Goal: Ask a question

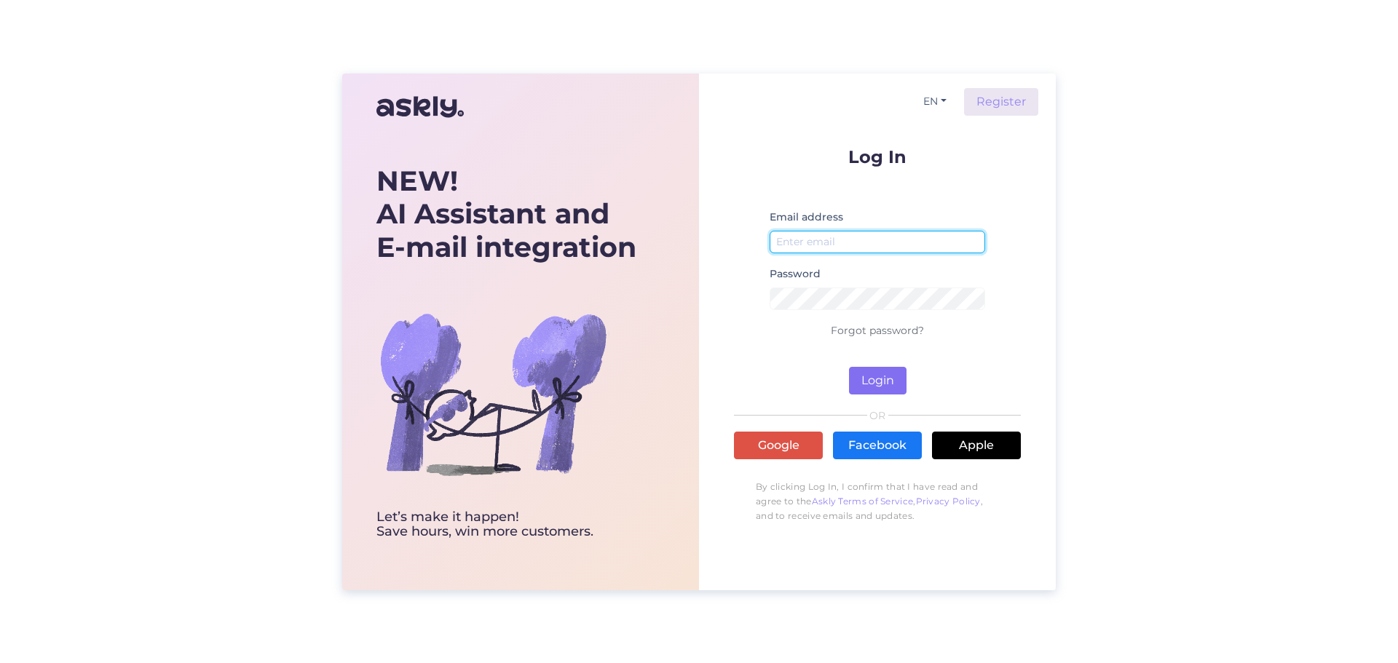
type input "[EMAIL_ADDRESS][DOMAIN_NAME]"
drag, startPoint x: 889, startPoint y: 379, endPoint x: 841, endPoint y: 376, distance: 48.2
click at [887, 379] on button "Login" at bounding box center [878, 381] width 58 height 28
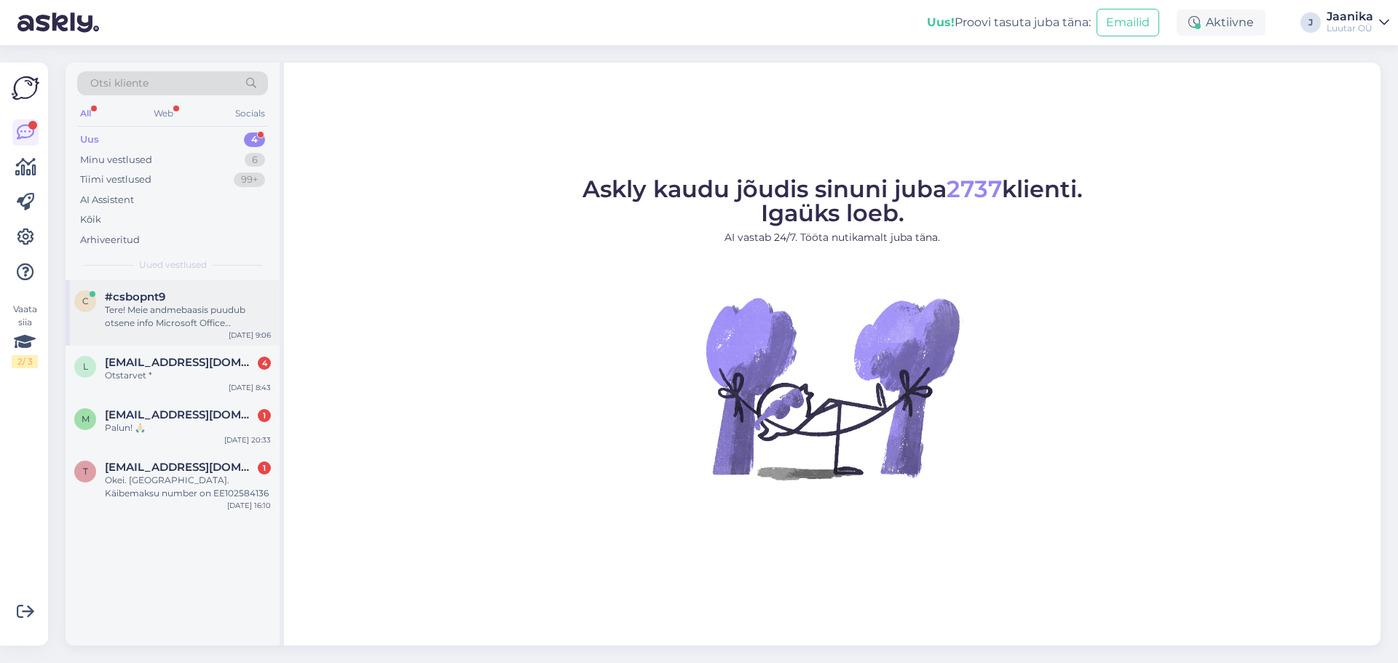
click at [140, 328] on div "Tere! Meie andmebaasis puudub otsene info Microsoft Office Professional 2016 di…" at bounding box center [188, 317] width 166 height 26
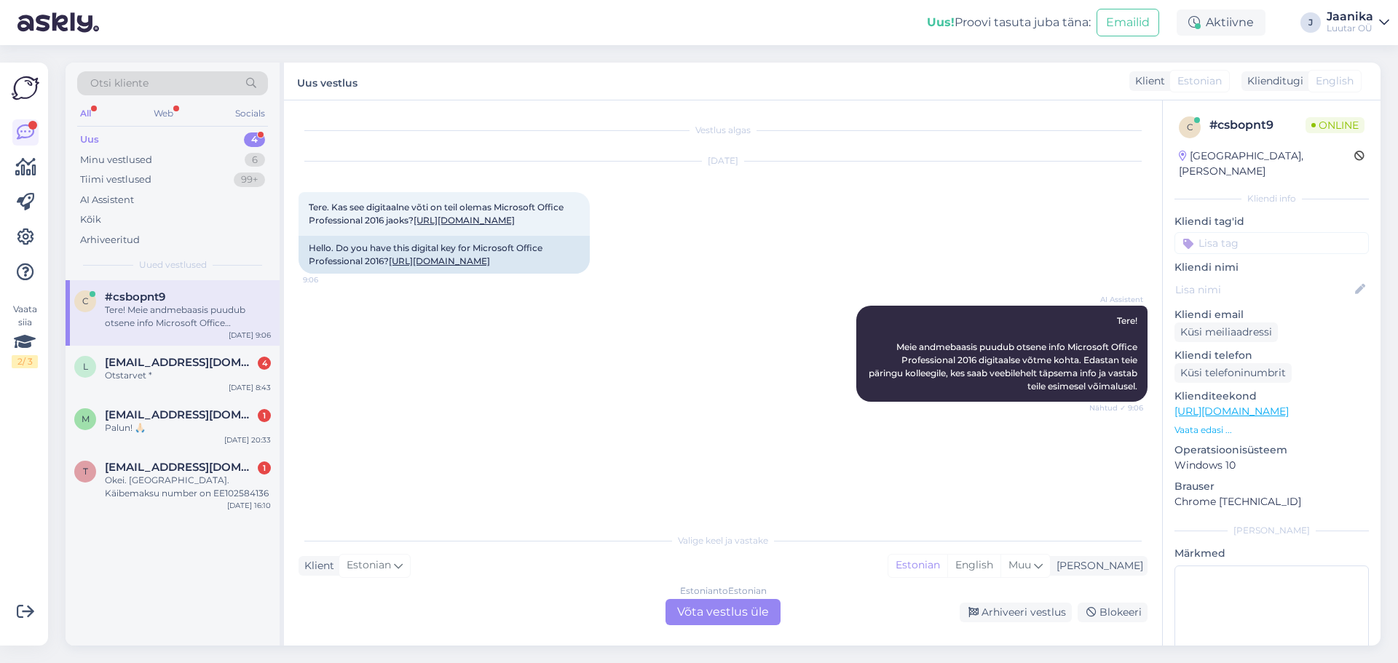
click at [705, 610] on div "Estonian to Estonian Võta vestlus üle" at bounding box center [722, 612] width 115 height 26
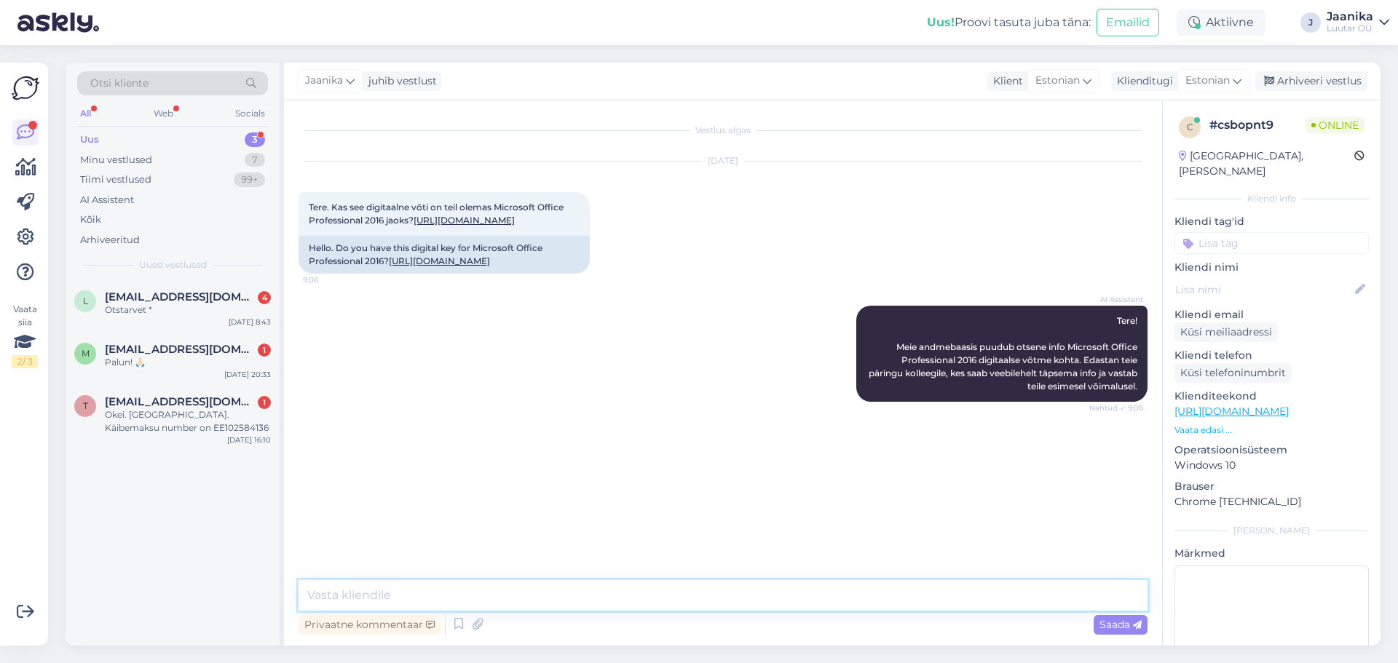
click at [588, 591] on textarea at bounding box center [722, 595] width 849 height 31
type textarea "Tere!"
click at [414, 226] on link "[URL][DOMAIN_NAME]" at bounding box center [464, 220] width 101 height 11
click at [490, 604] on textarea at bounding box center [722, 595] width 849 height 31
type textarea "ja olemas"
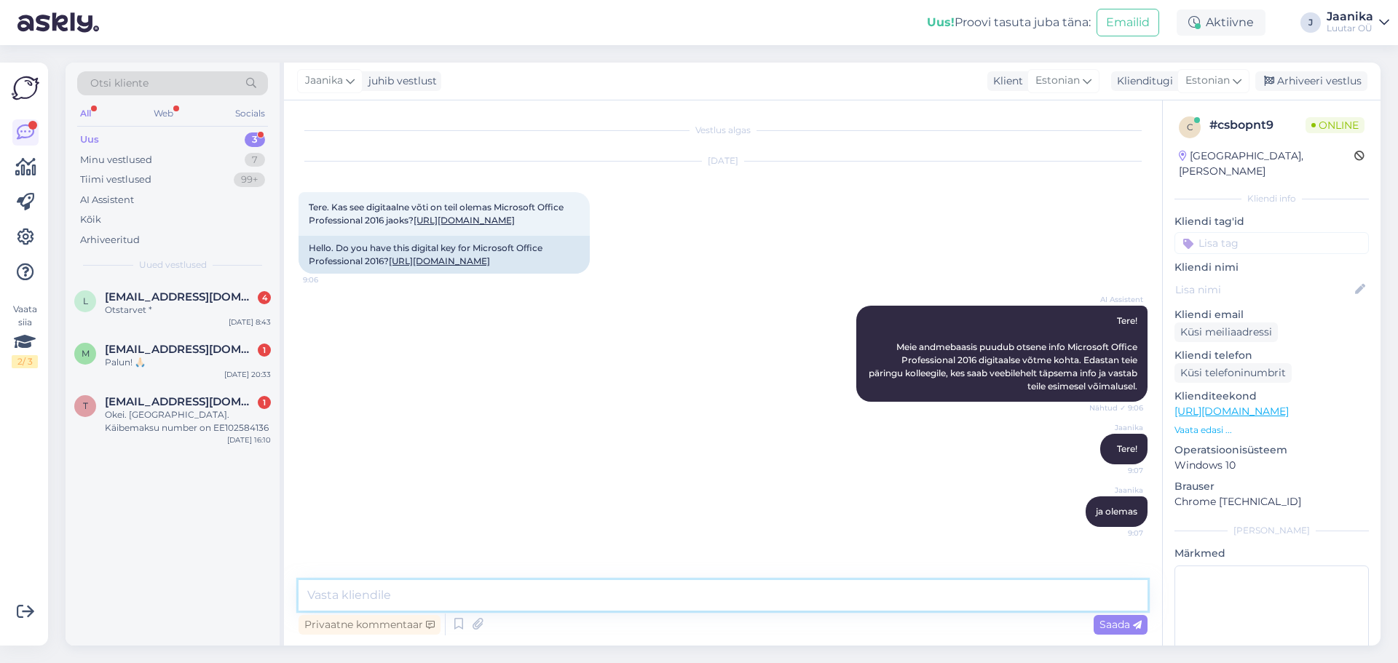
scroll to position [55, 0]
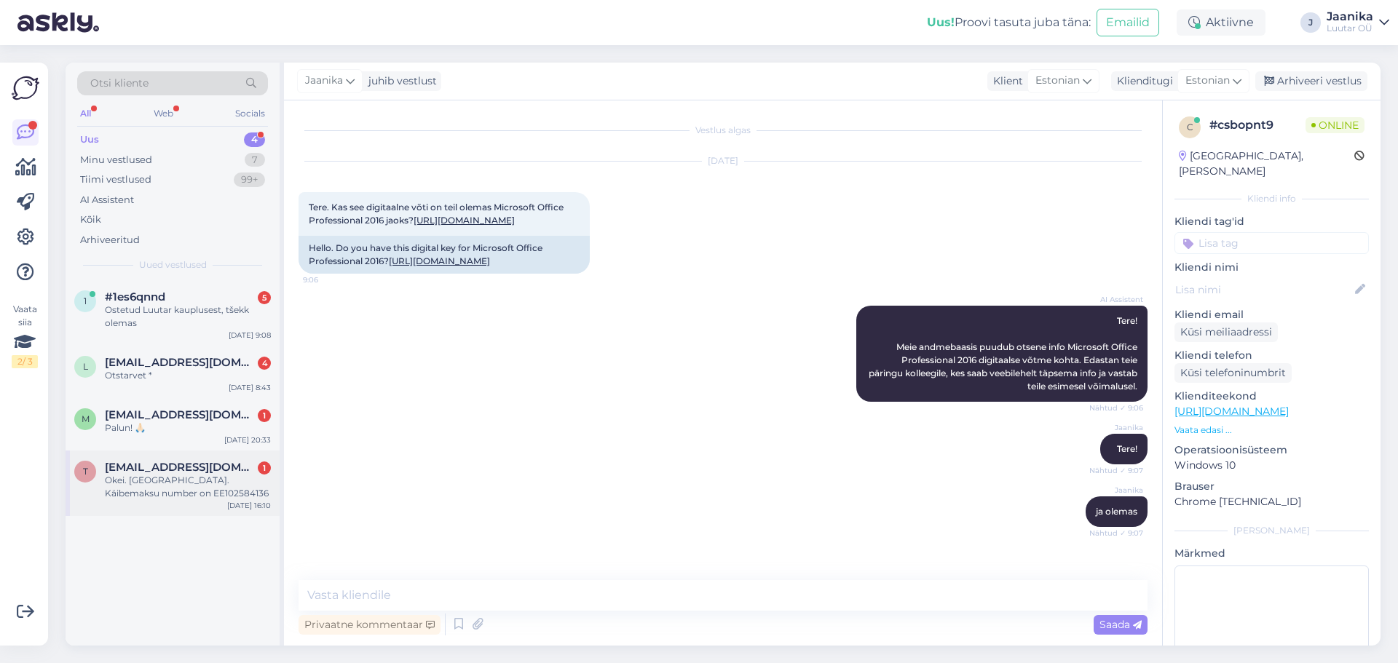
click at [178, 494] on div "Okei. [GEOGRAPHIC_DATA]. Käibemaksu number on EE102584136" at bounding box center [188, 487] width 166 height 26
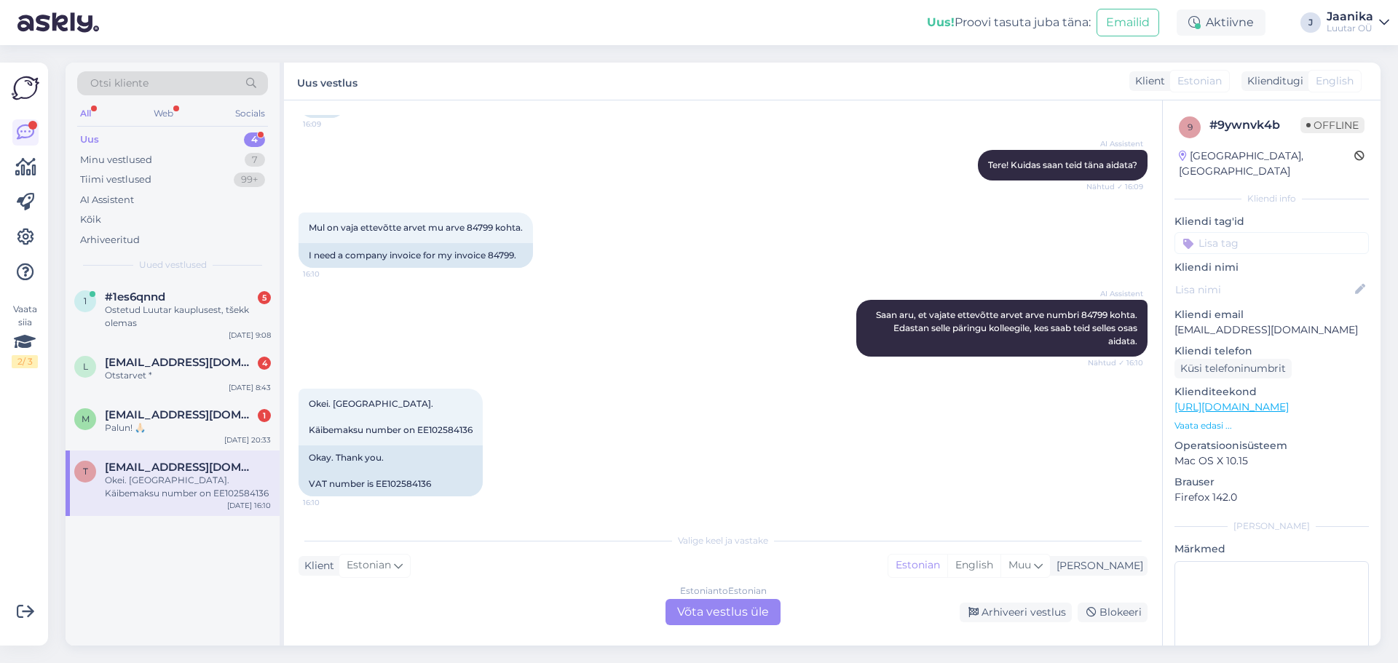
click at [695, 608] on div "Estonian to Estonian Võta vestlus üle" at bounding box center [722, 612] width 115 height 26
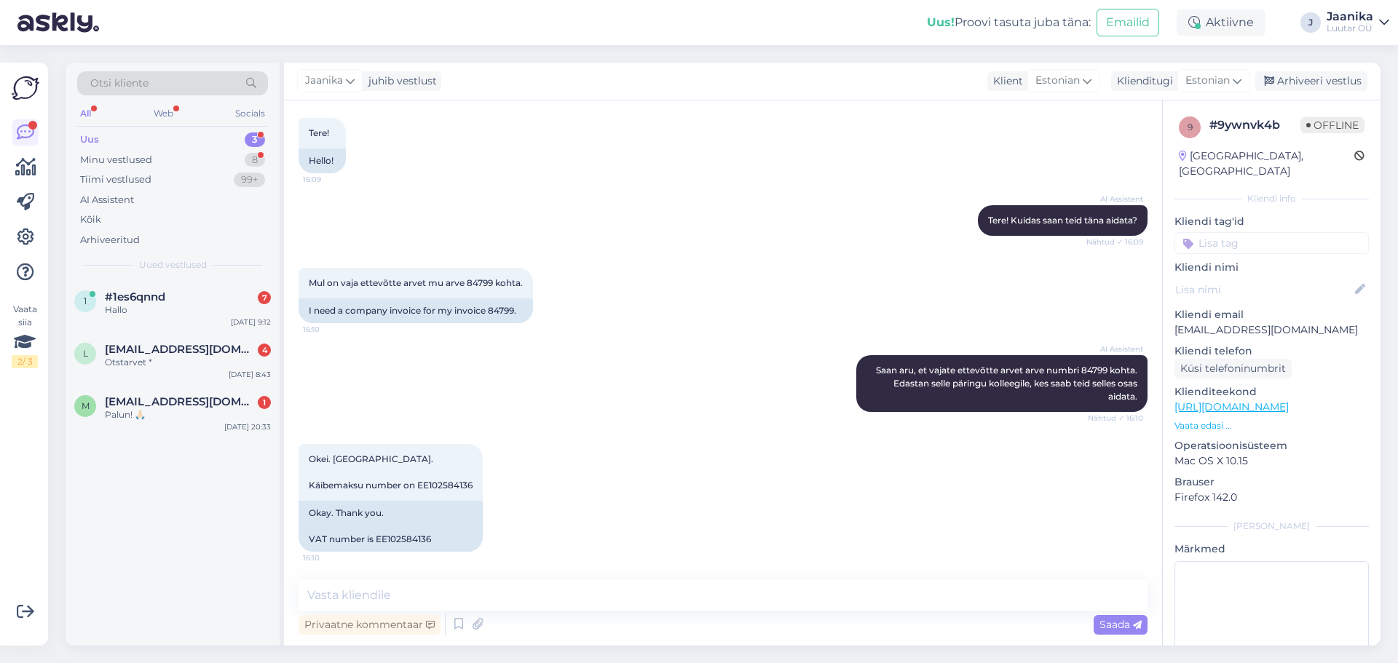
scroll to position [75, 0]
click at [508, 599] on textarea at bounding box center [722, 595] width 849 height 31
type textarea "Tere!"
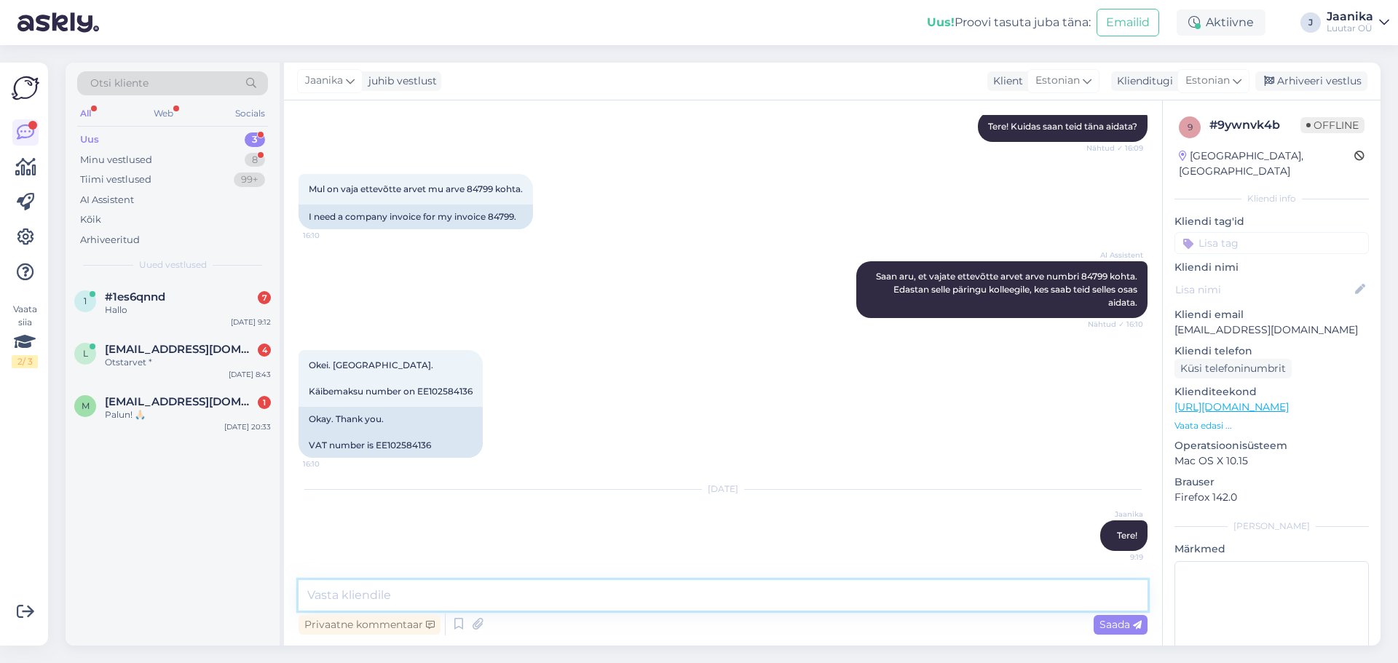
click at [481, 585] on textarea at bounding box center [722, 595] width 849 height 31
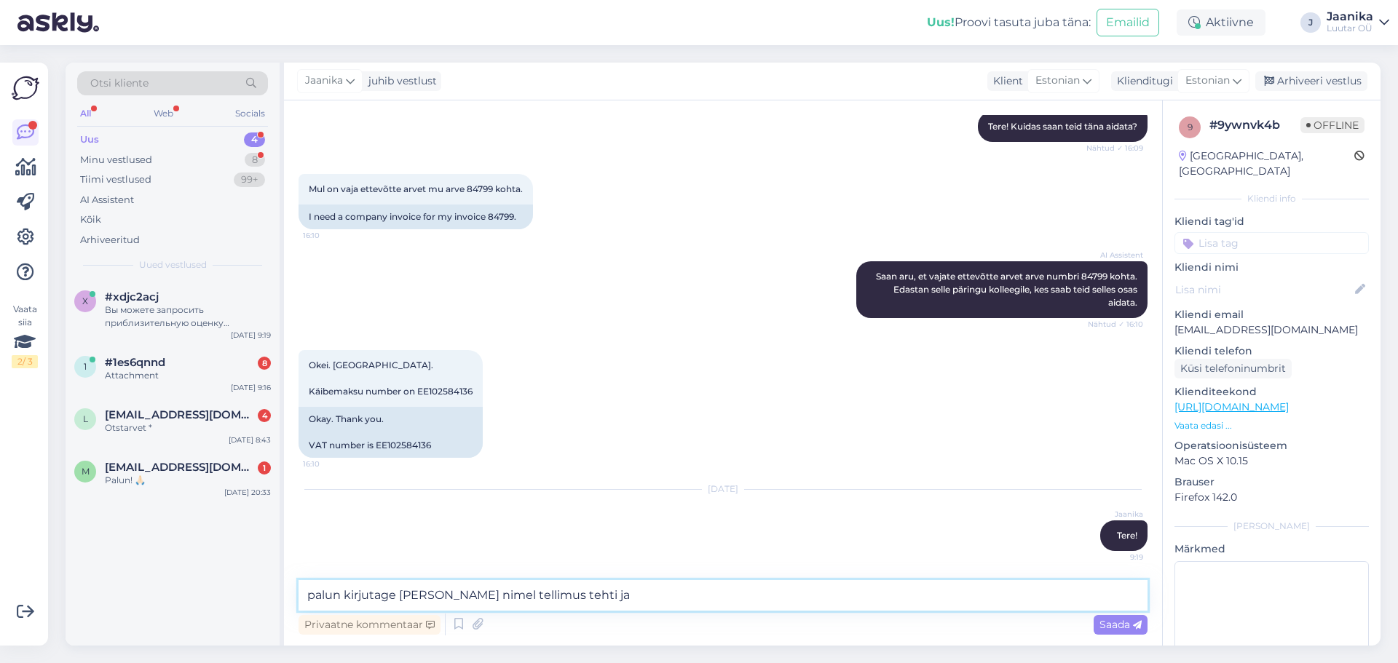
click at [603, 595] on textarea "palun kirjutage [PERSON_NAME] nimel tellimus tehti ja" at bounding box center [722, 595] width 849 height 31
type textarea "palun kirjutage [PERSON_NAME] nimel tellimus tehti ja et vajate arvet."
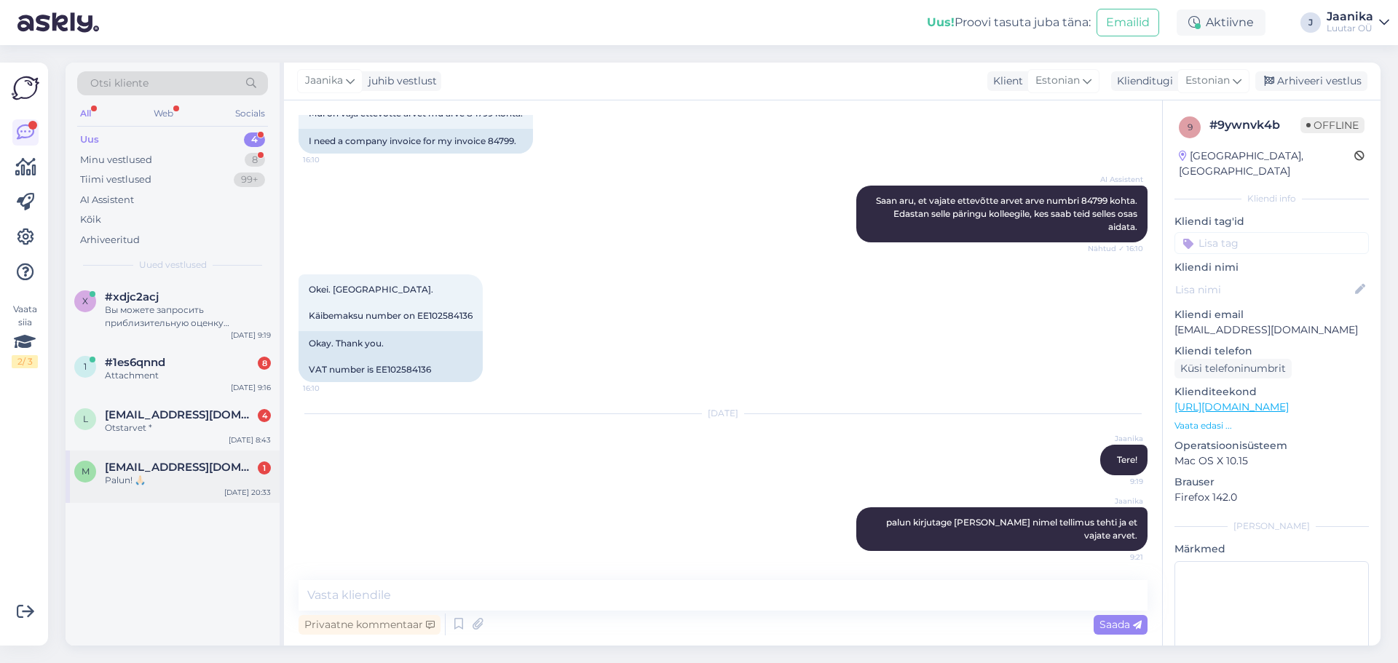
click at [210, 479] on div "Palun! 🙏🏻" at bounding box center [188, 480] width 166 height 13
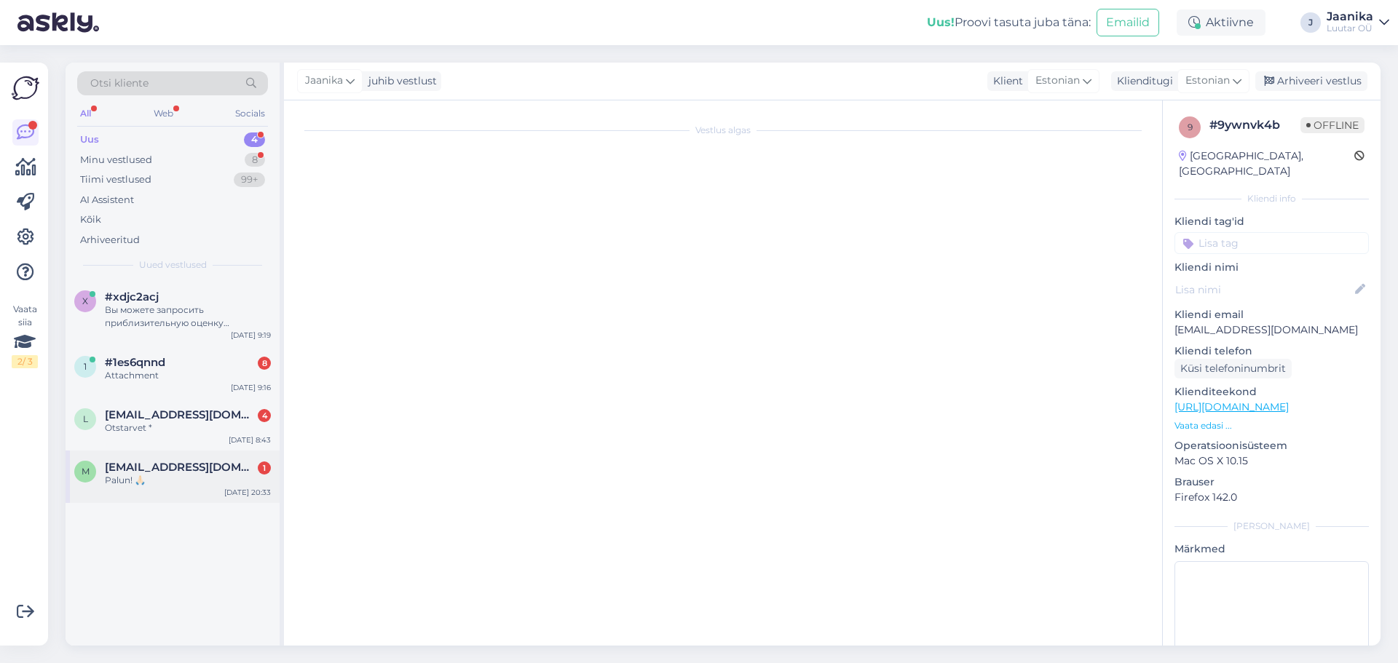
scroll to position [58, 0]
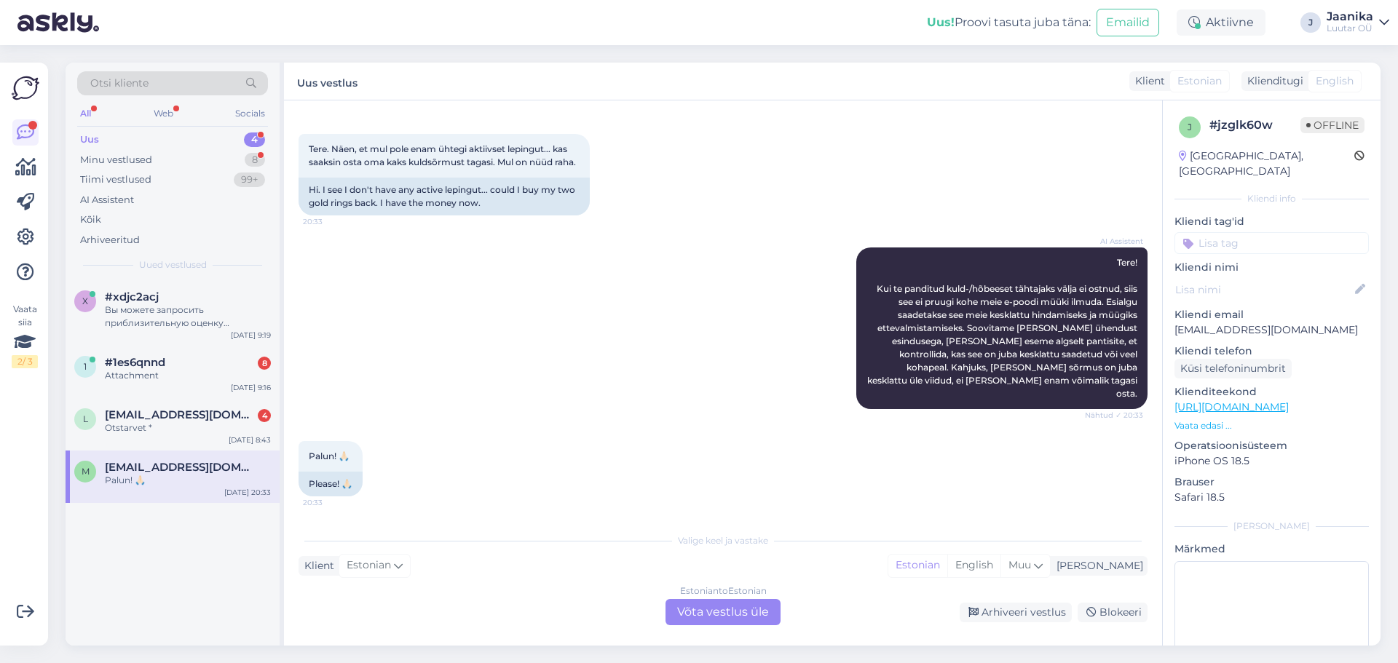
click at [762, 614] on div "Estonian to Estonian Võta vestlus üle" at bounding box center [722, 612] width 115 height 26
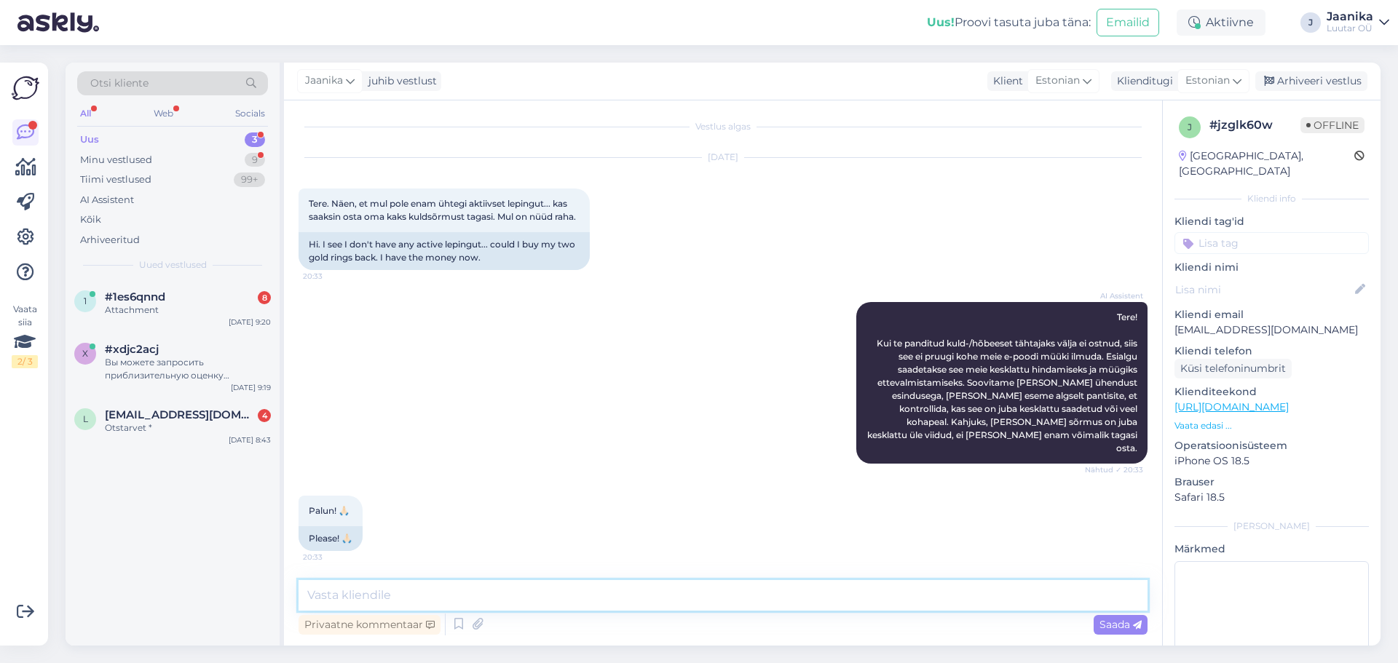
click at [518, 606] on textarea at bounding box center [722, 595] width 849 height 31
type textarea "Tere!"
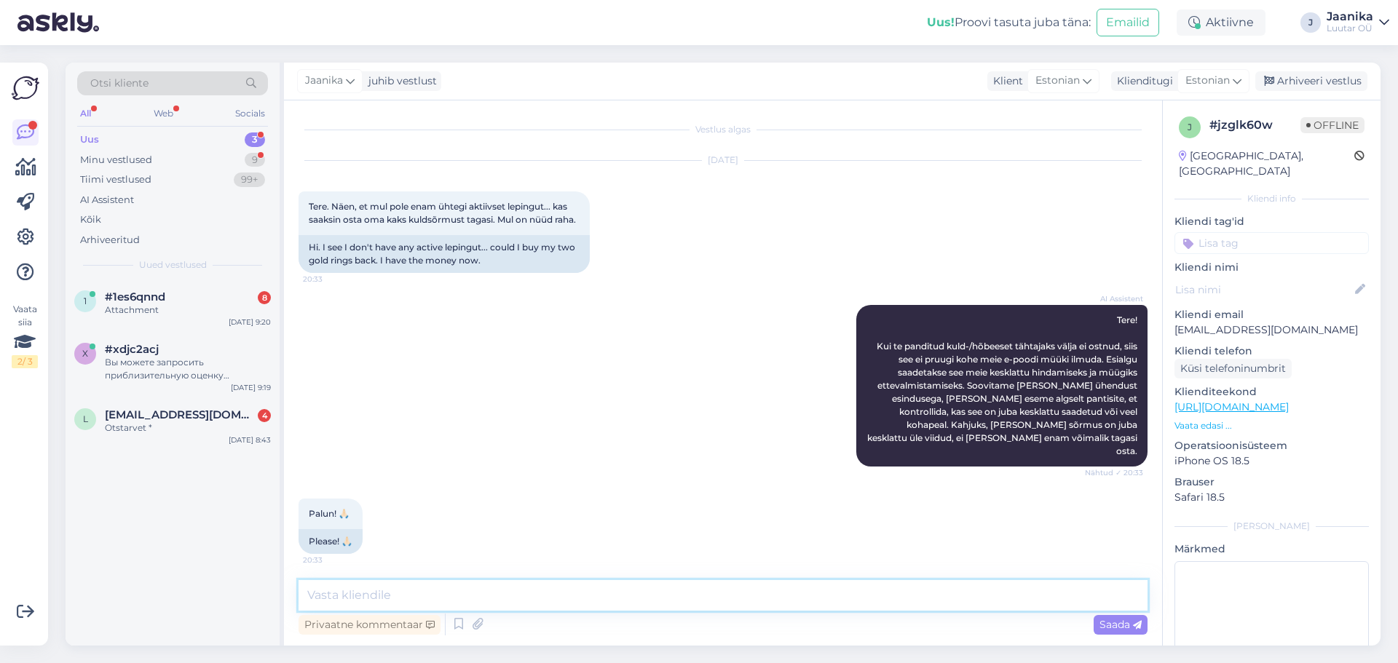
scroll to position [0, 0]
click at [459, 587] on textarea at bounding box center [722, 595] width 849 height 31
type textarea "isikukood"
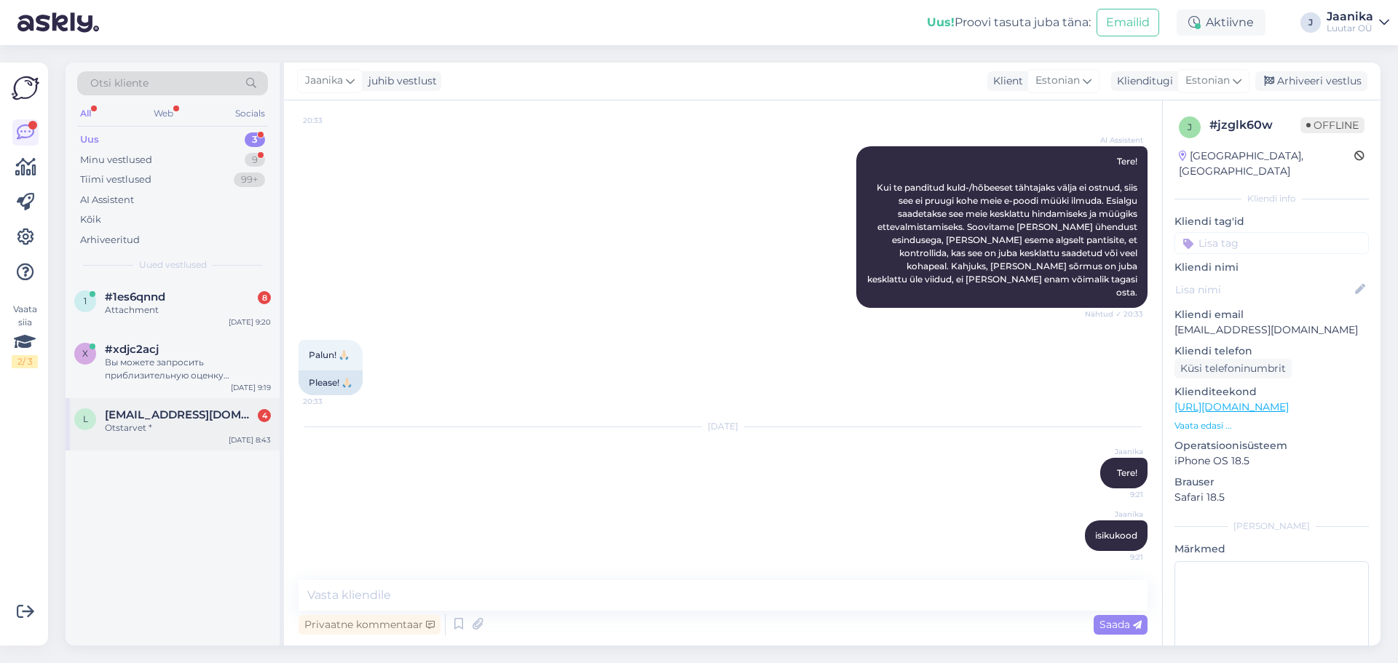
click at [123, 433] on div "Otstarvet *" at bounding box center [188, 428] width 166 height 13
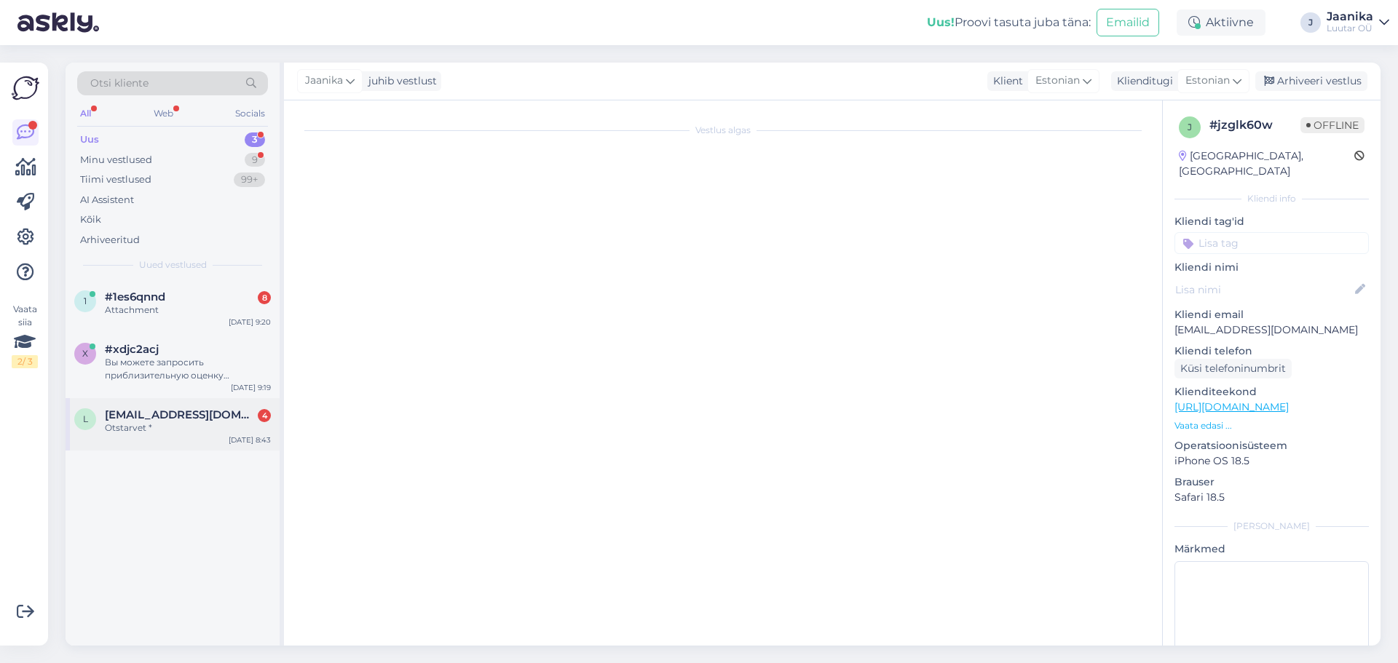
scroll to position [514, 0]
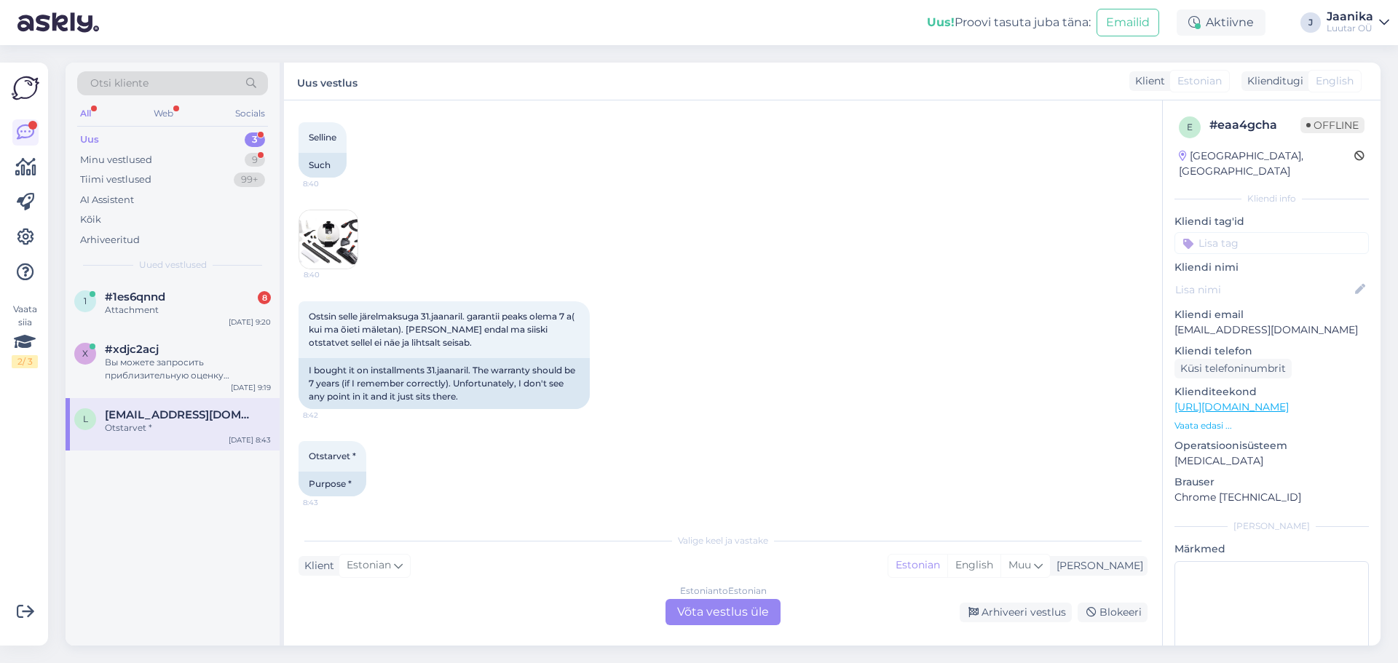
click at [684, 619] on div "Estonian to Estonian Võta vestlus üle" at bounding box center [722, 612] width 115 height 26
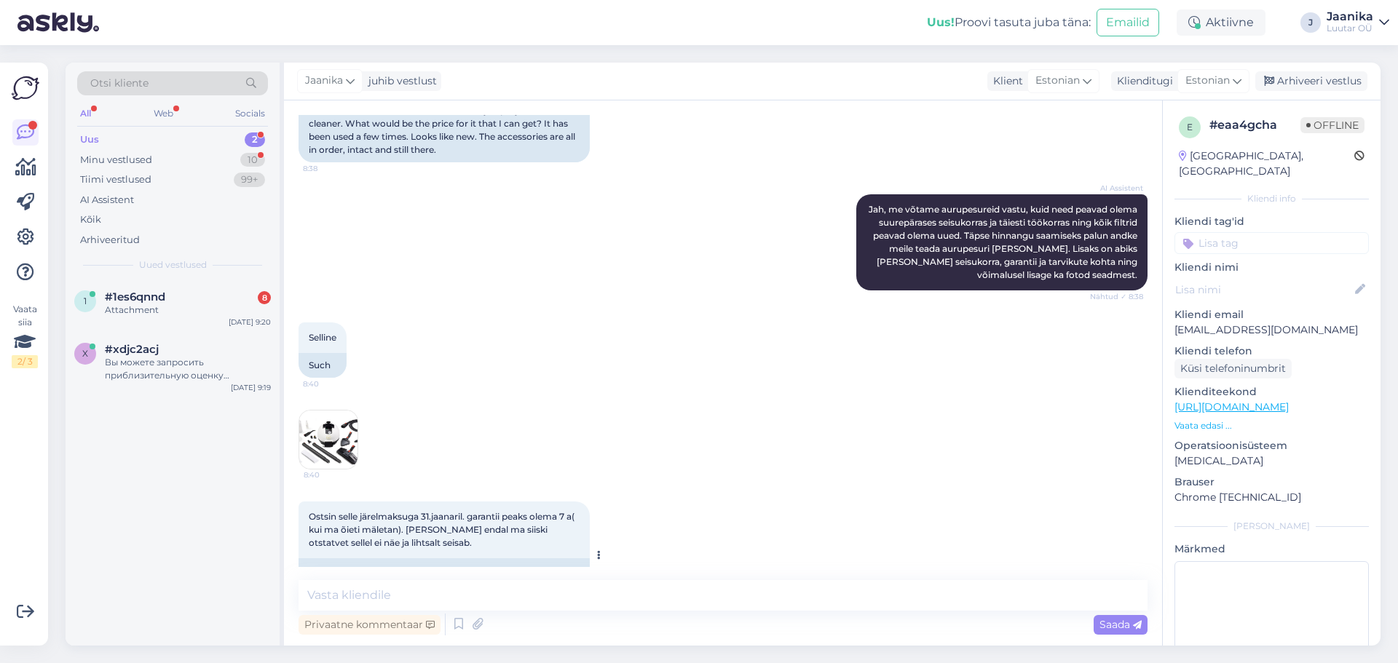
scroll to position [459, 0]
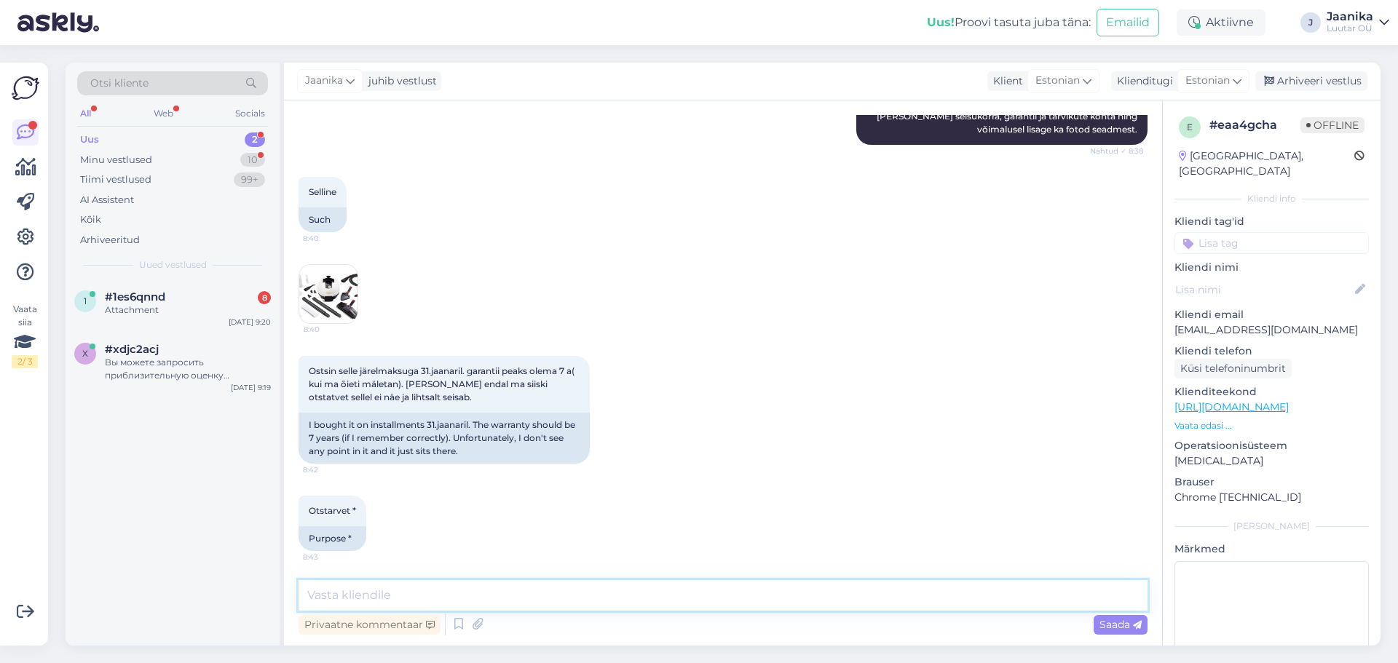
click at [430, 590] on textarea at bounding box center [722, 595] width 849 height 31
type textarea "Tere!"
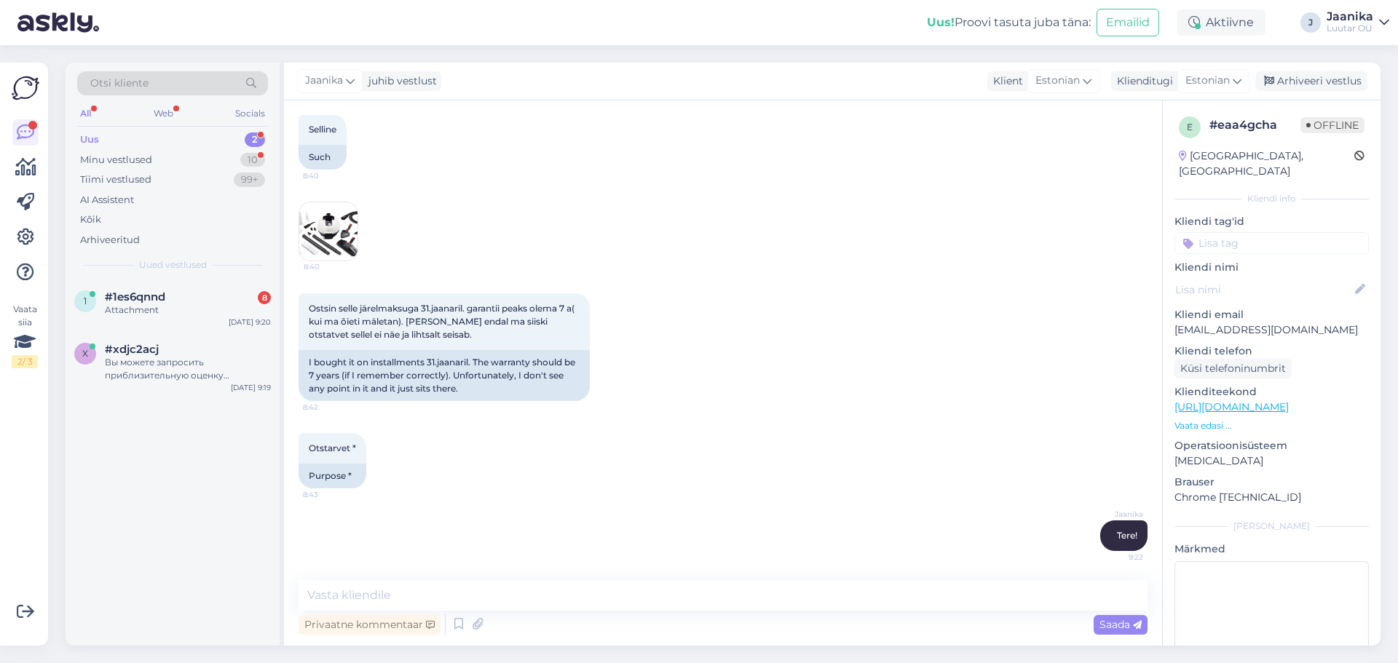
click at [325, 229] on img at bounding box center [328, 231] width 58 height 58
click at [419, 599] on textarea at bounding box center [722, 595] width 849 height 31
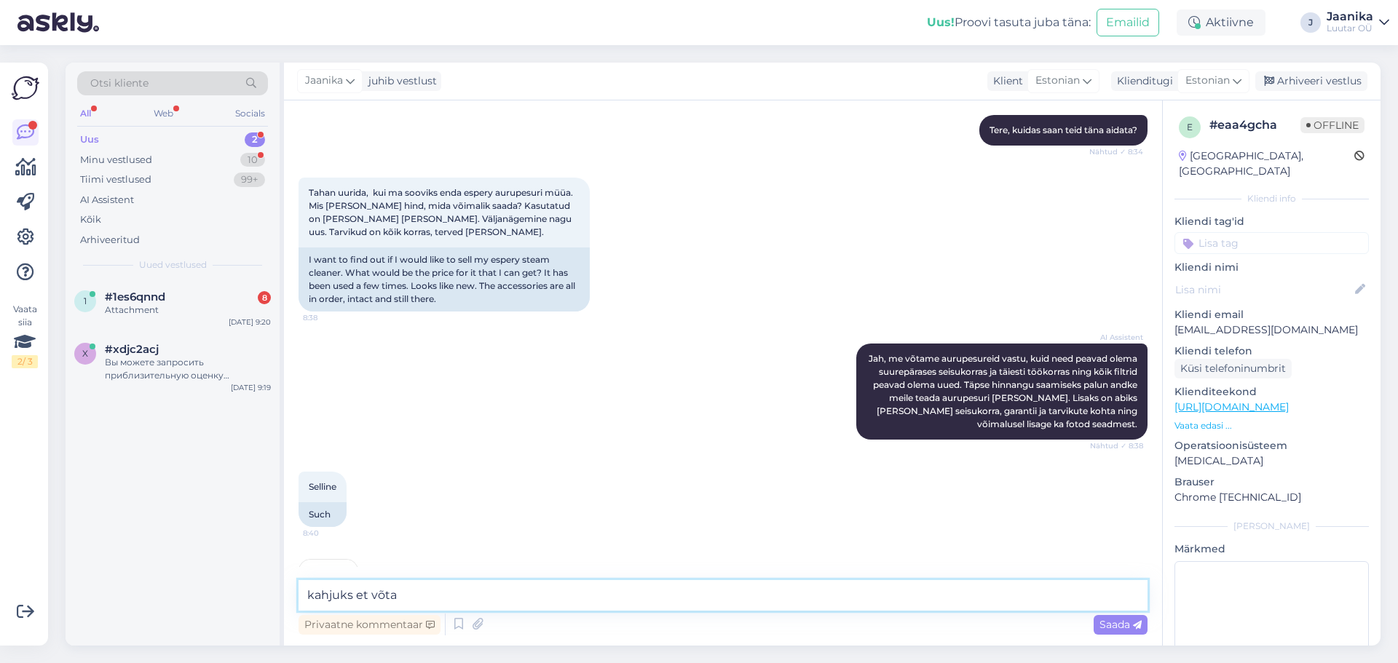
scroll to position [158, 0]
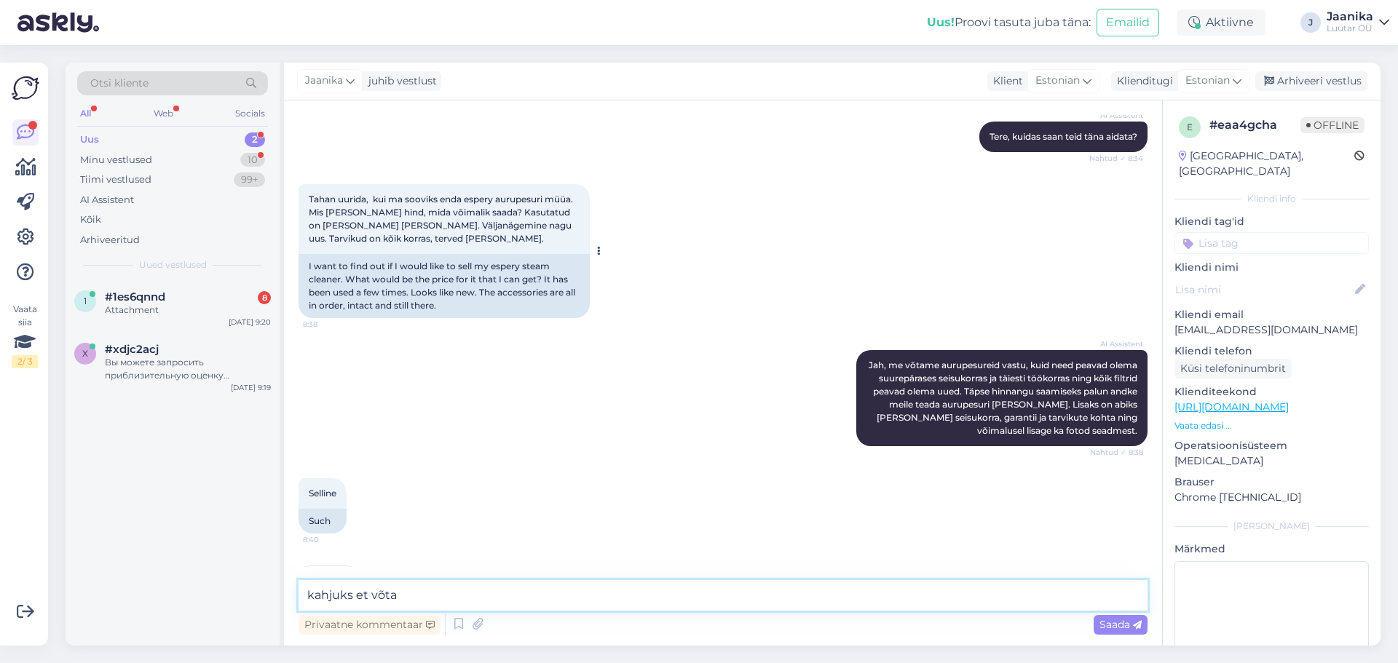
type textarea "kahjuks et võta"
drag, startPoint x: 464, startPoint y: 194, endPoint x: 546, endPoint y: 204, distance: 82.1
click at [546, 204] on span "Tahan uurida, kui ma sooviks enda espery aurupesuri müüa. Mis [PERSON_NAME] hin…" at bounding box center [442, 219] width 266 height 50
copy span "espery aurupesuri"
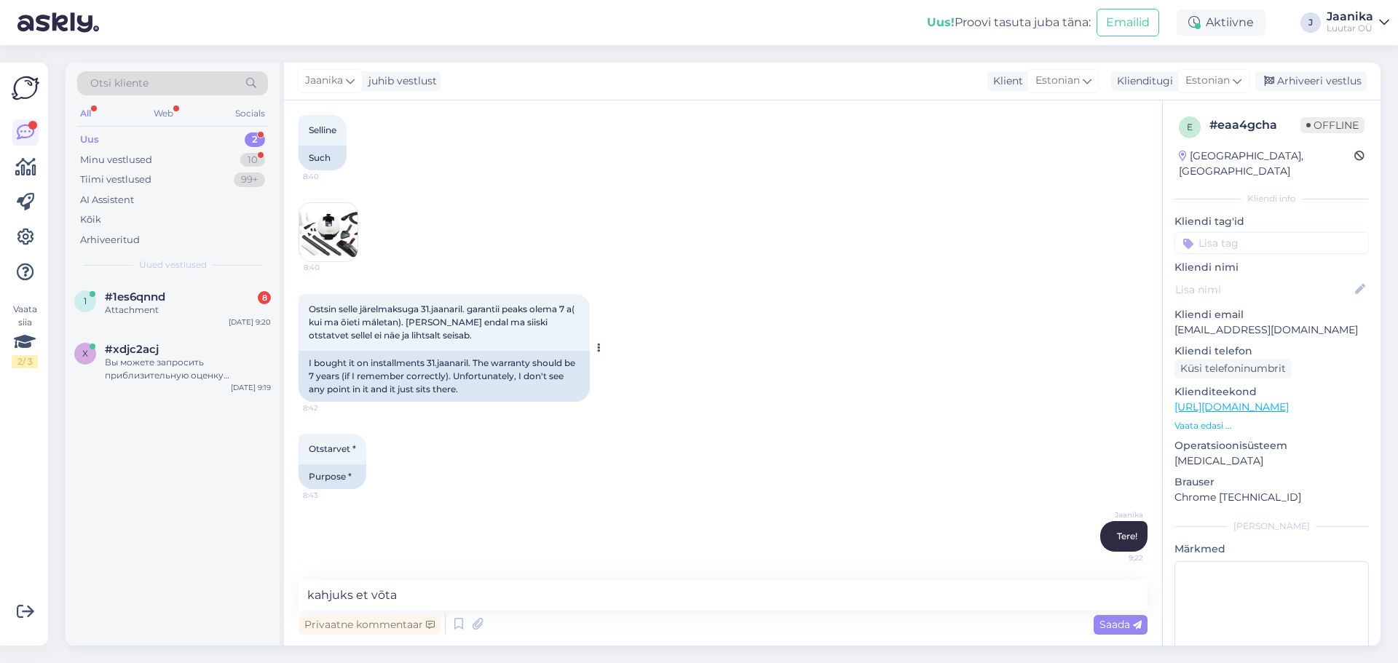
scroll to position [522, 0]
click at [337, 225] on img at bounding box center [328, 231] width 58 height 58
drag, startPoint x: 330, startPoint y: 307, endPoint x: 455, endPoint y: 339, distance: 129.1
click at [455, 339] on div "Ostsin selle järelmaksuga 31.jaanaril. garantii peaks olema 7 a( kui ma õieti m…" at bounding box center [443, 321] width 291 height 57
copy span "Ostsin selle järelmaksuga 31.jaanaril. garantii peaks olema 7 a( kui ma õieti m…"
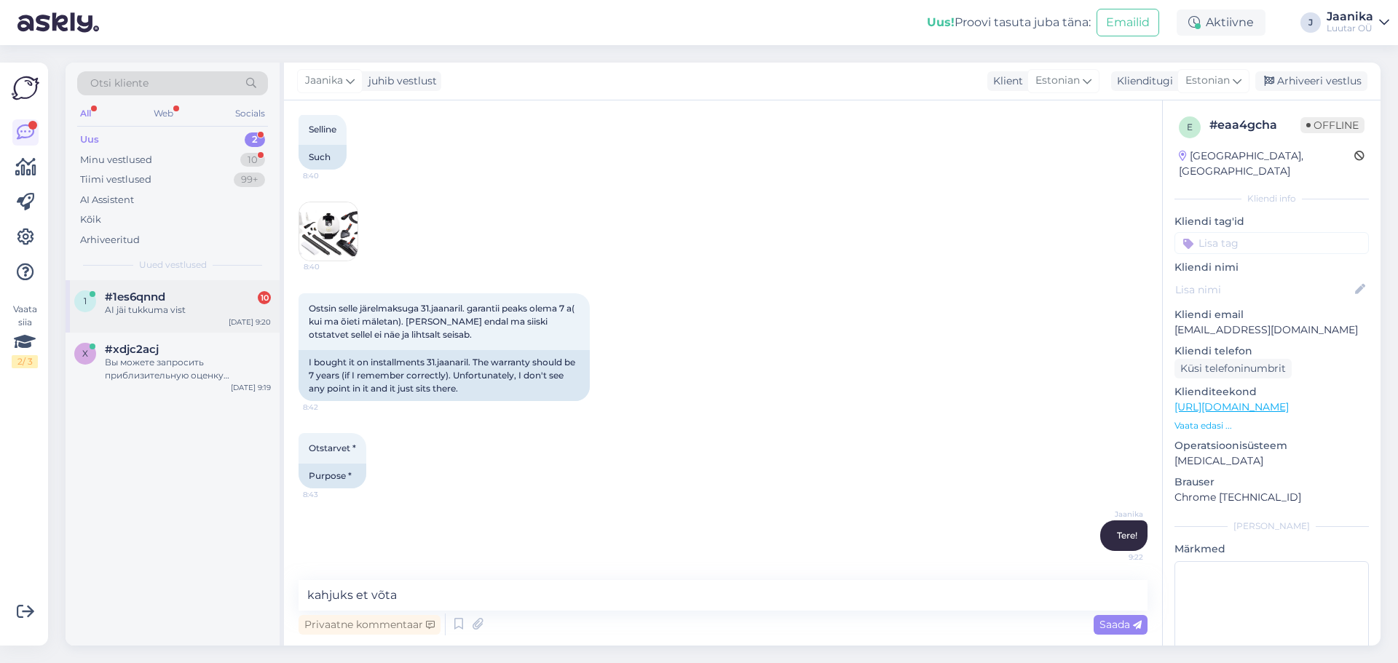
click at [174, 313] on div "AI jäi tukkuma vist" at bounding box center [188, 310] width 166 height 13
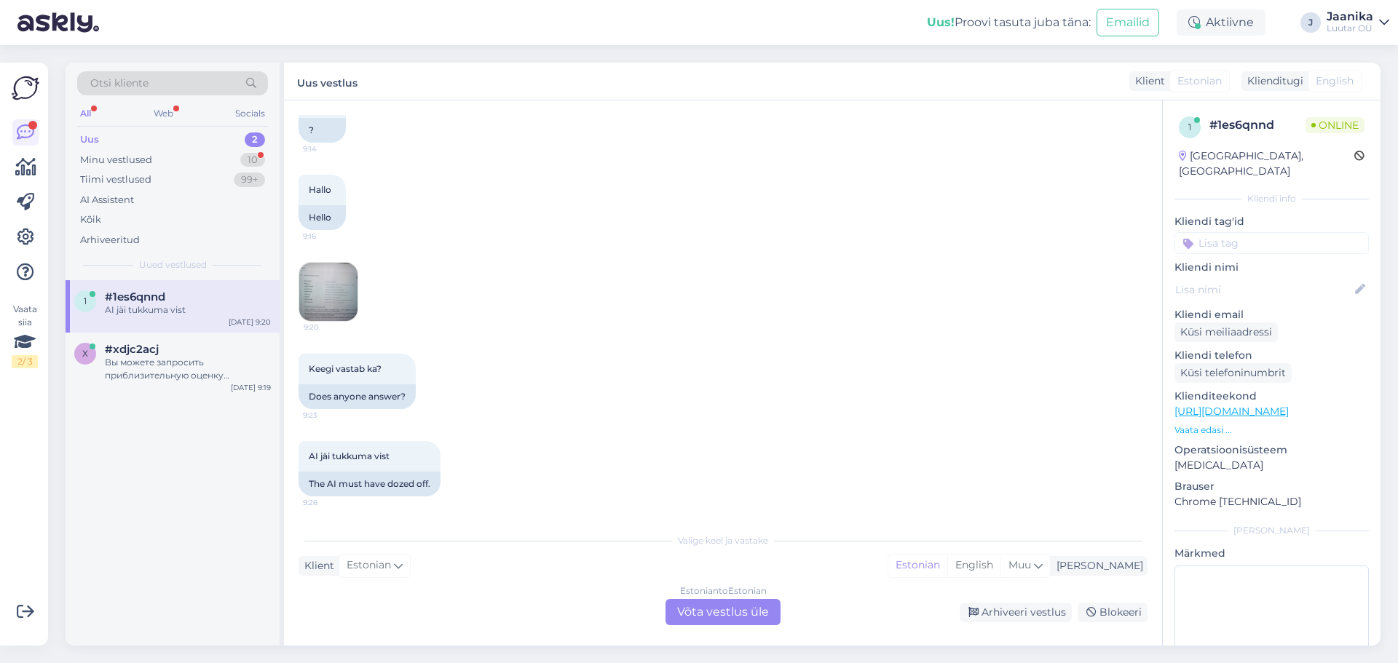
click at [719, 606] on div "Estonian to Estonian Võta vestlus üle" at bounding box center [722, 612] width 115 height 26
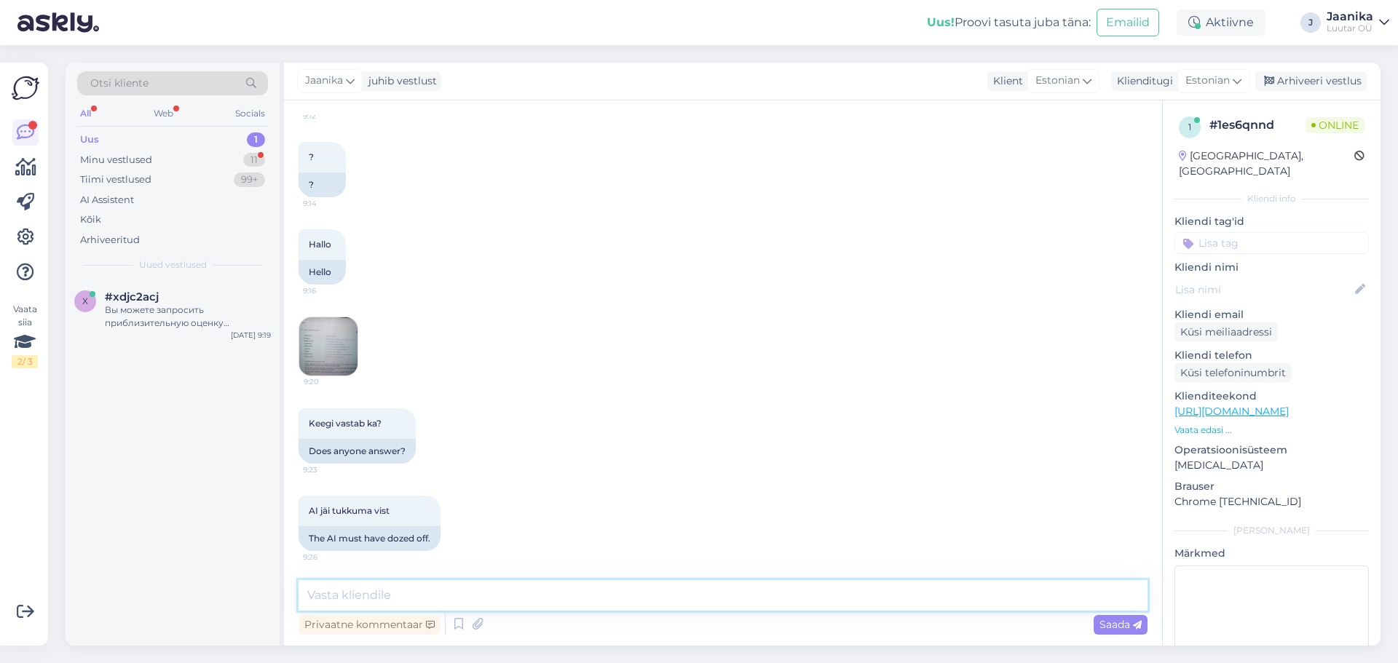
click at [549, 588] on textarea at bounding box center [722, 595] width 849 height 31
type textarea "Tere!"
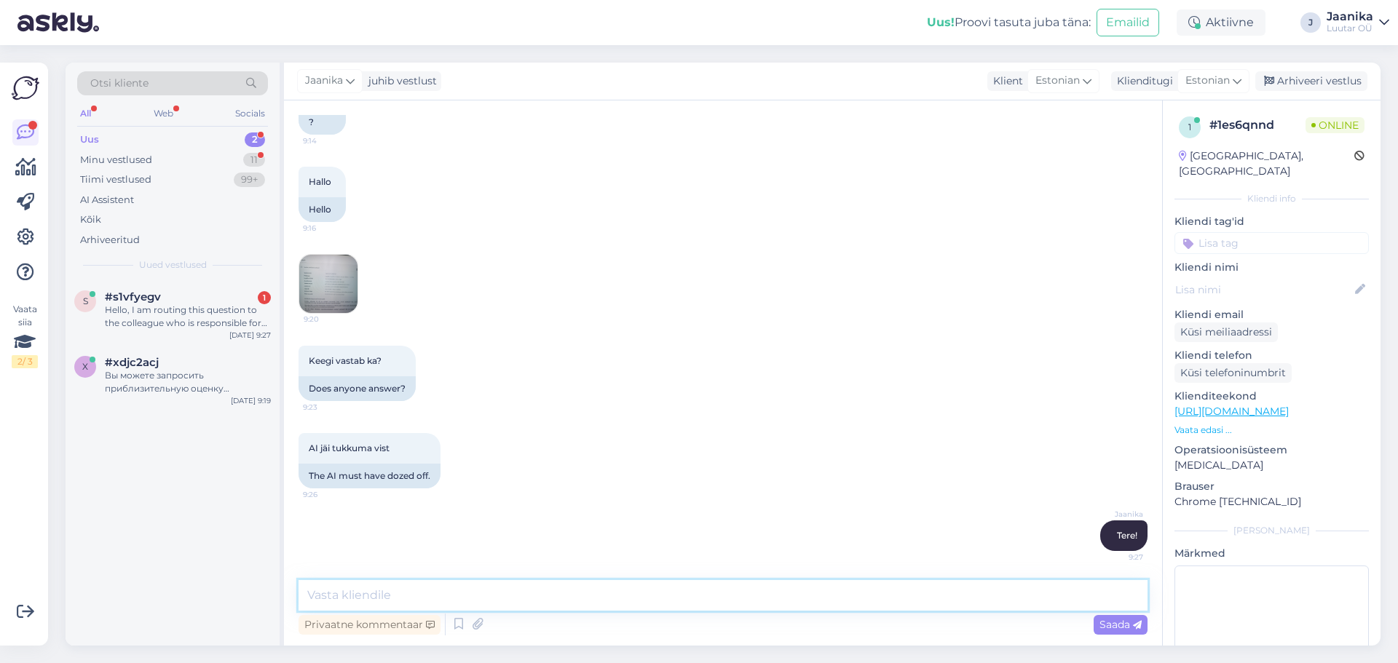
click at [543, 586] on textarea at bounding box center [722, 595] width 849 height 31
type textarea "vastame järjest'"
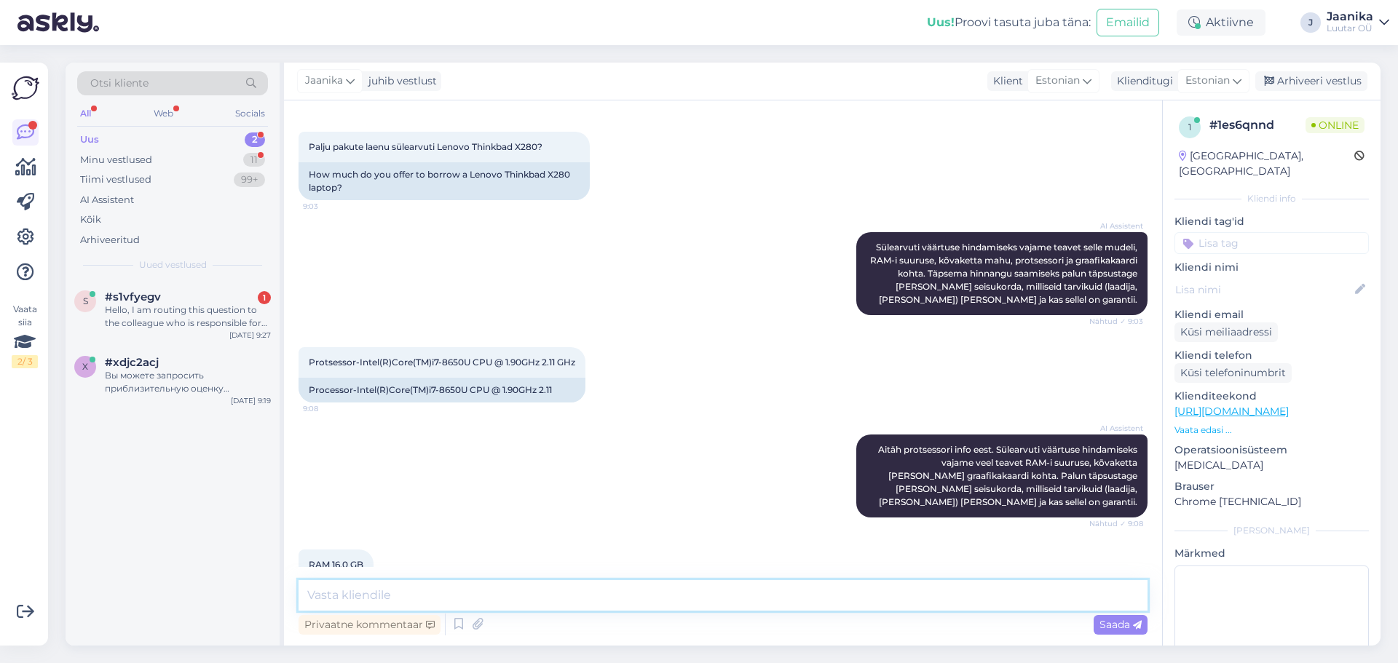
scroll to position [218, 0]
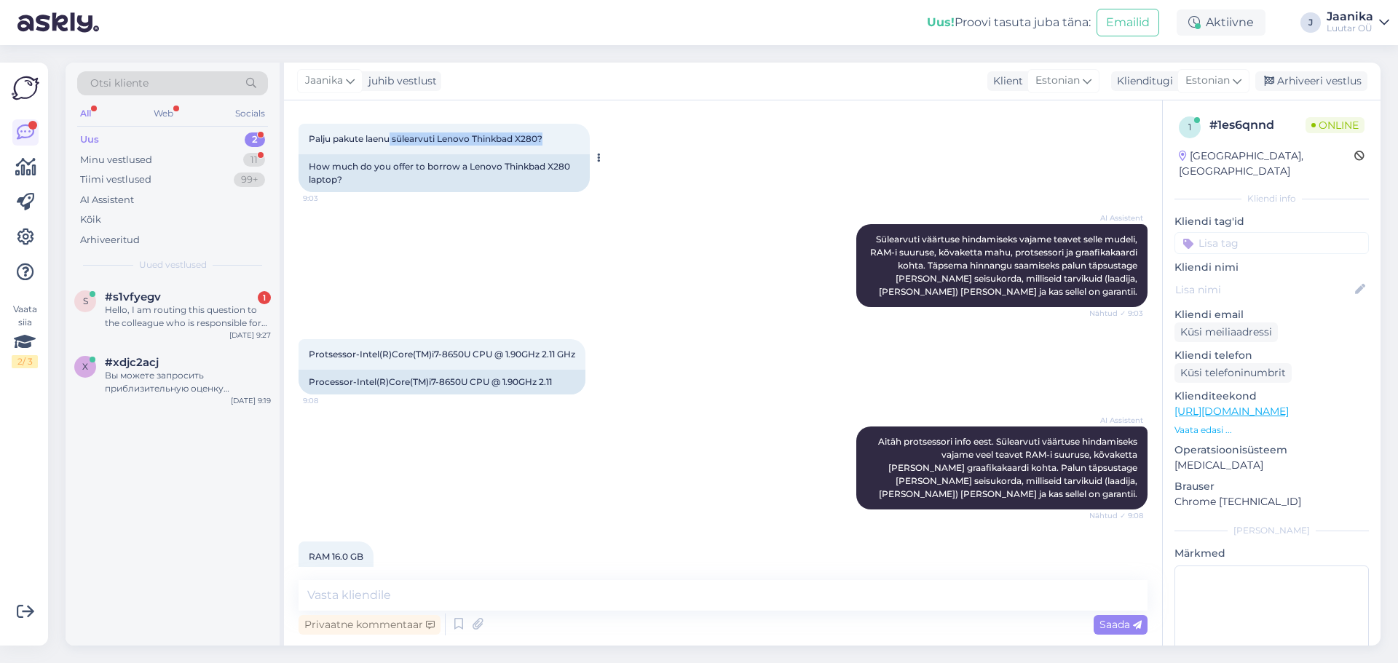
drag, startPoint x: 392, startPoint y: 136, endPoint x: 544, endPoint y: 141, distance: 152.2
click at [542, 141] on span "Palju pakute laenu sülearvuti Lenovo Thinkbad X280?" at bounding box center [426, 138] width 234 height 11
copy span "sülearvuti Lenovo Thinkbad X280?"
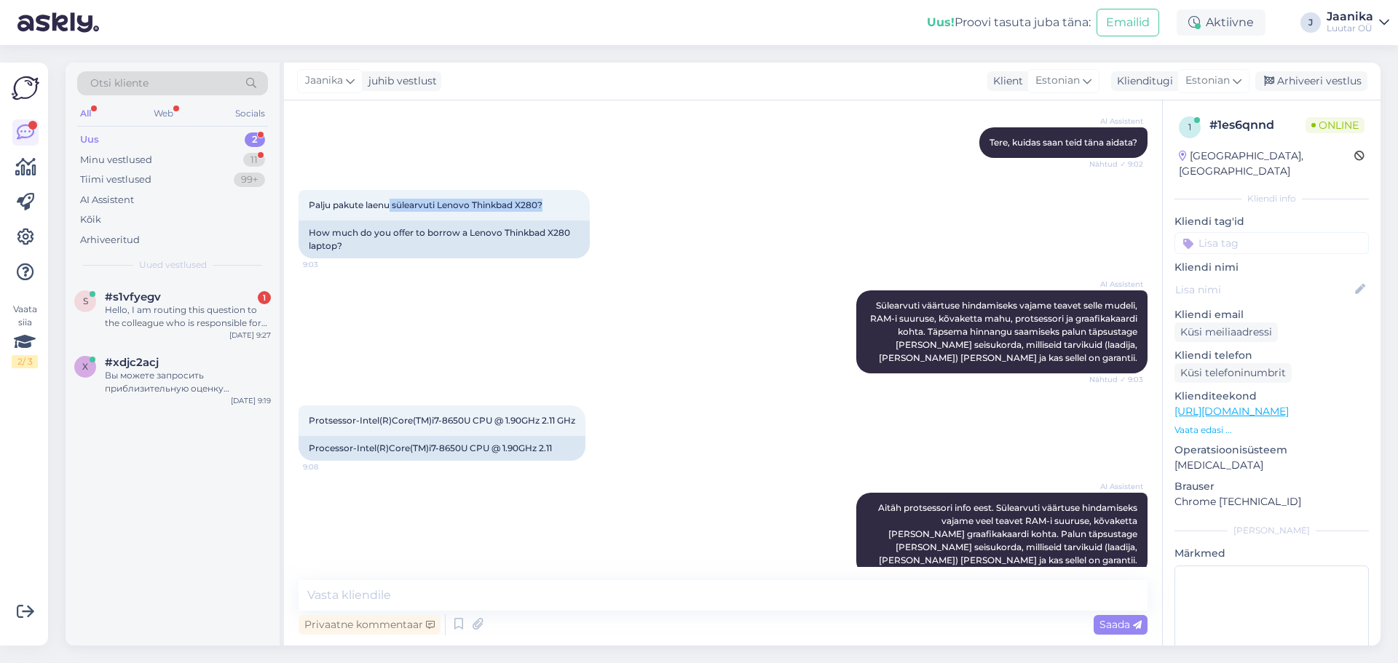
scroll to position [151, 0]
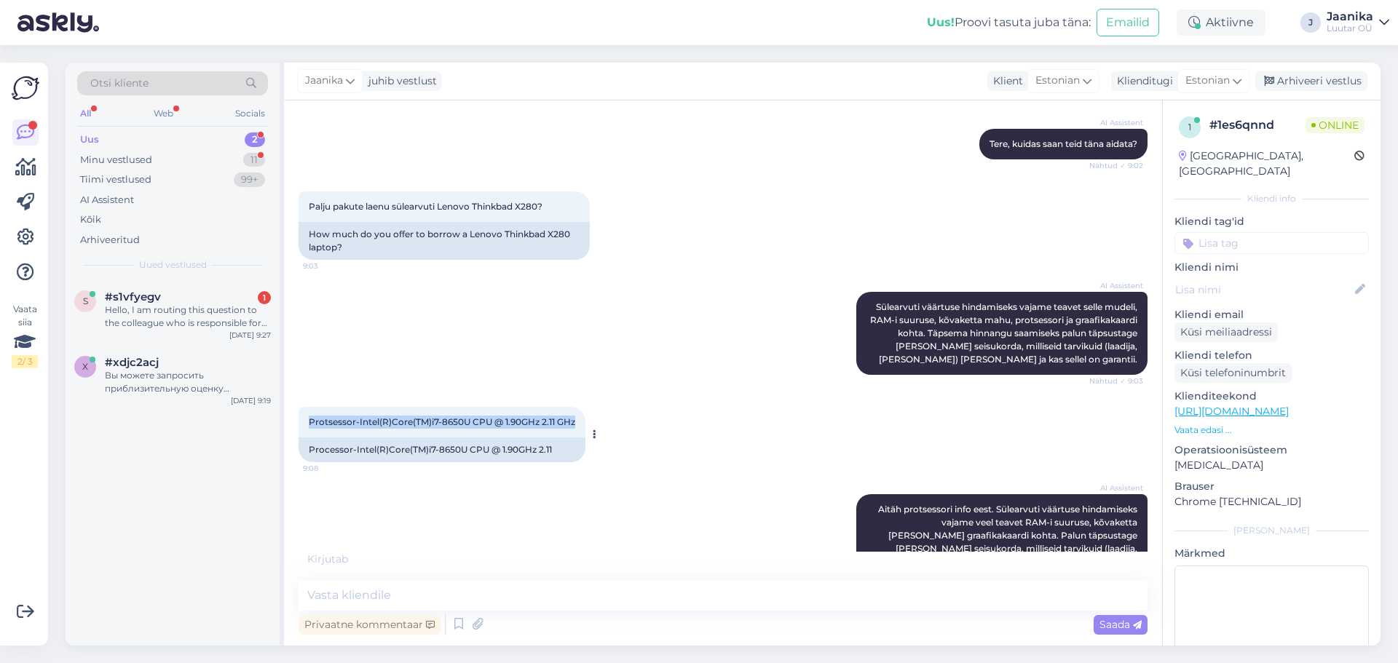
drag, startPoint x: 310, startPoint y: 419, endPoint x: 579, endPoint y: 422, distance: 268.7
click at [579, 422] on div "Protsessor-Intel(R)Core(TM)i7-8650U CPU @ 1.90GHz 2.11 GHz 9:08" at bounding box center [441, 422] width 287 height 31
copy span "Protsessor-Intel(R)Core(TM)i7-8650U CPU @ 1.90GHz 2.11 GHz"
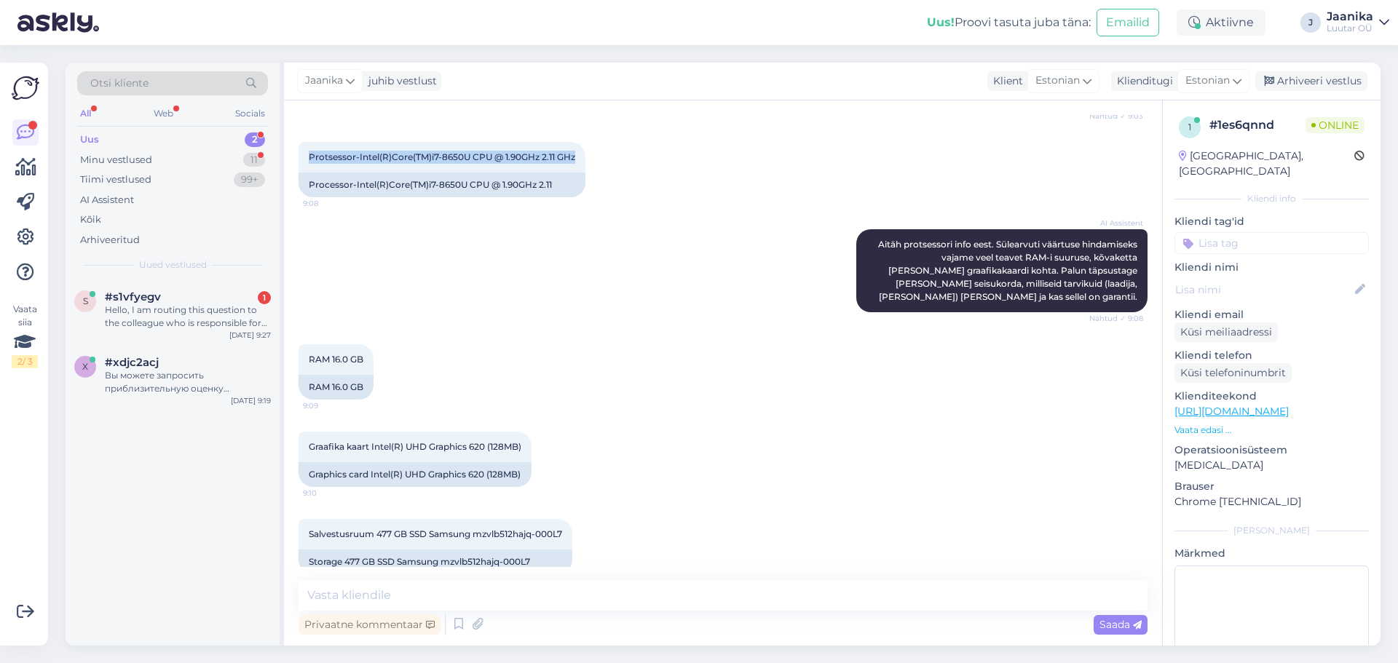
scroll to position [505, 0]
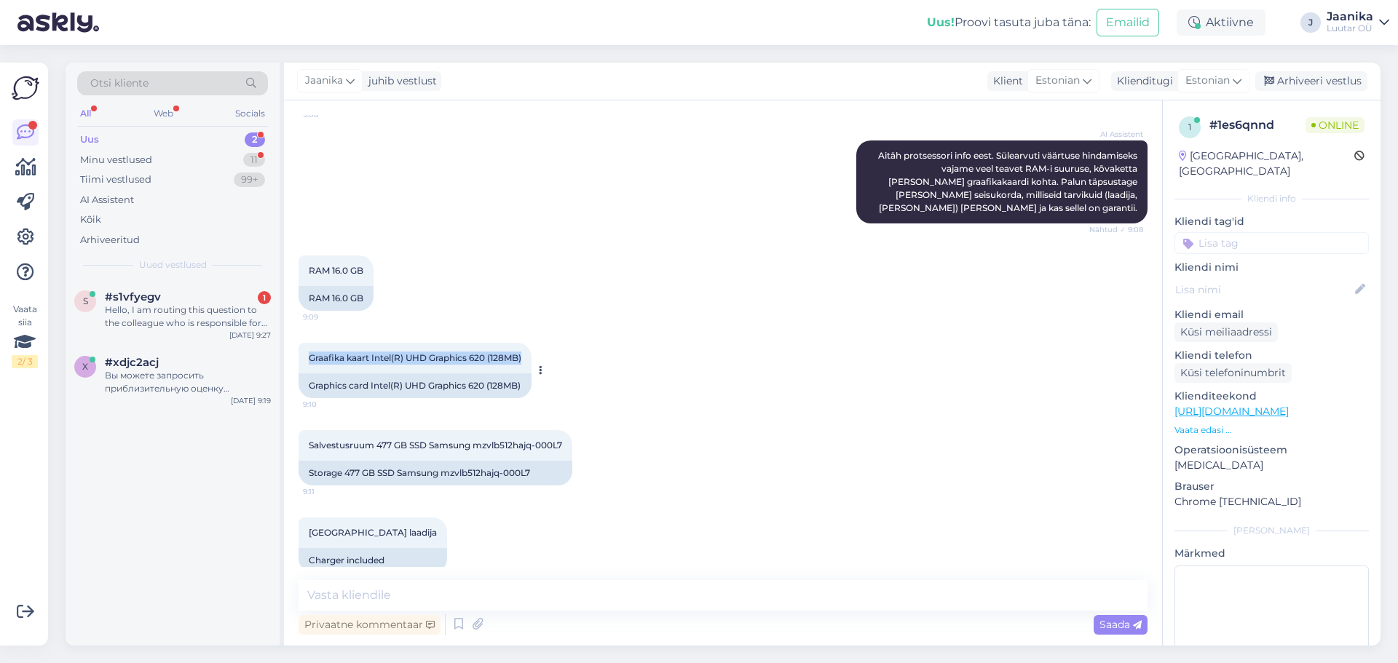
drag, startPoint x: 311, startPoint y: 356, endPoint x: 527, endPoint y: 365, distance: 216.4
click at [527, 366] on div "Graafika kaart Intel(R) UHD Graphics 620 (128MB) 9:10" at bounding box center [414, 358] width 233 height 31
copy span "Graafika kaart Intel(R) UHD Graphics 620 (128MB)"
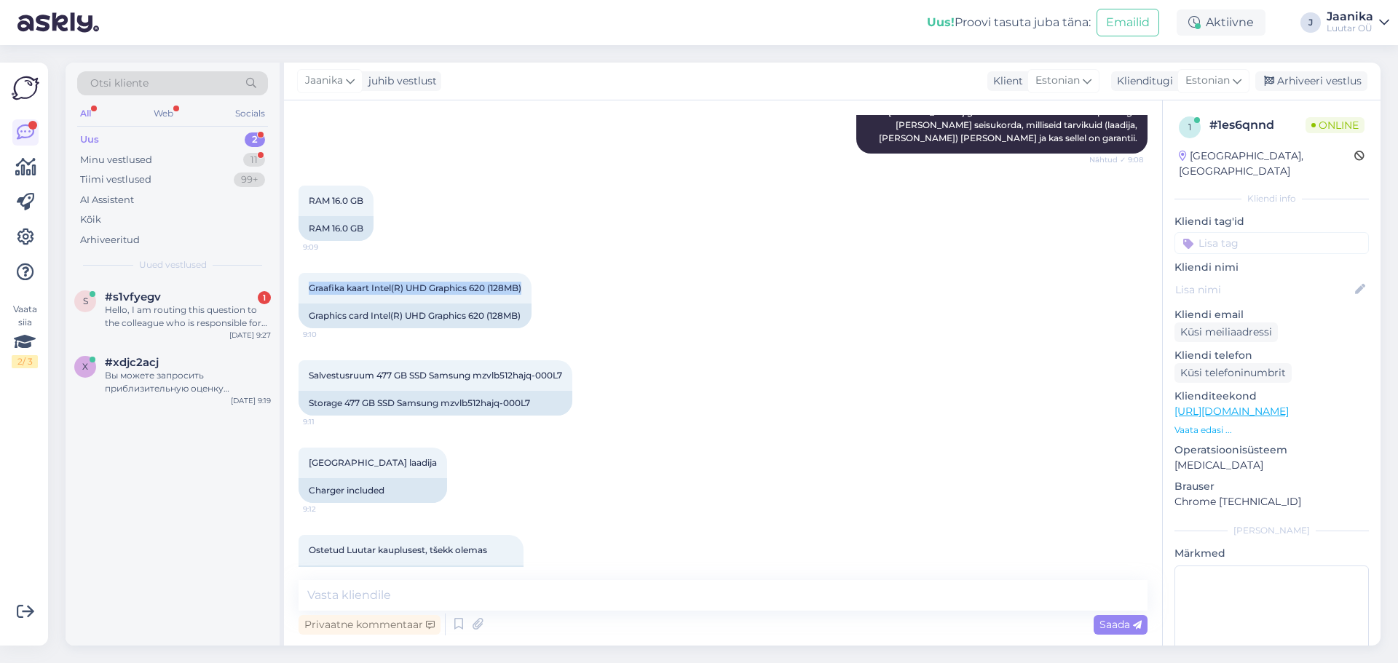
scroll to position [650, 0]
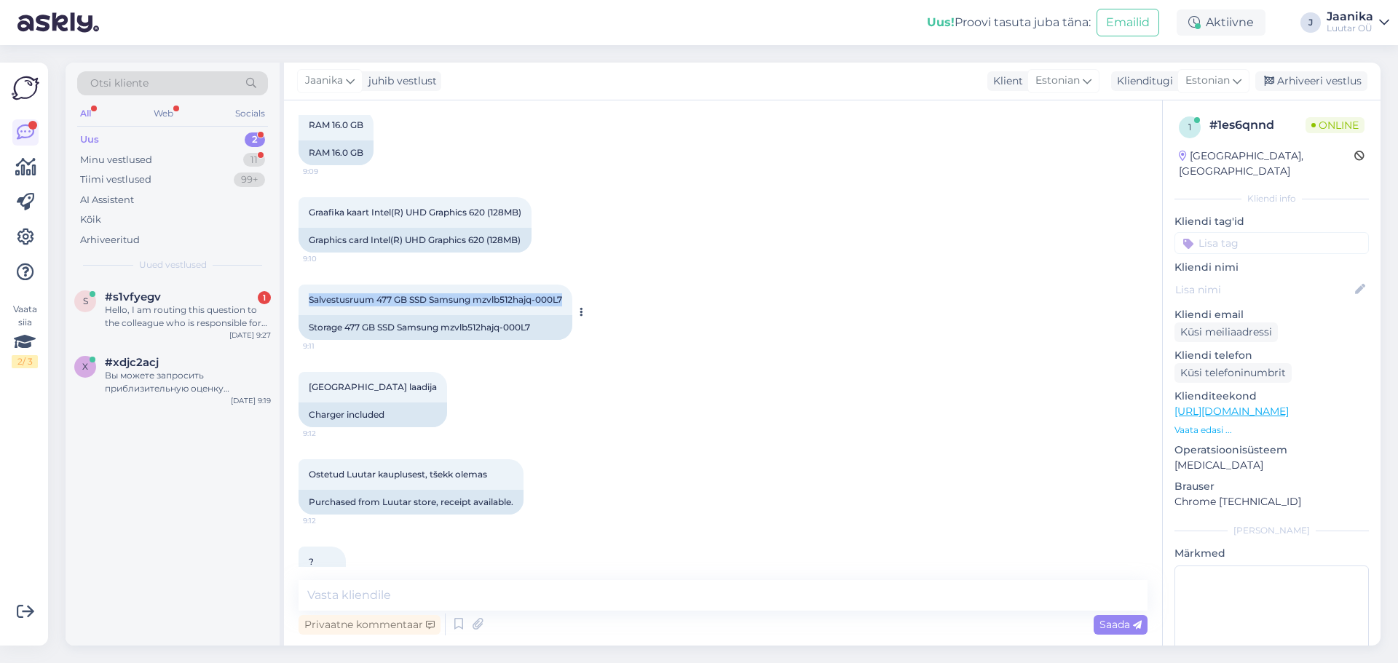
drag, startPoint x: 311, startPoint y: 298, endPoint x: 571, endPoint y: 305, distance: 260.7
click at [571, 305] on div "Salvestusruum 477 GB SSD Samsung mzvlb512hajq-000L7 9:11" at bounding box center [435, 300] width 274 height 31
copy span "Salvestusruum 477 GB SSD Samsung mzvlb512hajq-000L7"
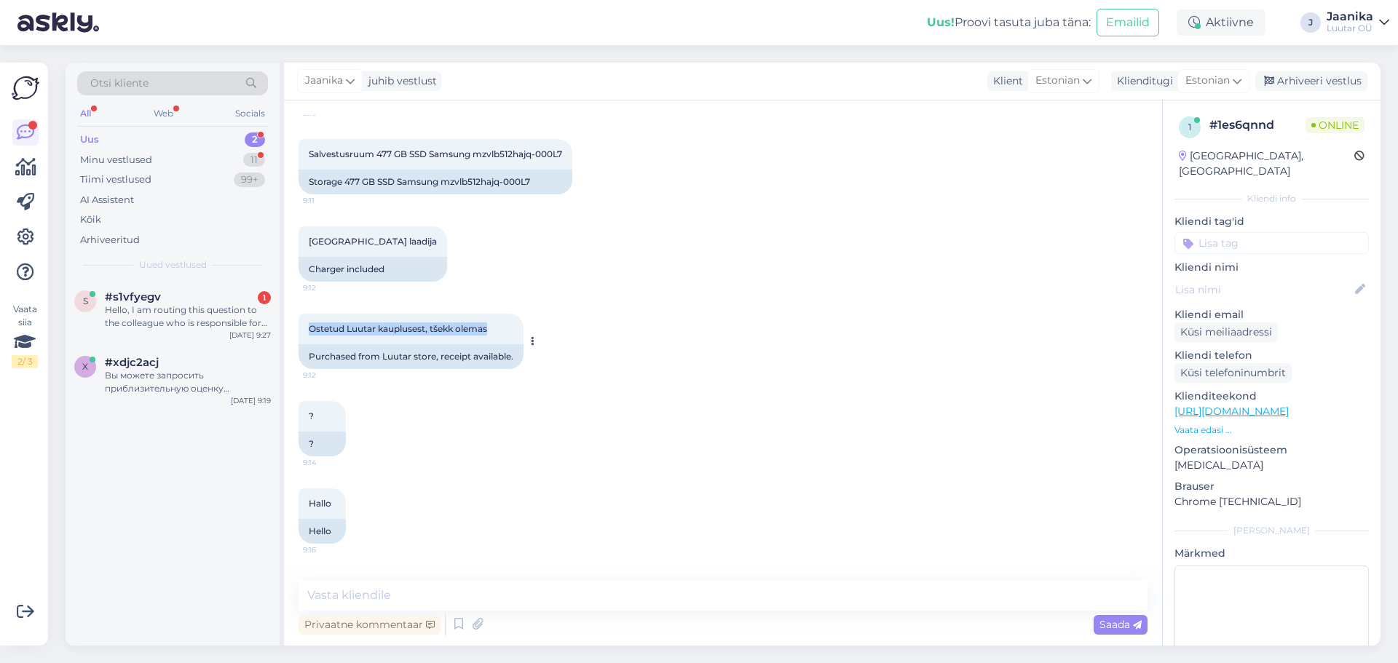
drag, startPoint x: 494, startPoint y: 328, endPoint x: 311, endPoint y: 328, distance: 183.5
click at [311, 328] on div "Ostetud Luutar kauplusest, tšekk olemas 9:12" at bounding box center [410, 329] width 225 height 31
copy span "Ostetud Luutar kauplusest, tšekk olemas"
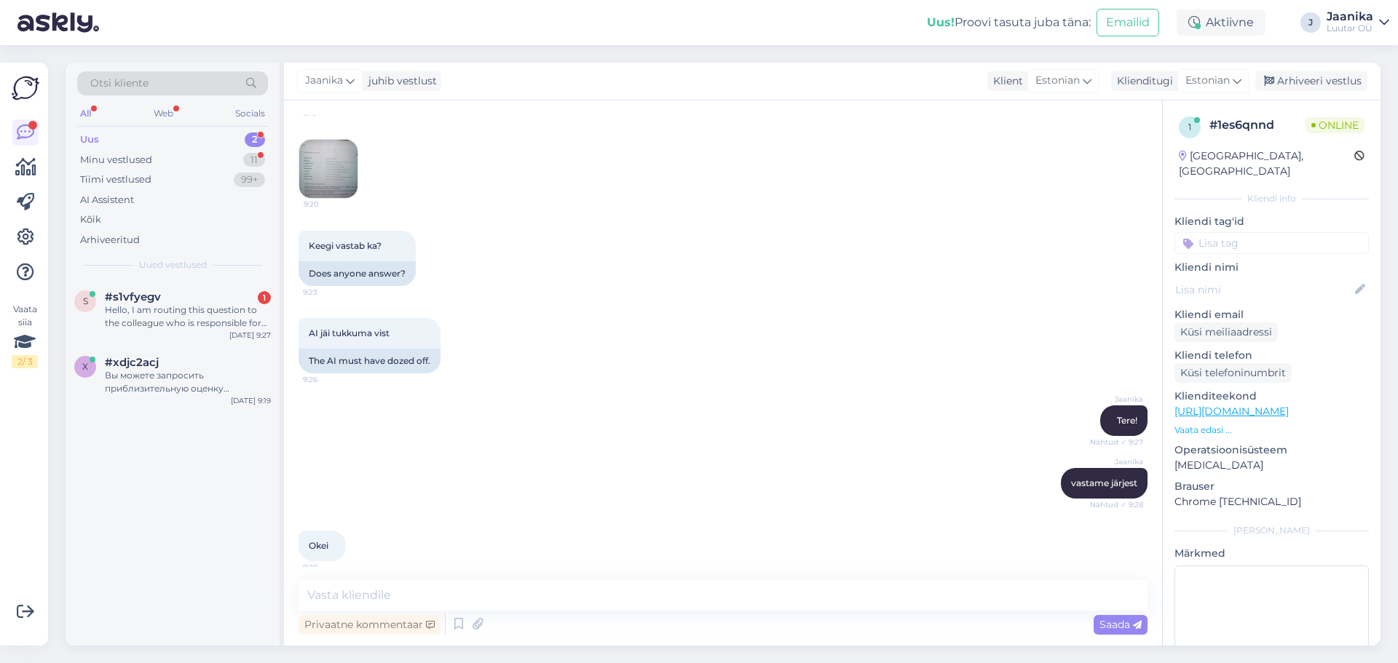
scroll to position [1305, 0]
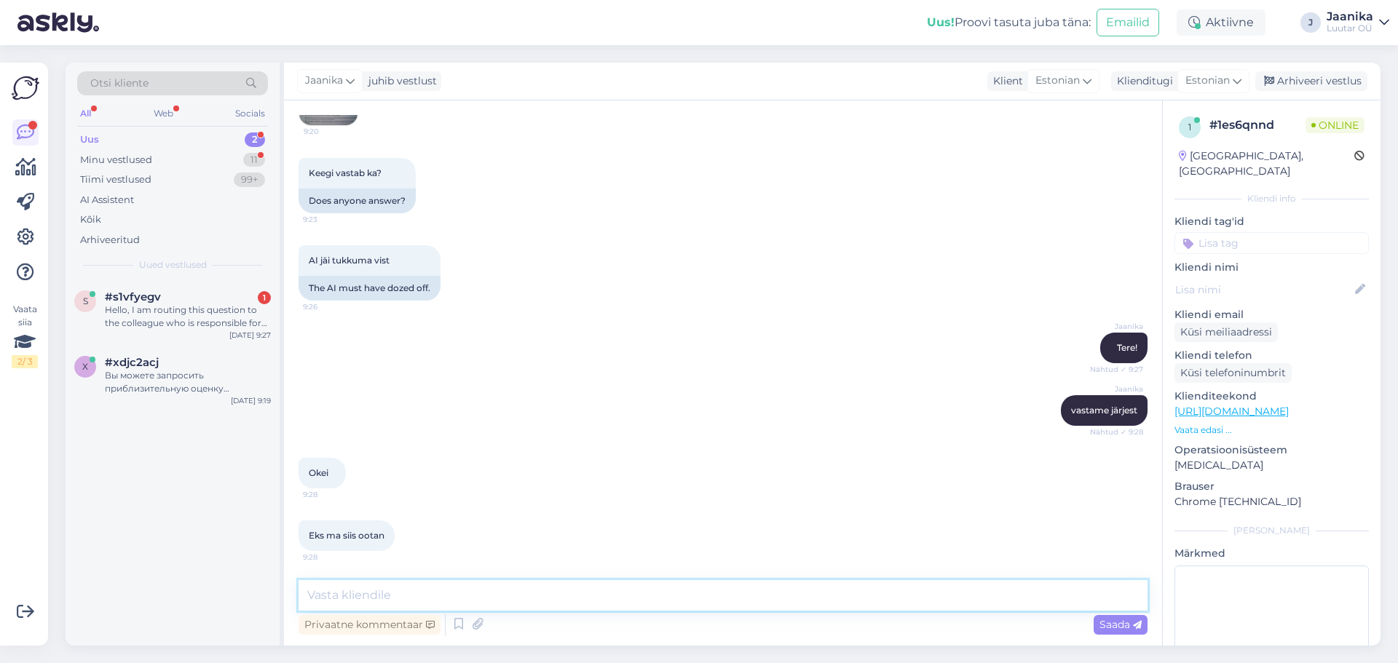
click at [379, 598] on textarea at bounding box center [722, 595] width 849 height 31
type textarea "uurin"
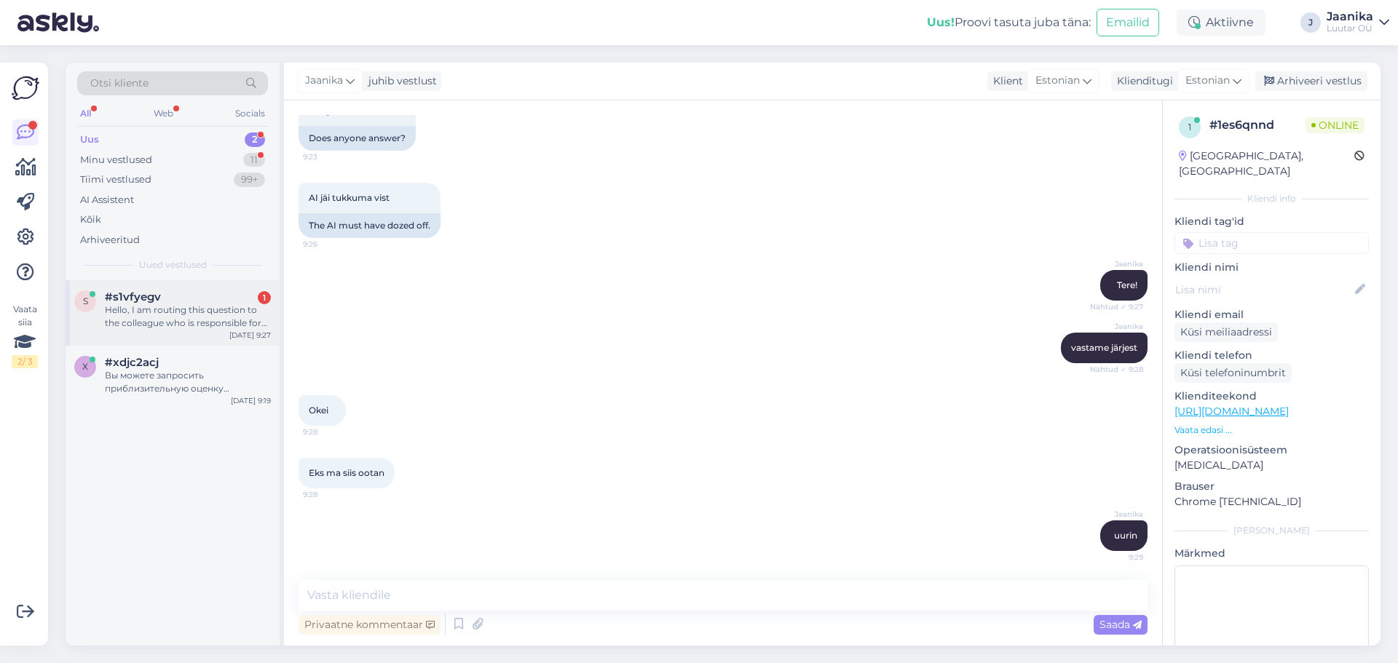
click at [167, 318] on div "Hello, I am routing this question to the colleague who is responsible for this …" at bounding box center [188, 317] width 166 height 26
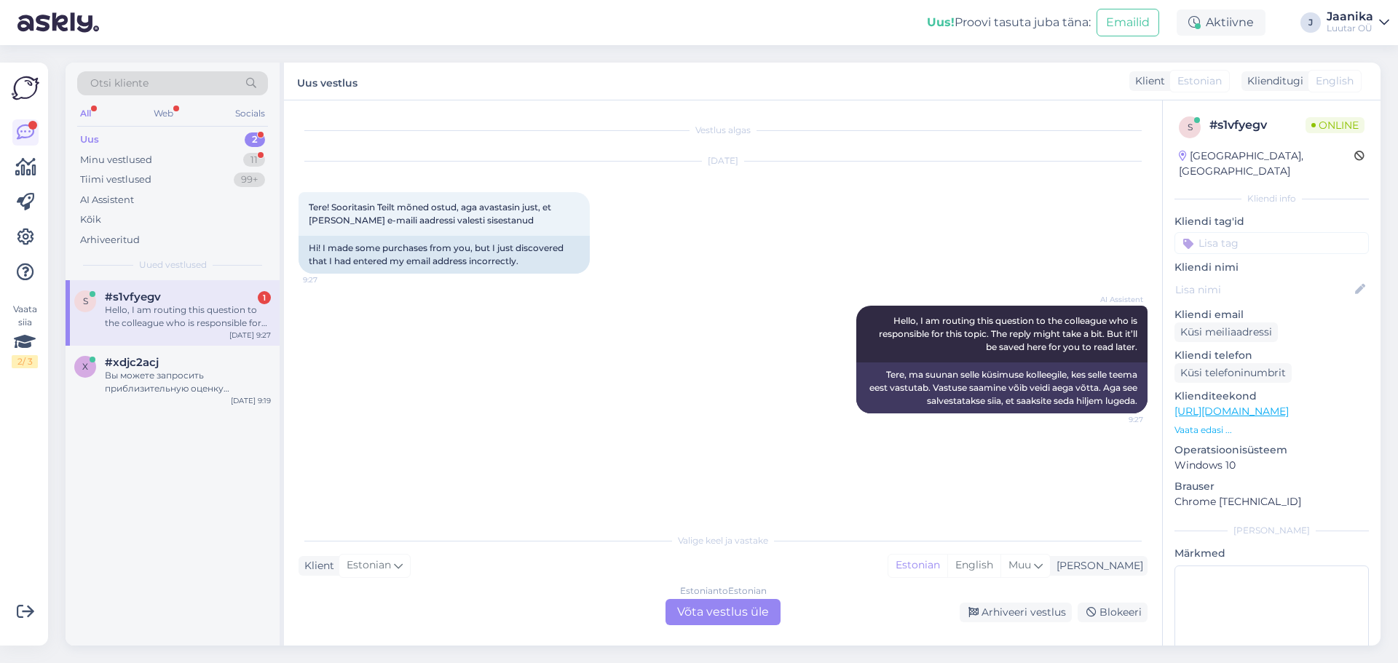
click at [726, 611] on div "Estonian to Estonian Võta vestlus üle" at bounding box center [722, 612] width 115 height 26
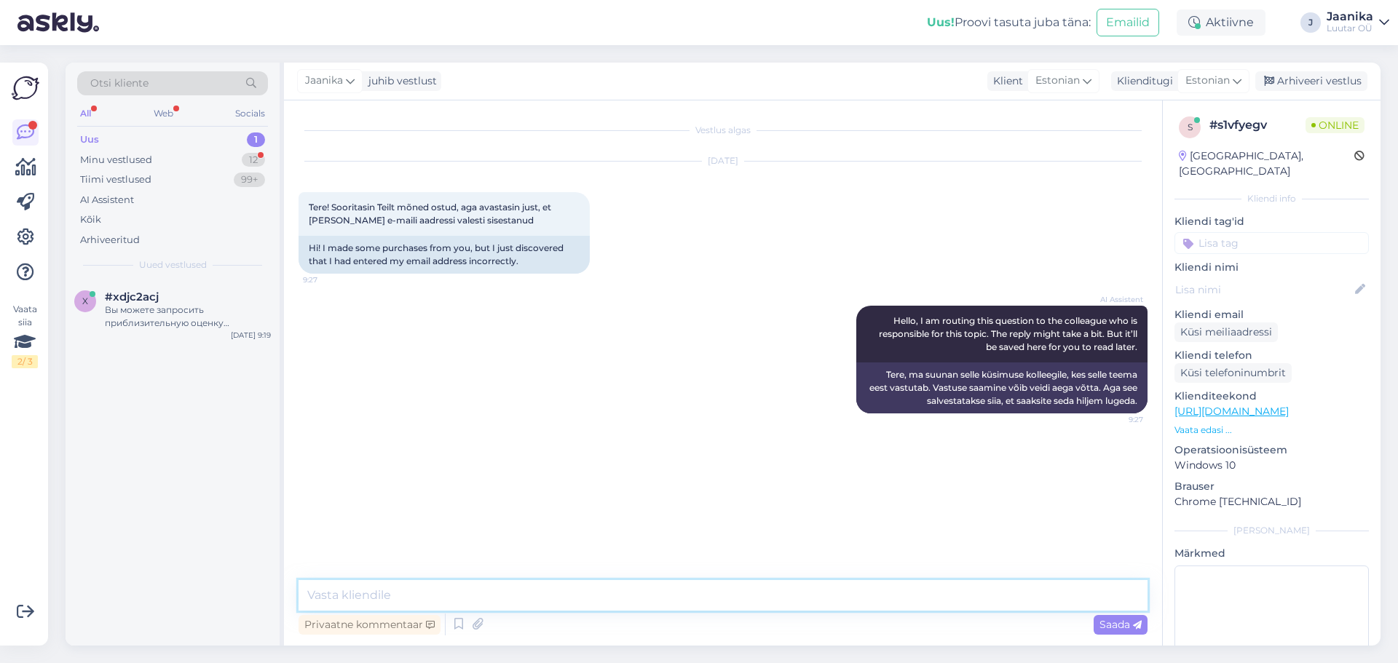
click at [560, 606] on textarea at bounding box center [722, 595] width 849 height 31
type textarea "Tere!"
click at [459, 594] on textarea at bounding box center [722, 595] width 849 height 31
type textarea "siis te ei saa kinnitusmeili lihtsalt meilile"
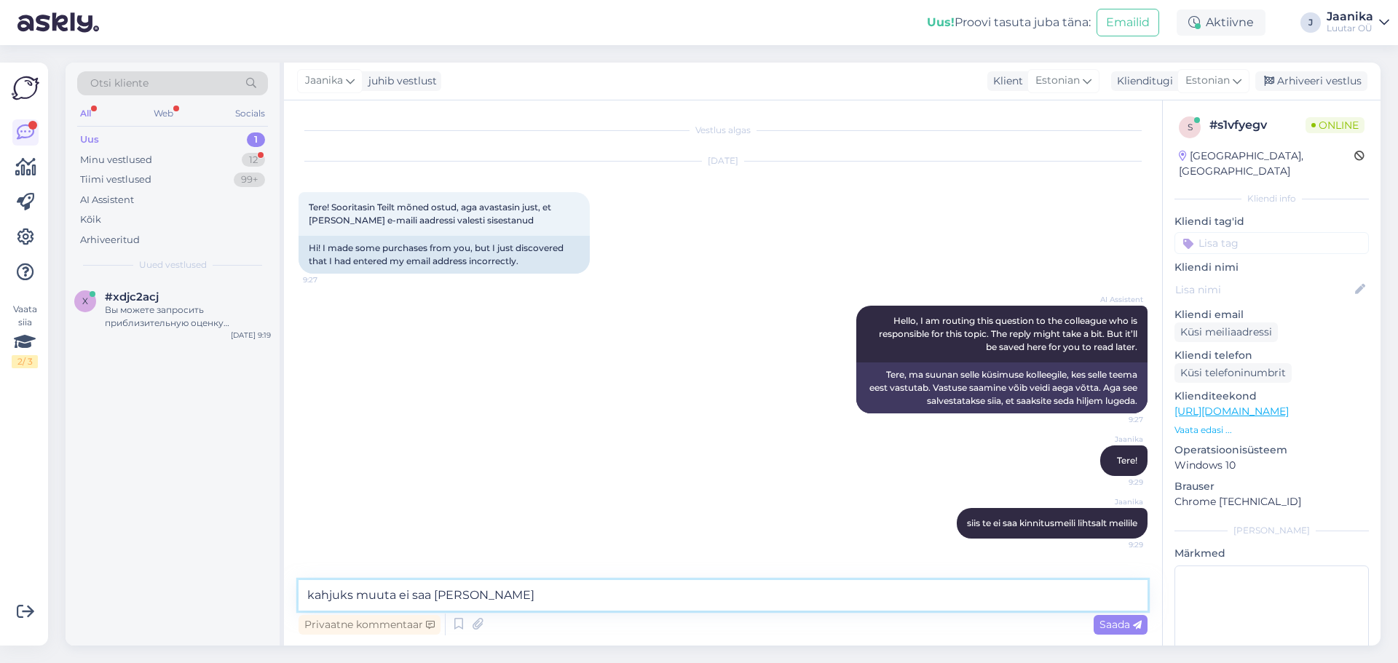
type textarea "kahjuks muuta ei saa seda enam"
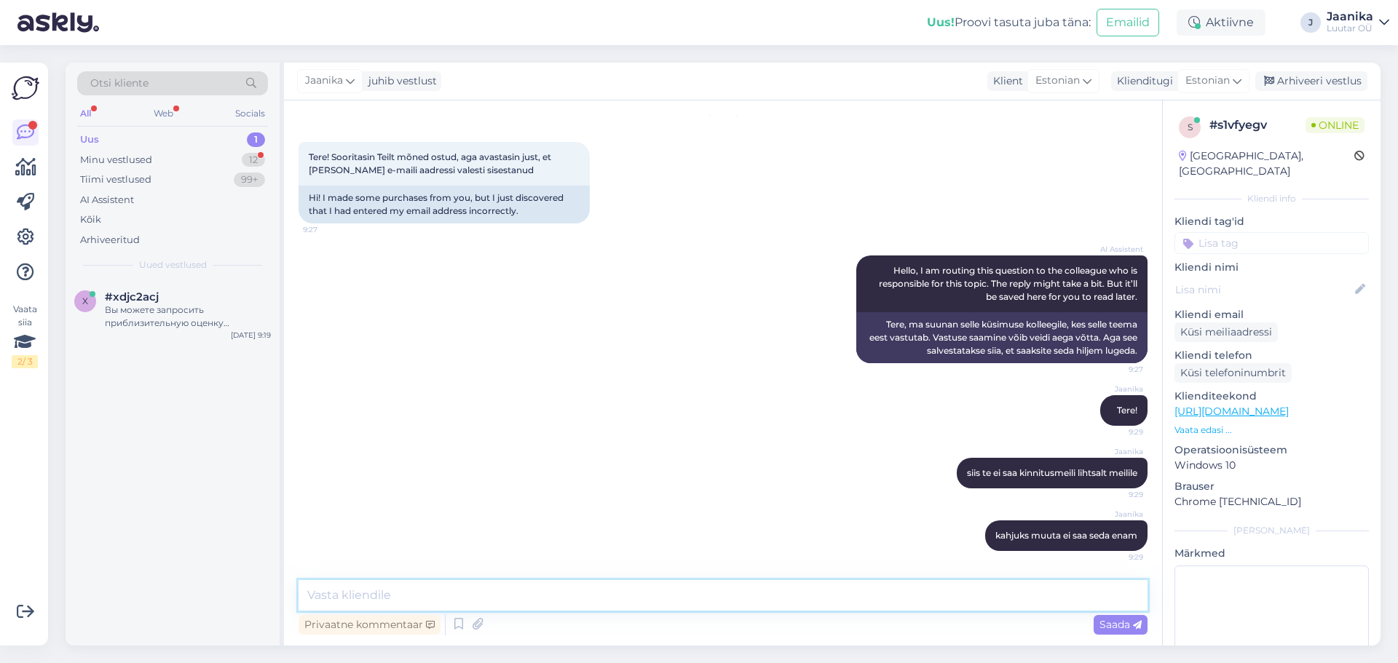
click at [456, 594] on textarea at bounding box center [722, 595] width 849 height 31
type textarea "t"
type textarea "kui tel nr on õige siis peaksite ikka saama väljavõtmis koodi"
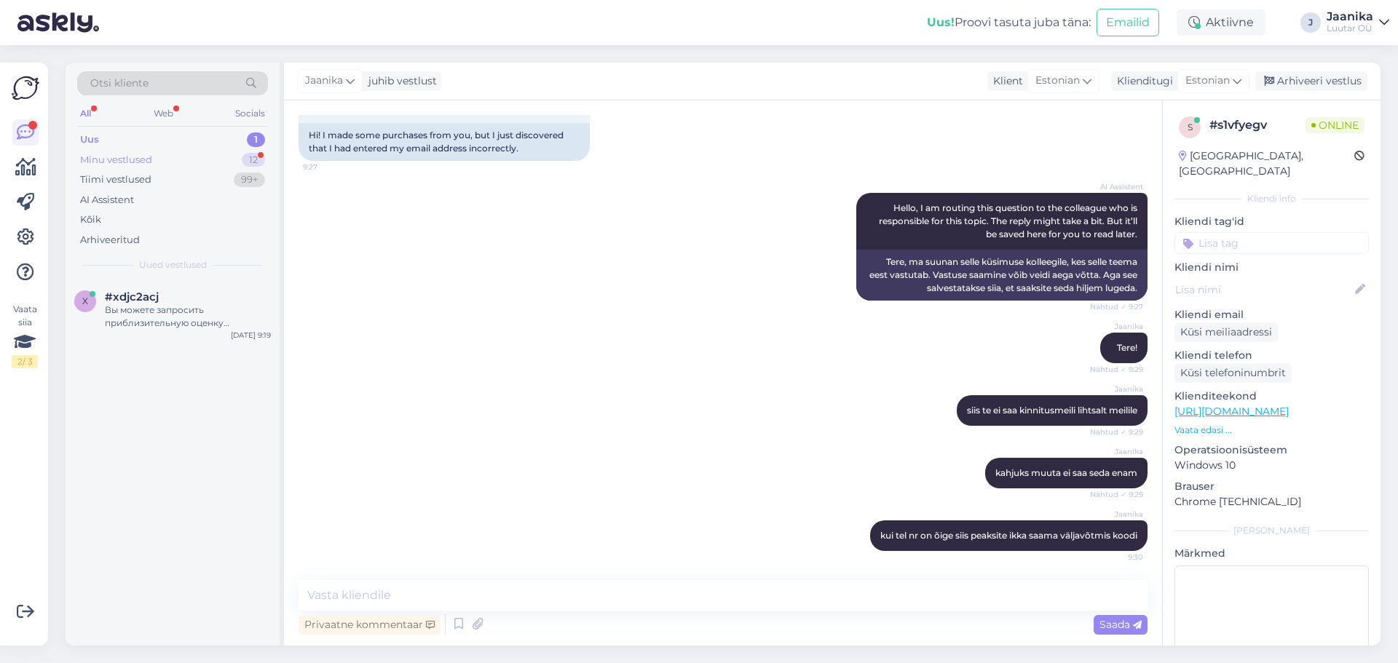
click at [135, 162] on div "Minu vestlused" at bounding box center [116, 160] width 72 height 15
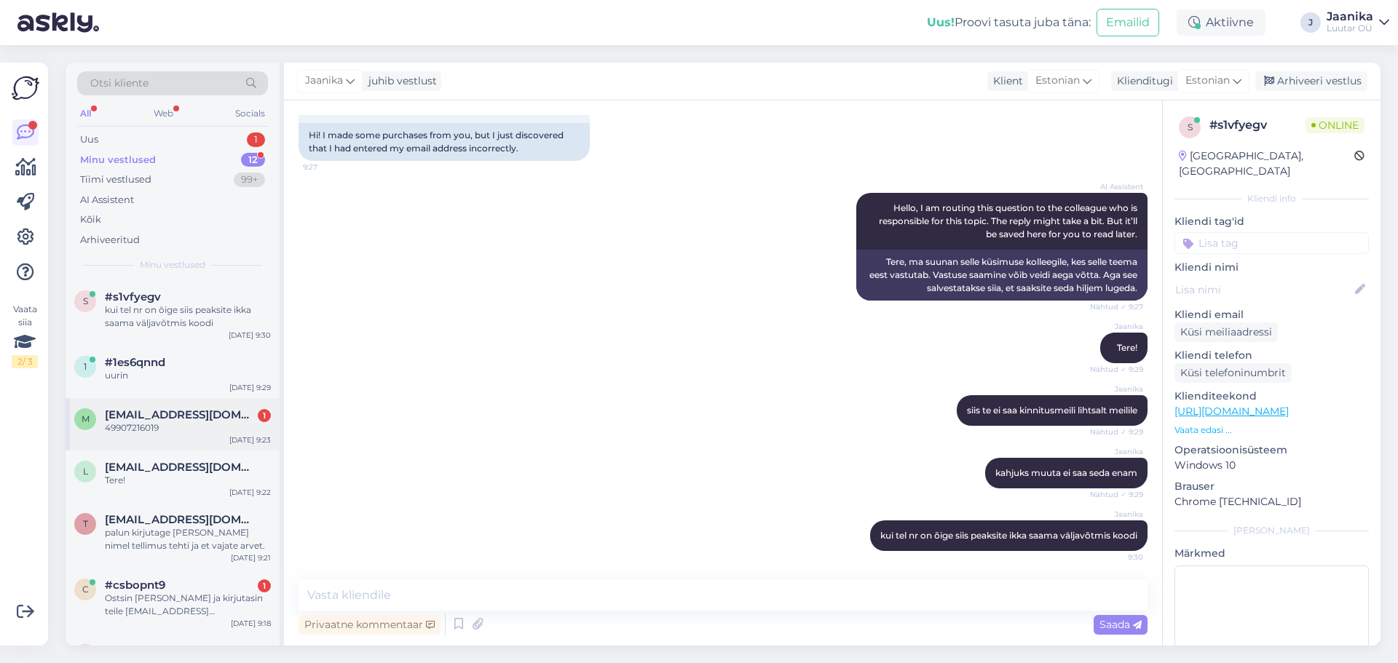
click at [140, 421] on span "[EMAIL_ADDRESS][DOMAIN_NAME]" at bounding box center [180, 414] width 151 height 13
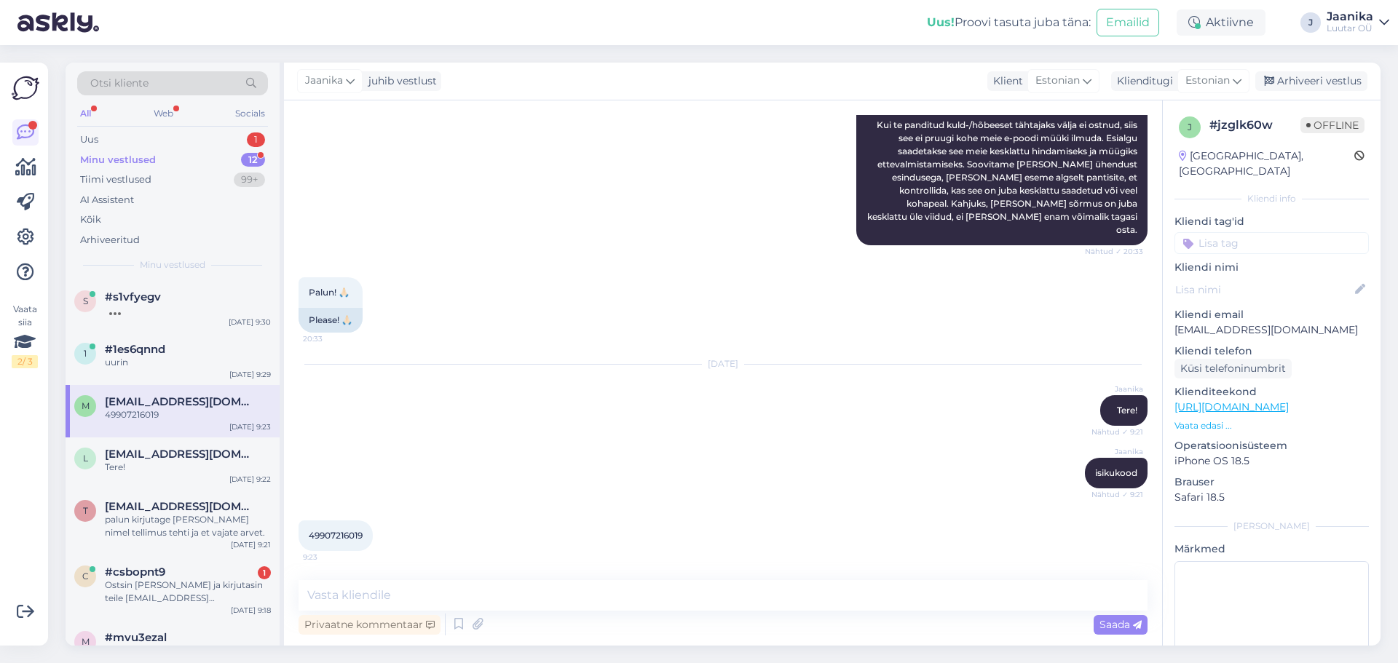
click at [349, 529] on div "49907216019 9:23" at bounding box center [335, 536] width 74 height 31
copy div "49907216019 9:23"
click at [443, 590] on textarea at bounding box center [722, 595] width 849 height 31
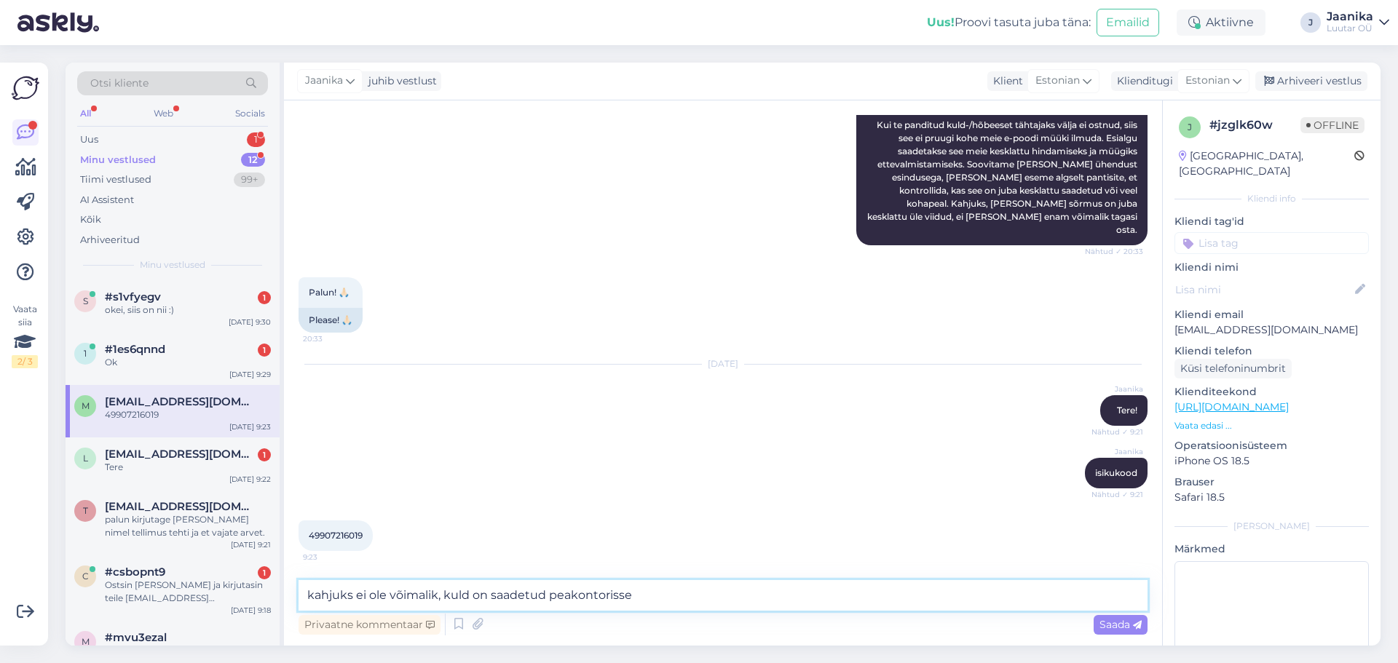
type textarea "kahjuks ei ole võimalik, kuld on saadetud peakontorisse."
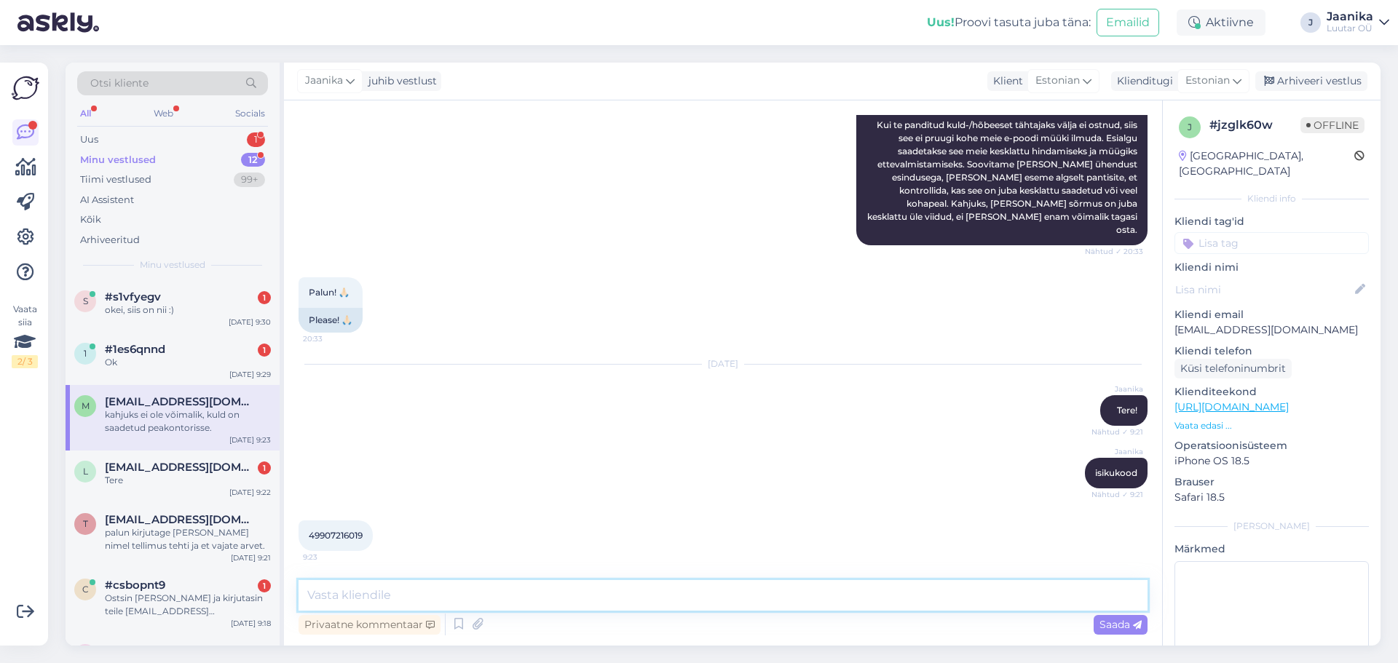
scroll to position [285, 0]
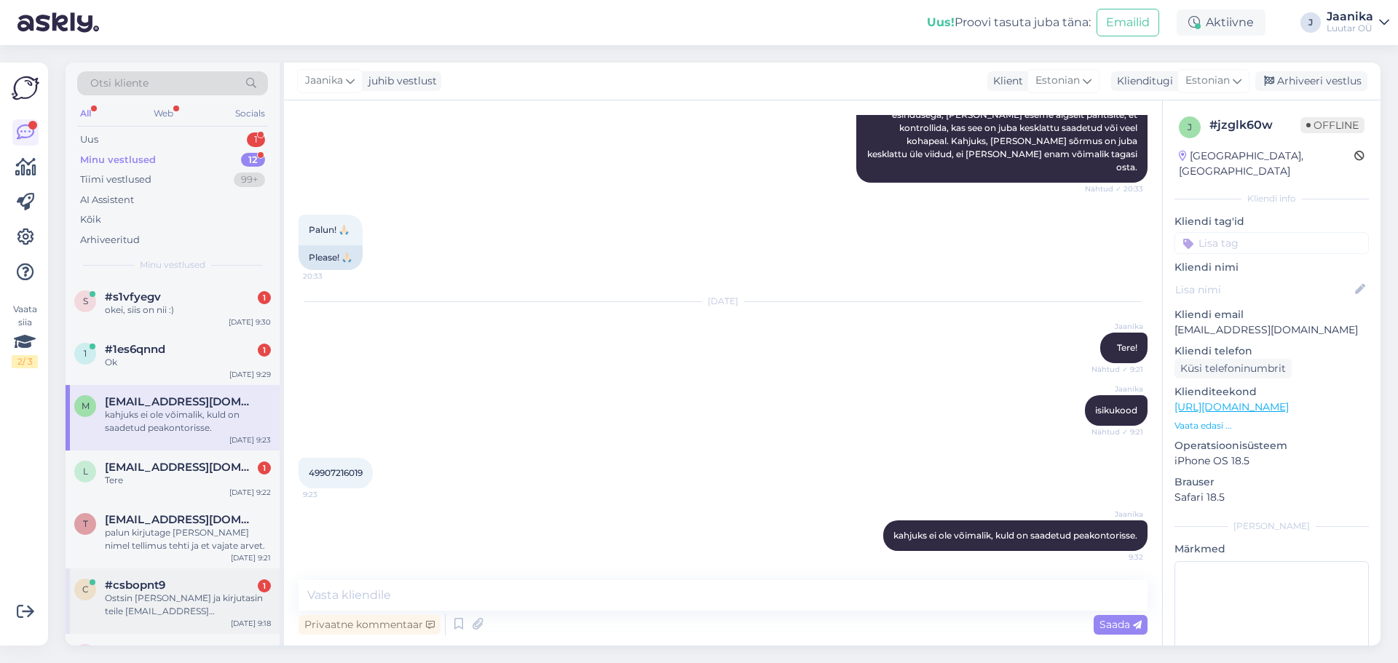
click at [178, 604] on div "Ostsin [PERSON_NAME] ja kirjutasin teile [EMAIL_ADDRESS][DOMAIN_NAME] e-[PERSON…" at bounding box center [188, 605] width 166 height 26
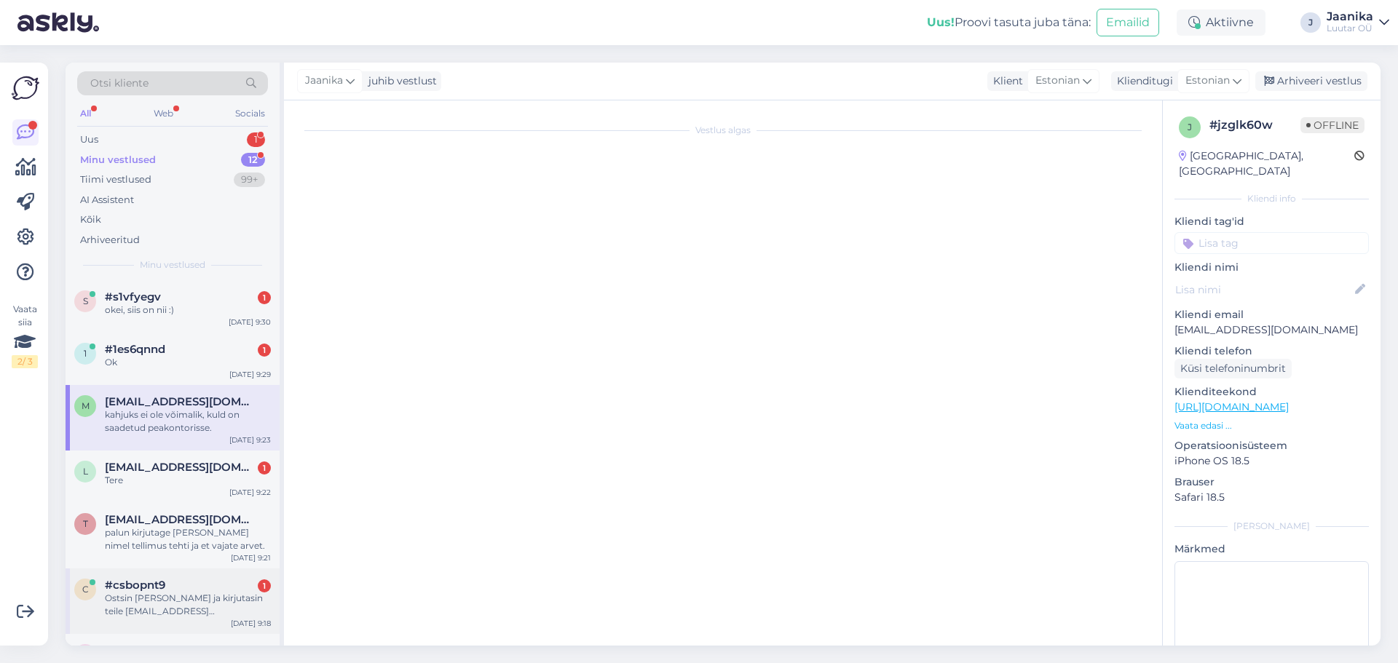
scroll to position [130, 0]
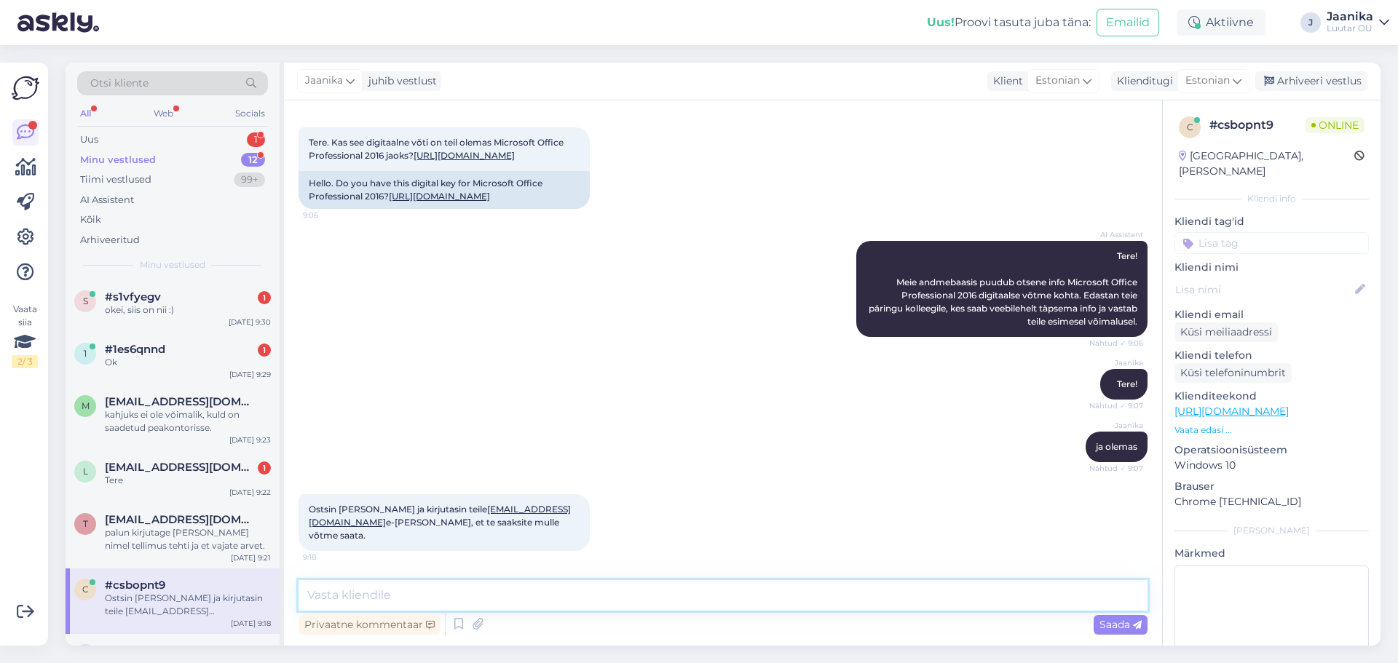
click at [447, 601] on textarea at bounding box center [722, 595] width 849 height 31
type textarea "hästi, saadame 2 tööpäeva jooksul"
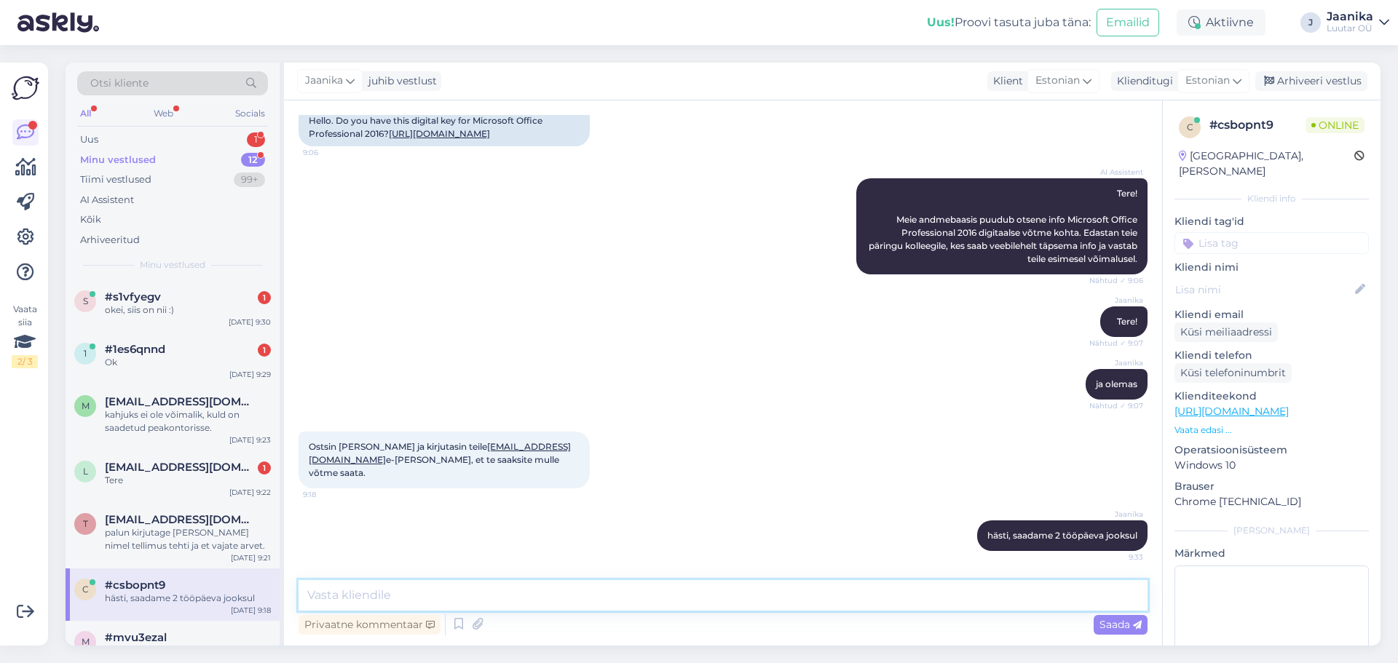
scroll to position [193, 0]
click at [164, 488] on div "l [EMAIL_ADDRESS][DOMAIN_NAME] 1 Tere [DATE] 9:22" at bounding box center [173, 477] width 214 height 52
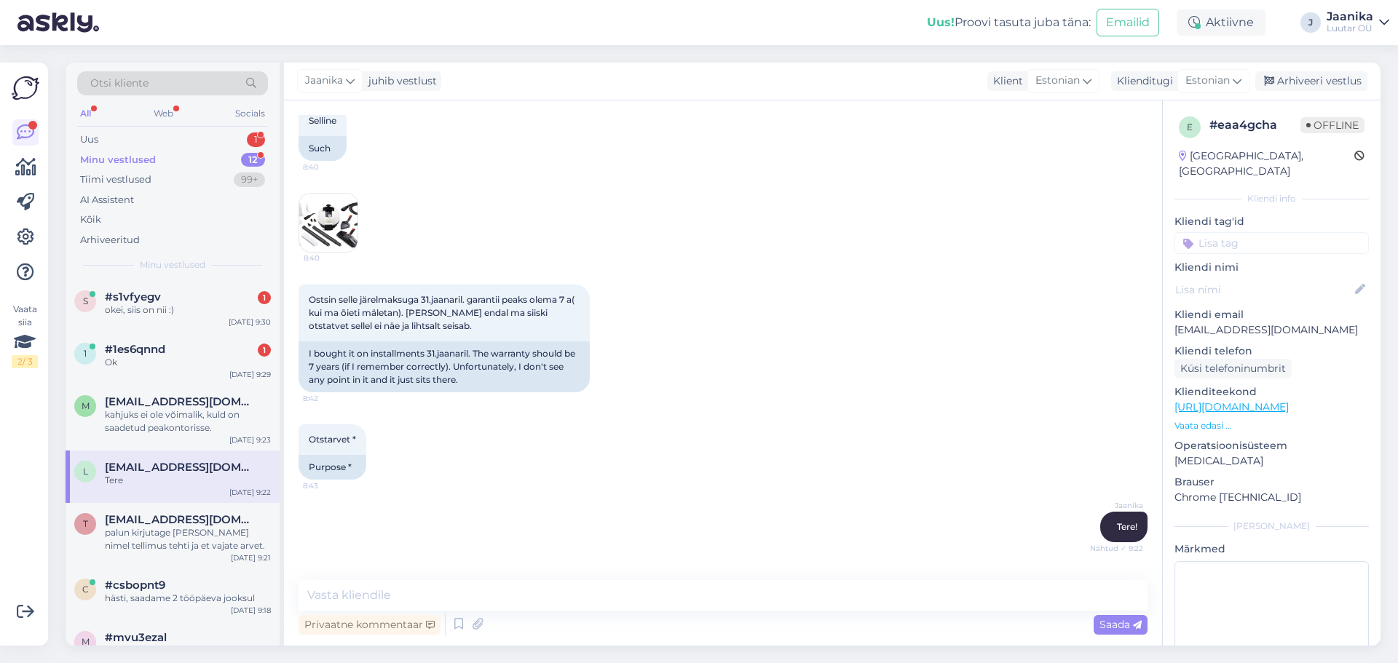
scroll to position [585, 0]
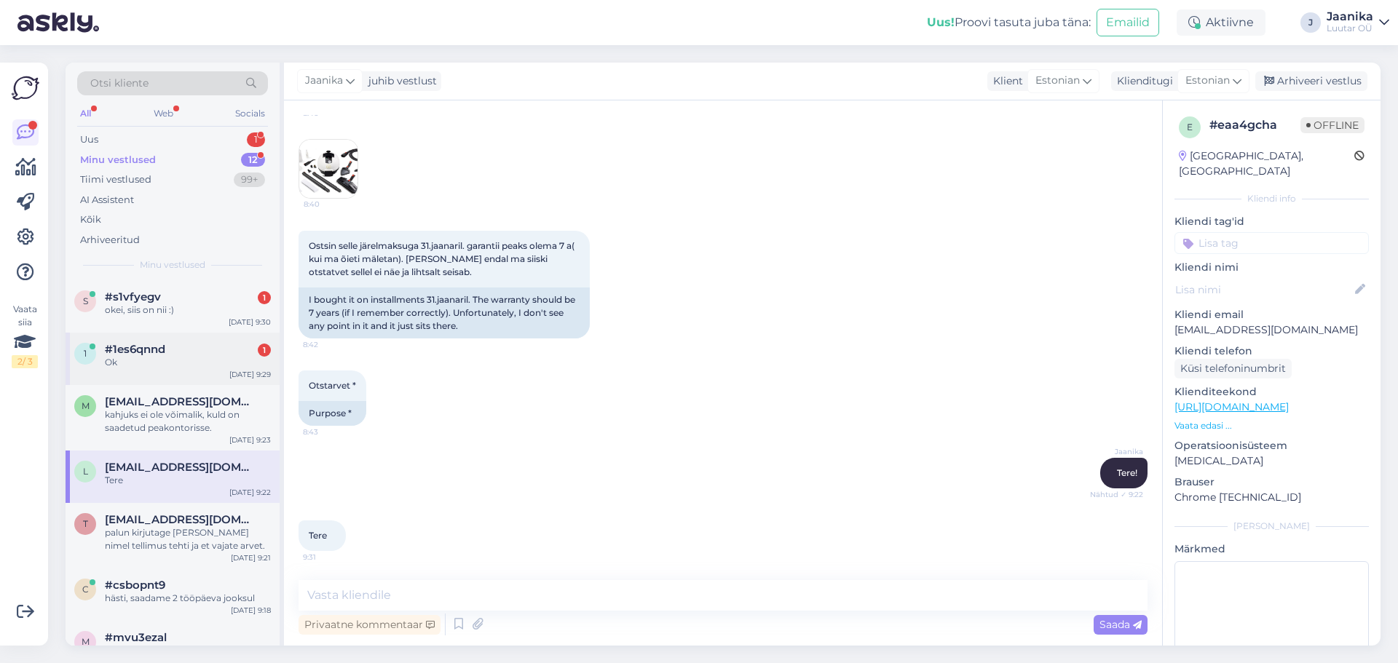
click at [154, 361] on div "Ok" at bounding box center [188, 362] width 166 height 13
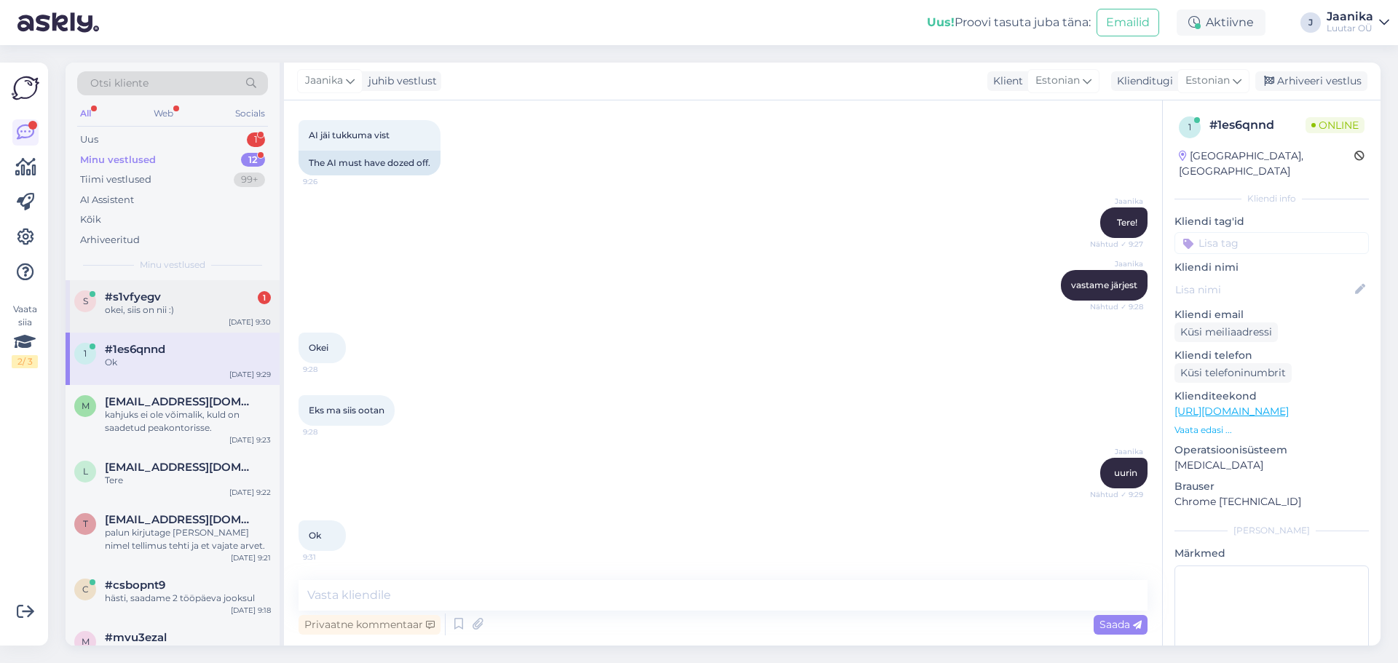
click at [161, 309] on div "okei, siis on nii :)" at bounding box center [188, 310] width 166 height 13
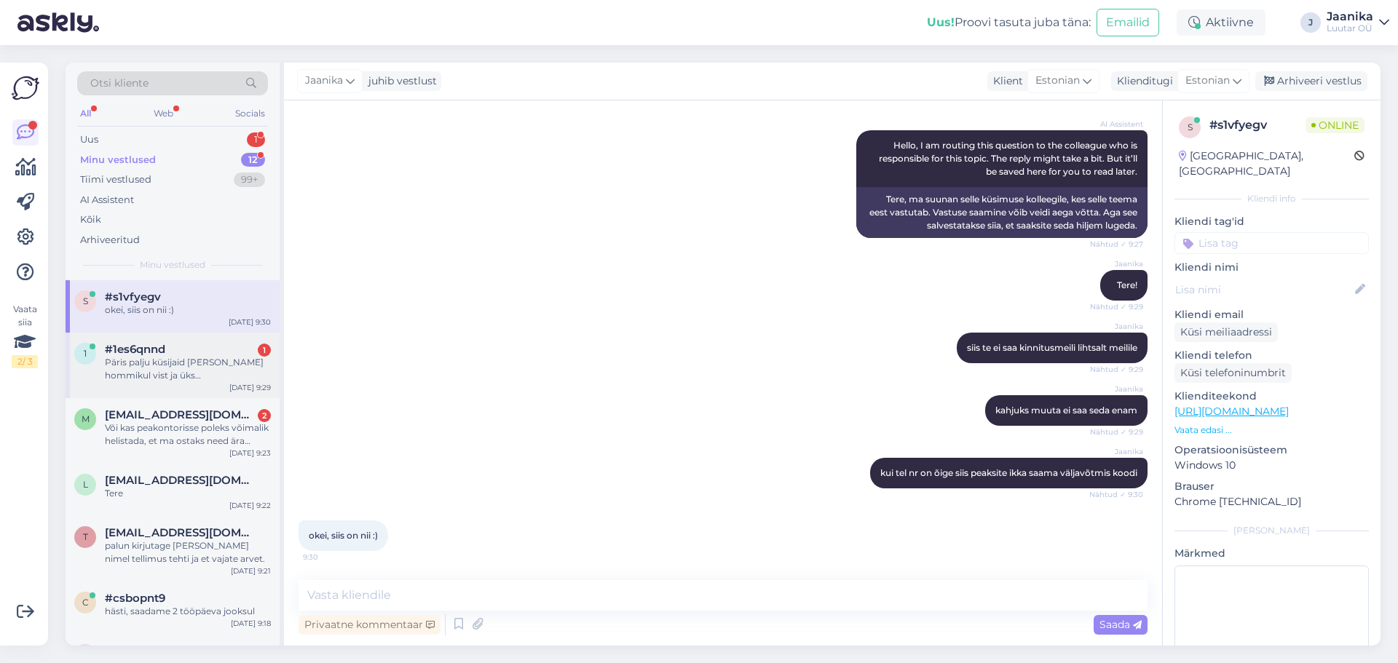
click at [209, 368] on div "Päris palju küsijaid [PERSON_NAME] hommikul vist ja üks klienditeenindaja vist" at bounding box center [188, 369] width 166 height 26
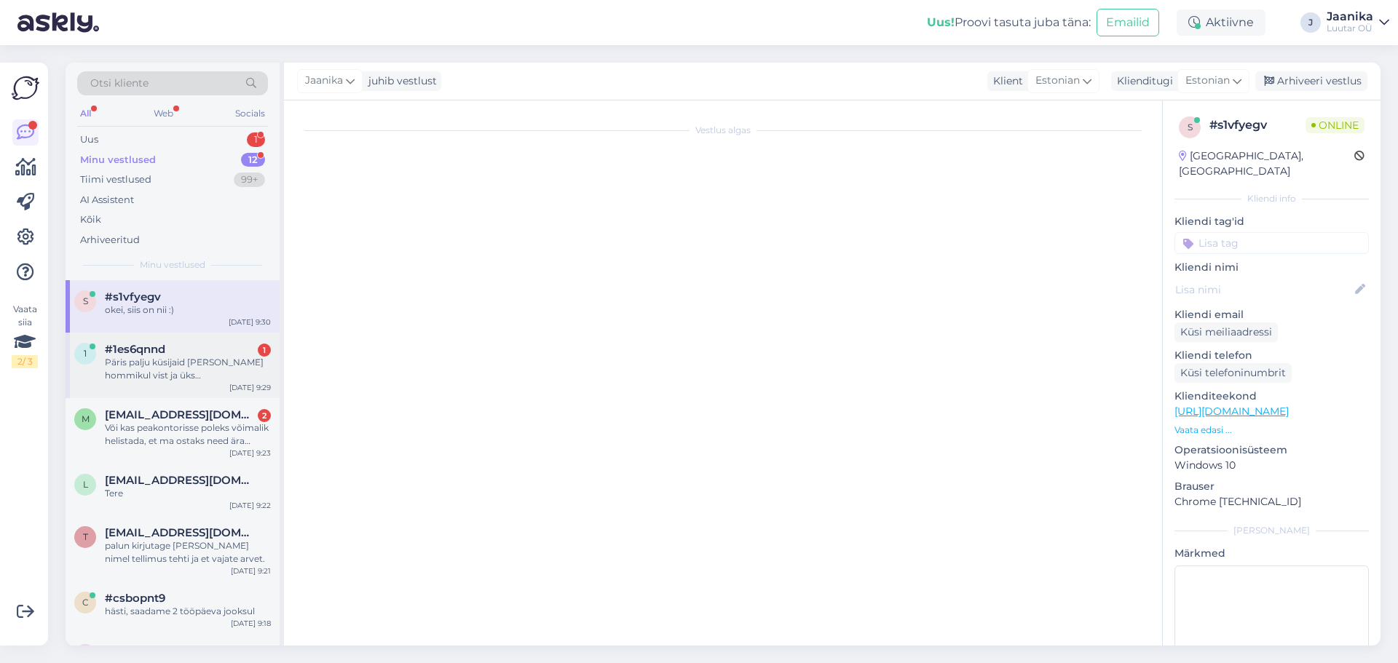
scroll to position [1506, 0]
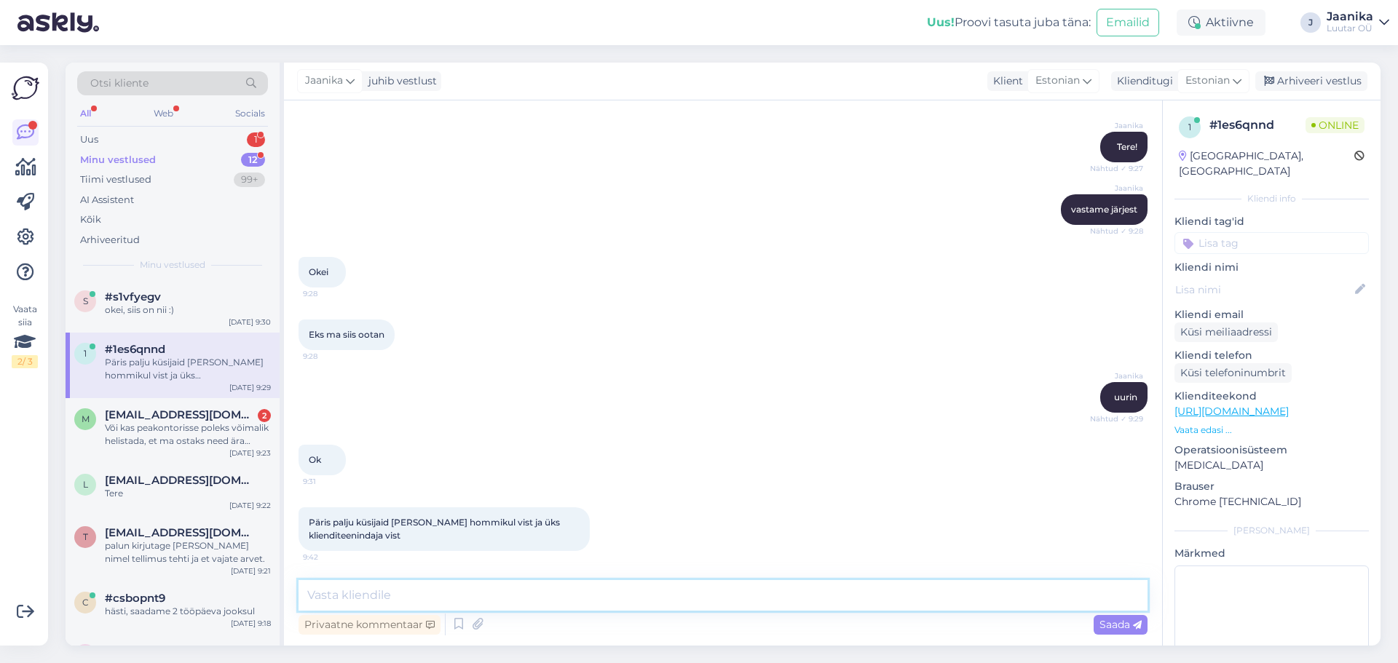
click at [376, 591] on textarea at bounding box center [722, 595] width 849 height 31
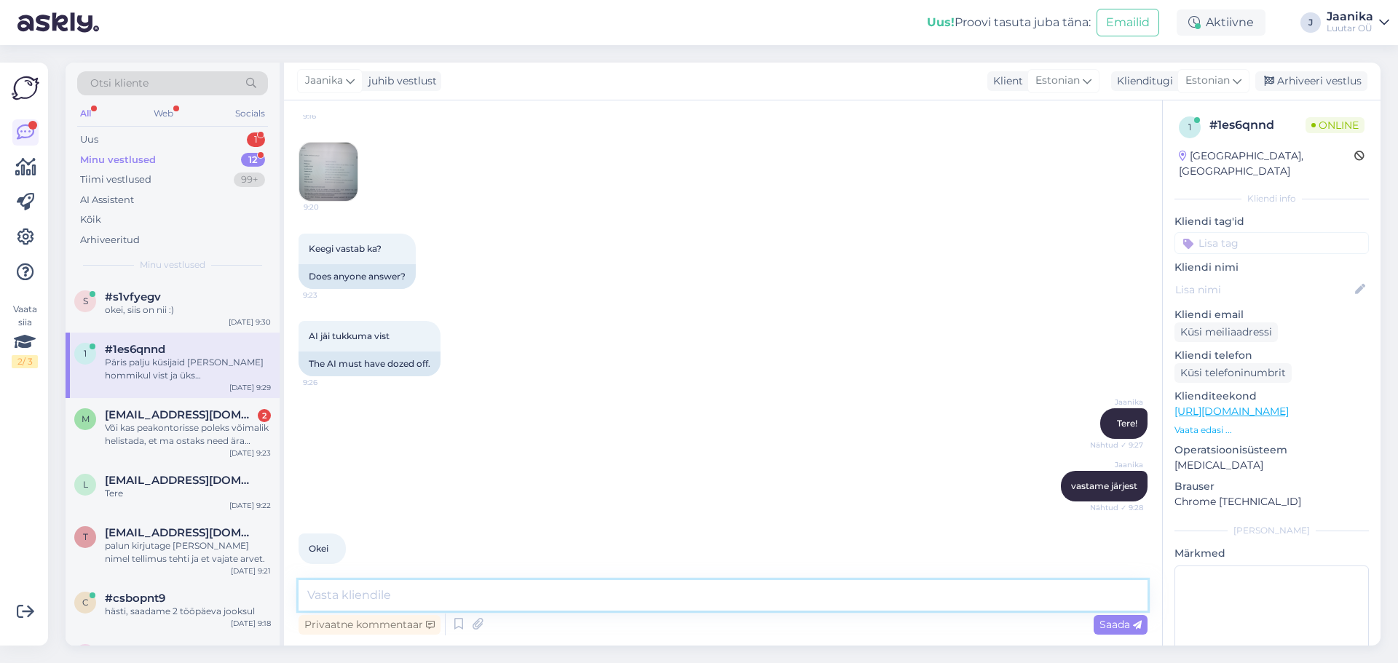
scroll to position [1288, 0]
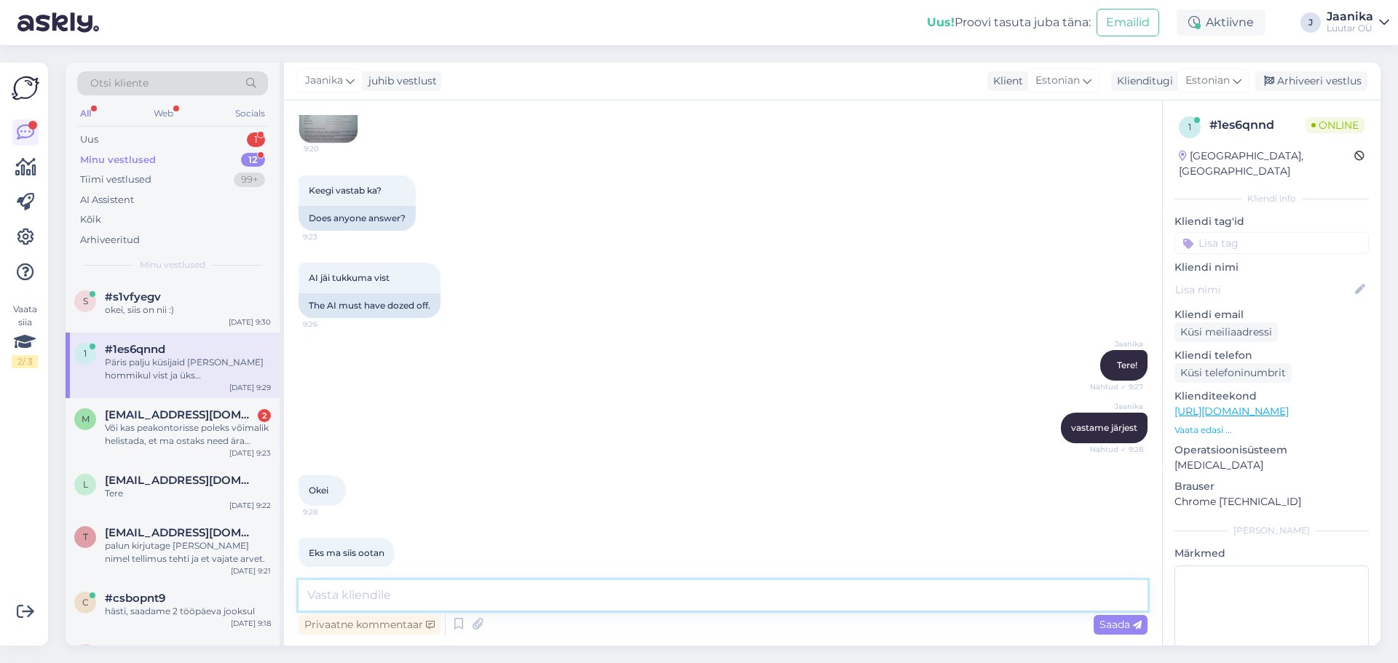
click at [531, 596] on textarea at bounding box center [722, 595] width 849 height 31
type textarea "kuni 75€"
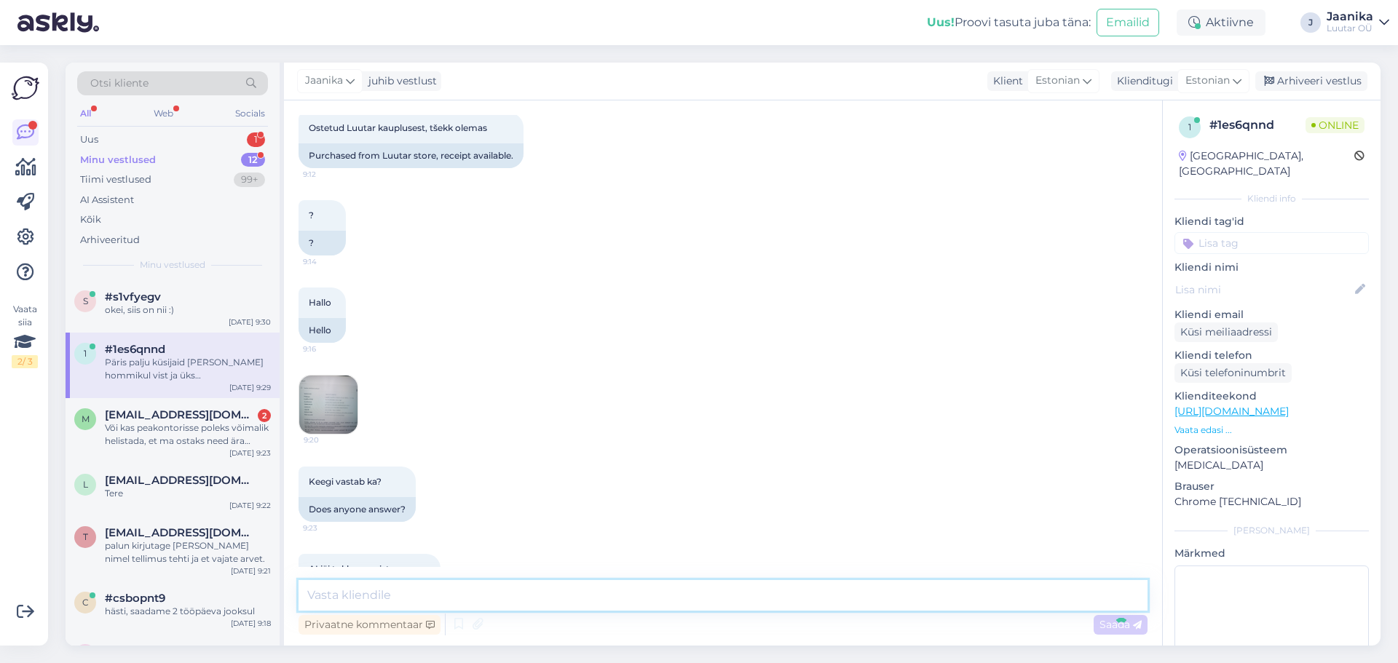
scroll to position [1569, 0]
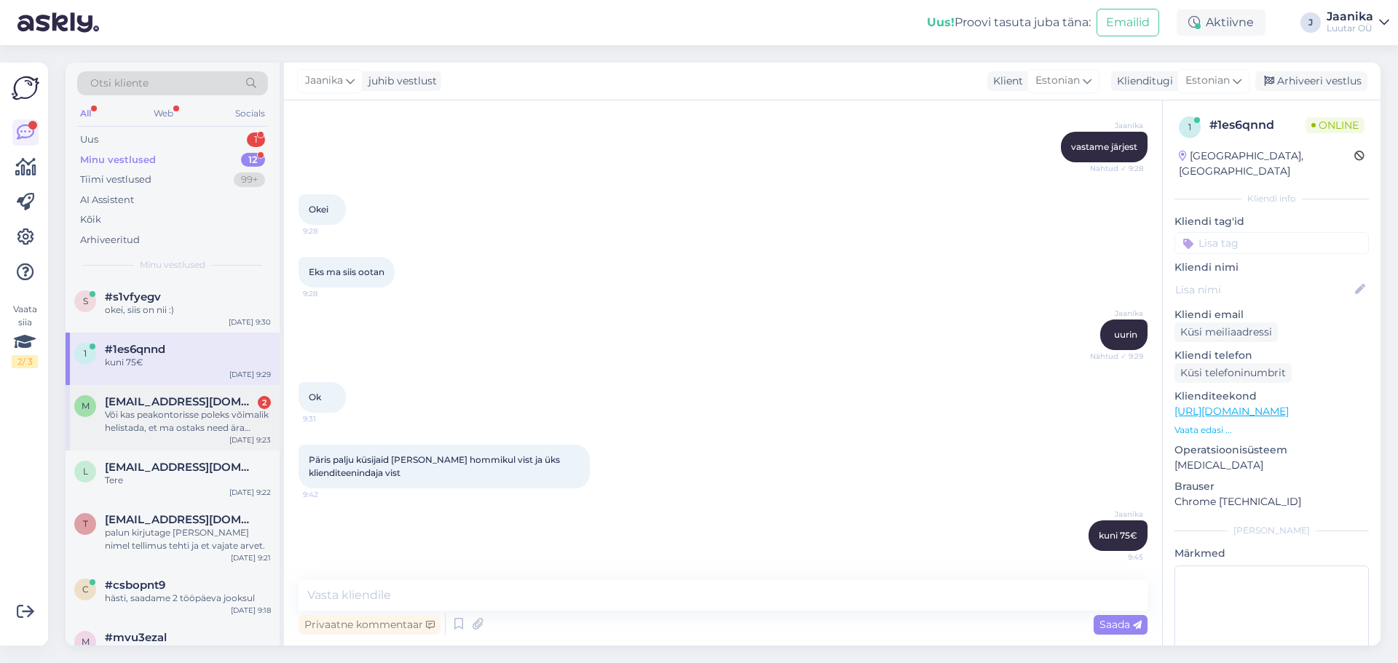
click at [150, 419] on div "Või kas peakontorisse poleks võimalik helistada, et ma ostaks need ära hinnaga,…" at bounding box center [188, 421] width 166 height 26
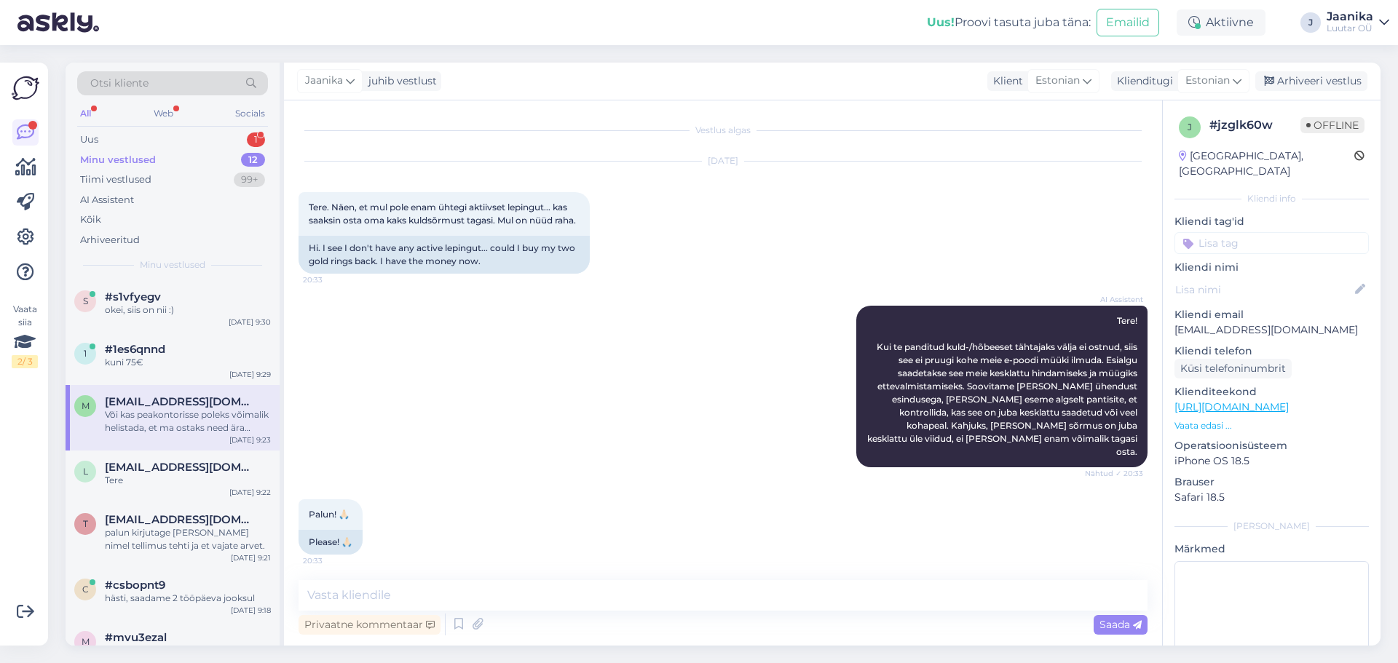
scroll to position [423, 0]
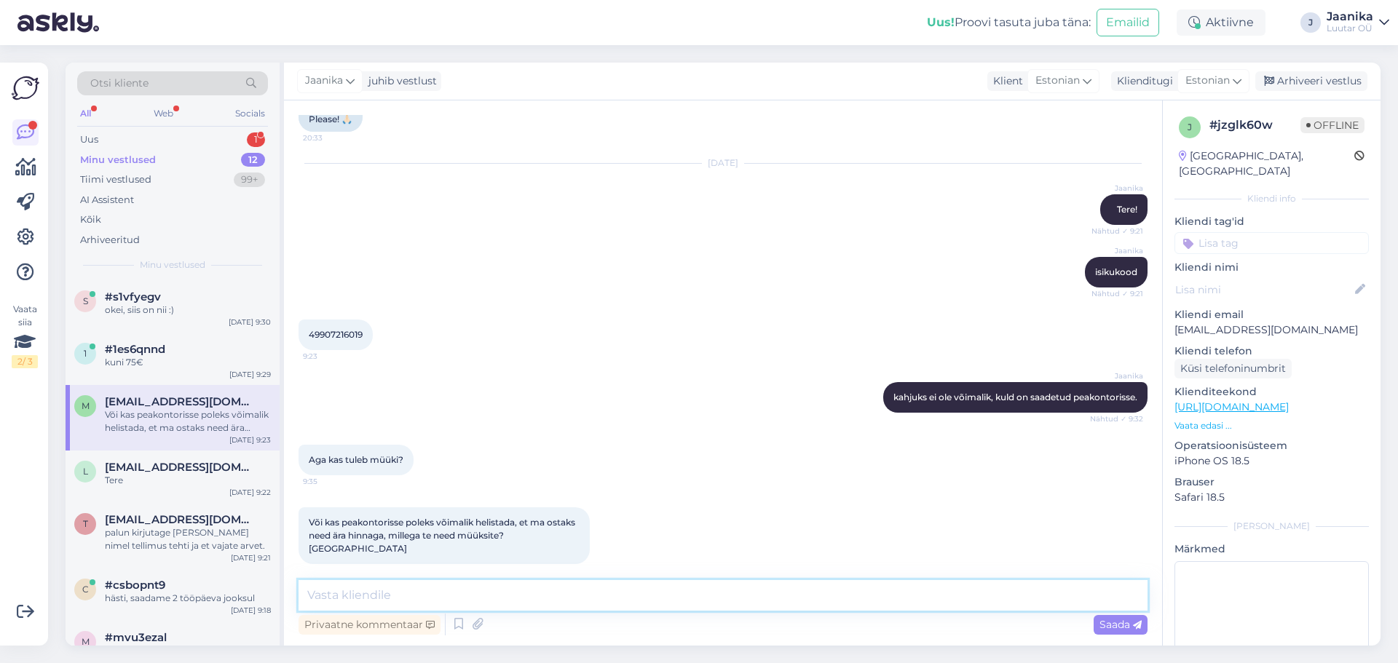
click at [442, 593] on textarea at bounding box center [722, 595] width 849 height 31
type textarea "kui need olid terved ja korralikud siis lähevad kunagi müüki, jälgige e-poodi"
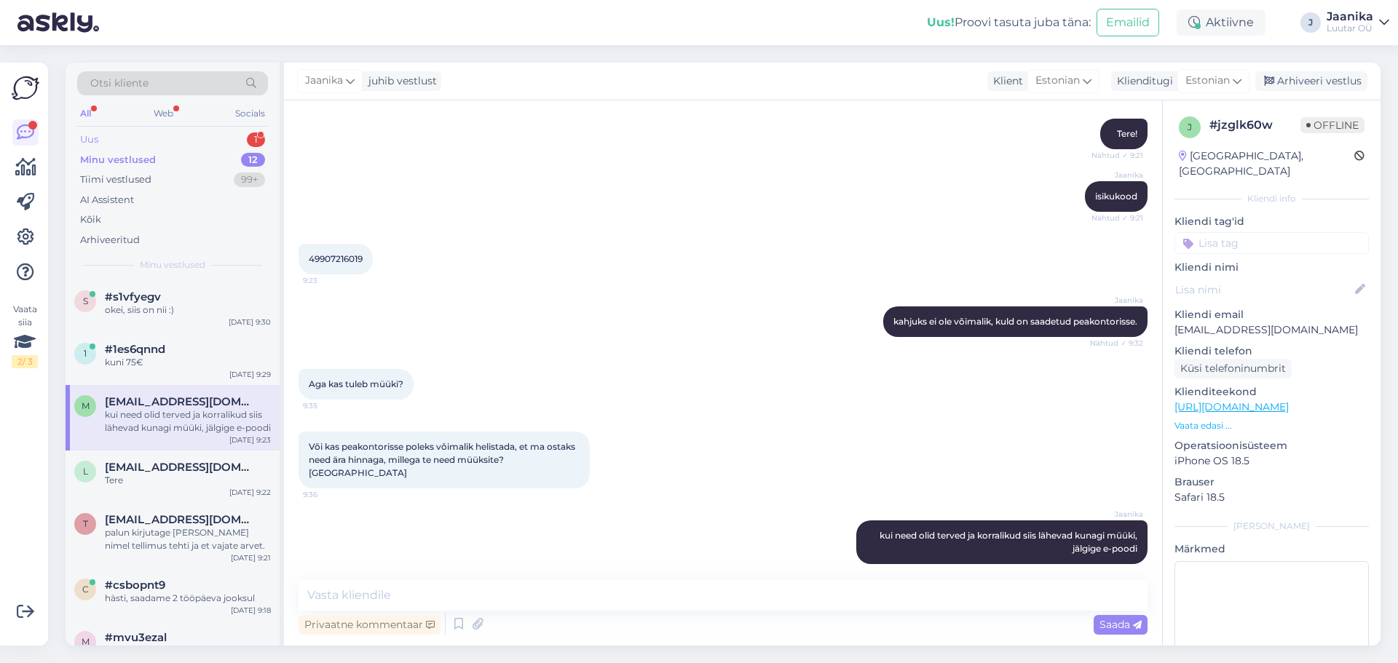
click at [153, 135] on div "Uus 1" at bounding box center [172, 140] width 191 height 20
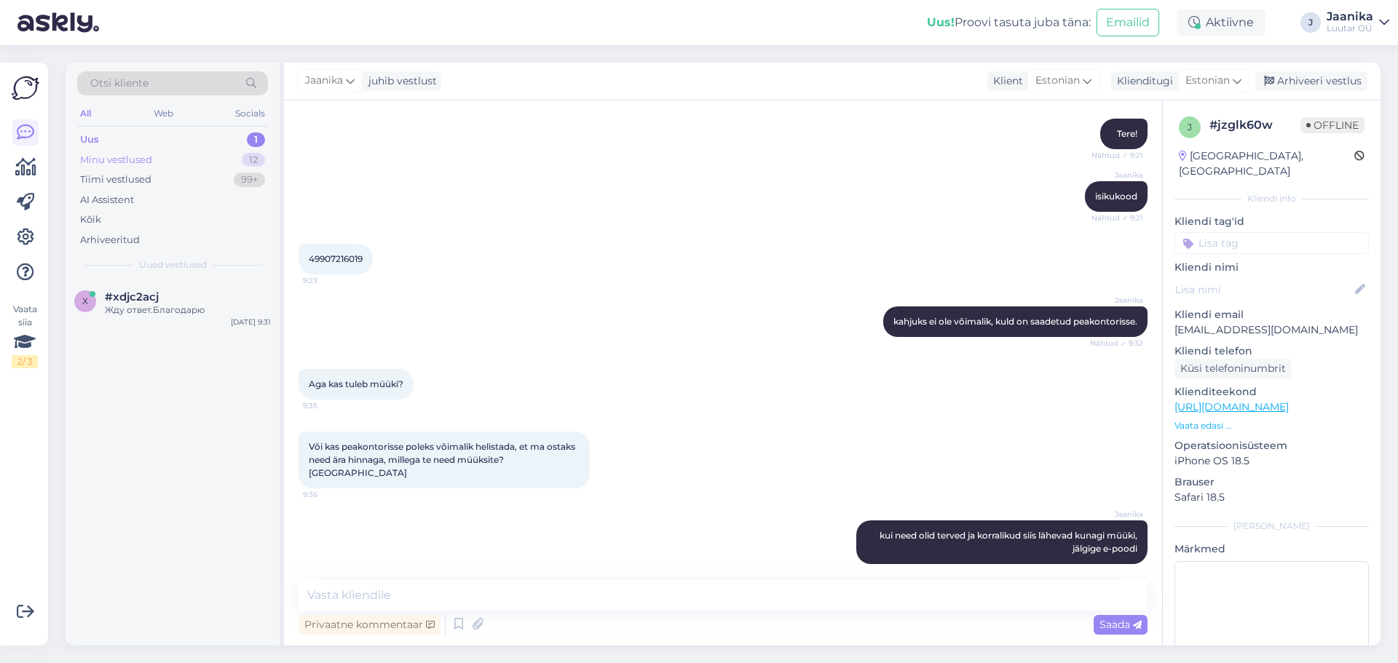
click at [148, 165] on div "Minu vestlused" at bounding box center [116, 160] width 72 height 15
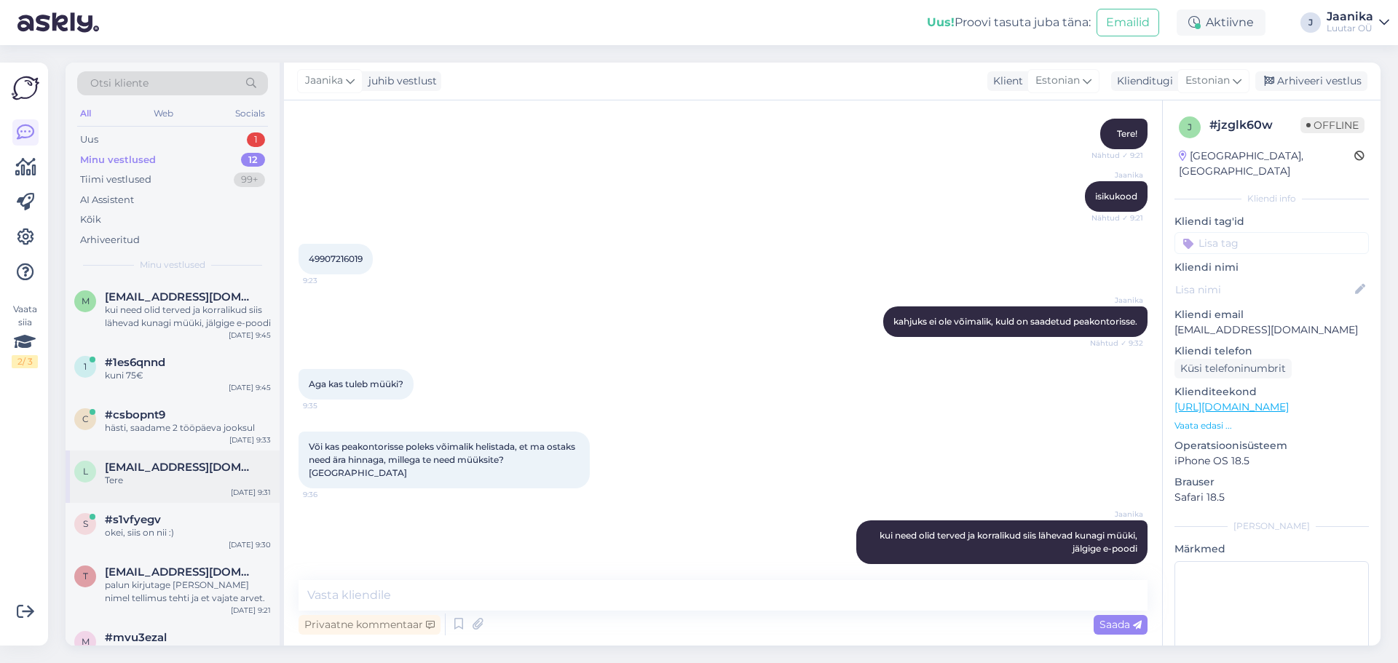
click at [181, 470] on span "[EMAIL_ADDRESS][DOMAIN_NAME]" at bounding box center [180, 467] width 151 height 13
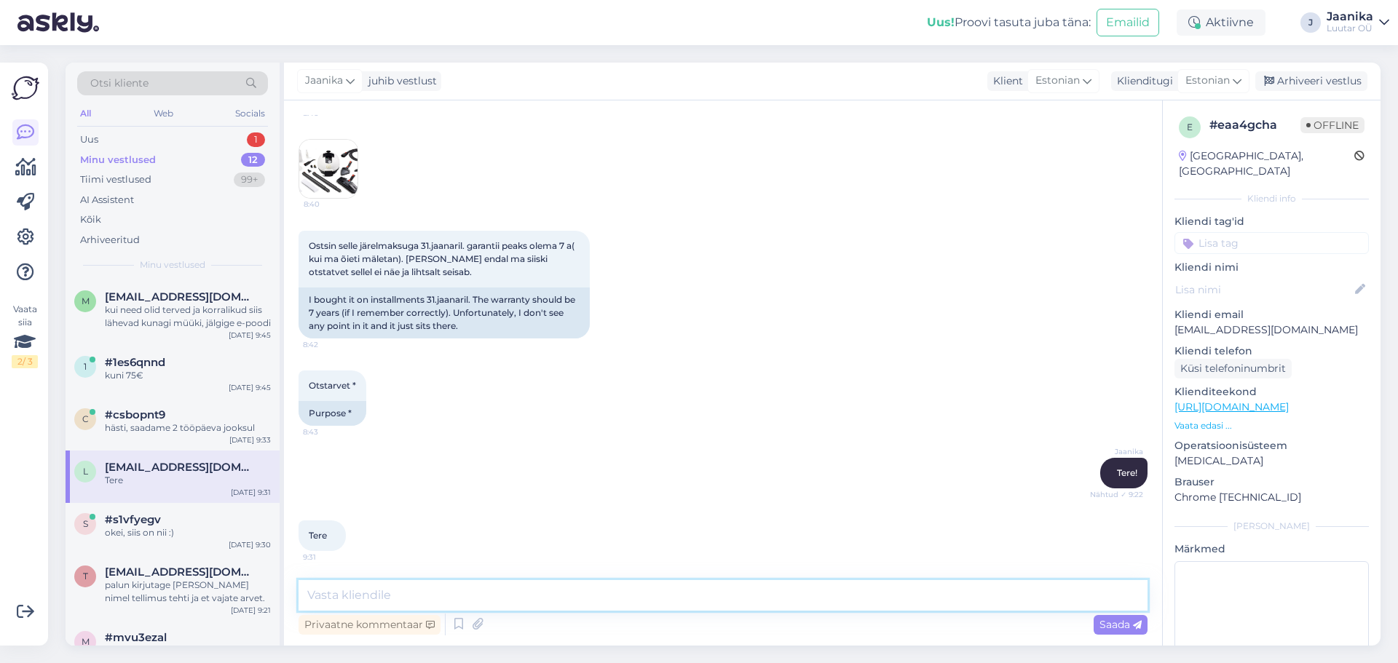
click at [411, 598] on textarea at bounding box center [722, 595] width 849 height 31
type textarea "kahjuks [PERSON_NAME] antud toodet"
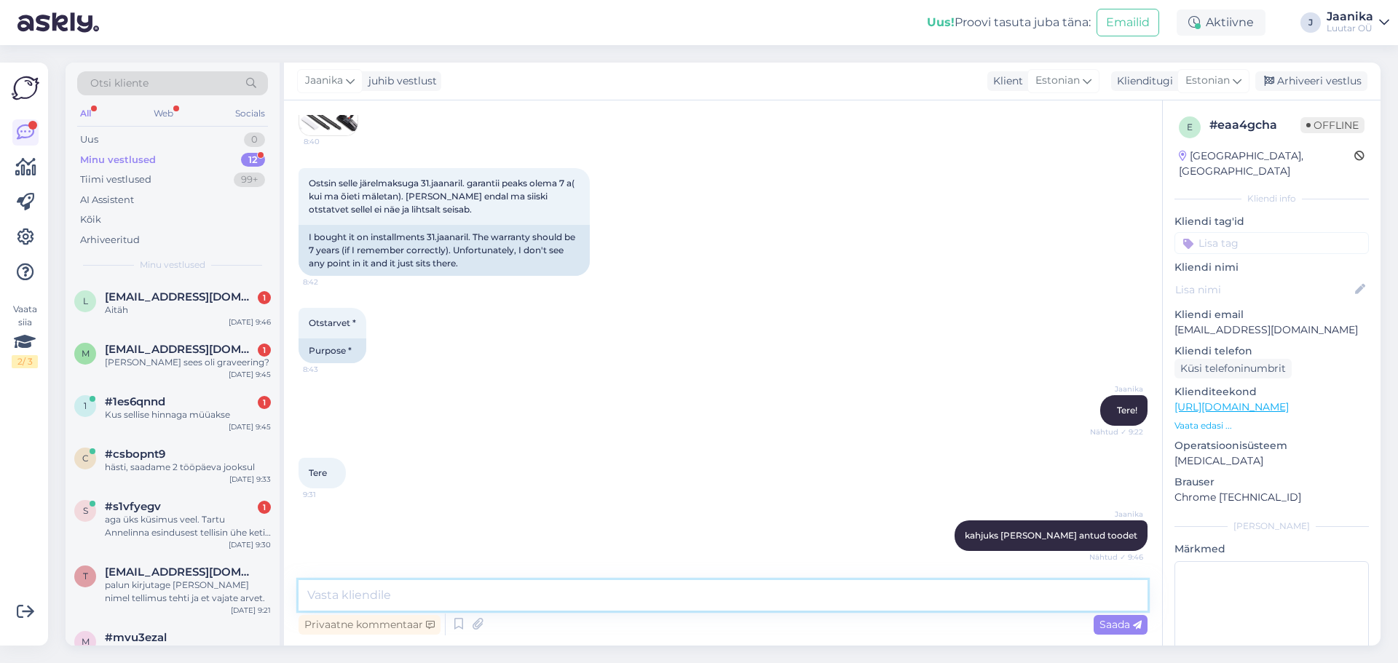
scroll to position [710, 0]
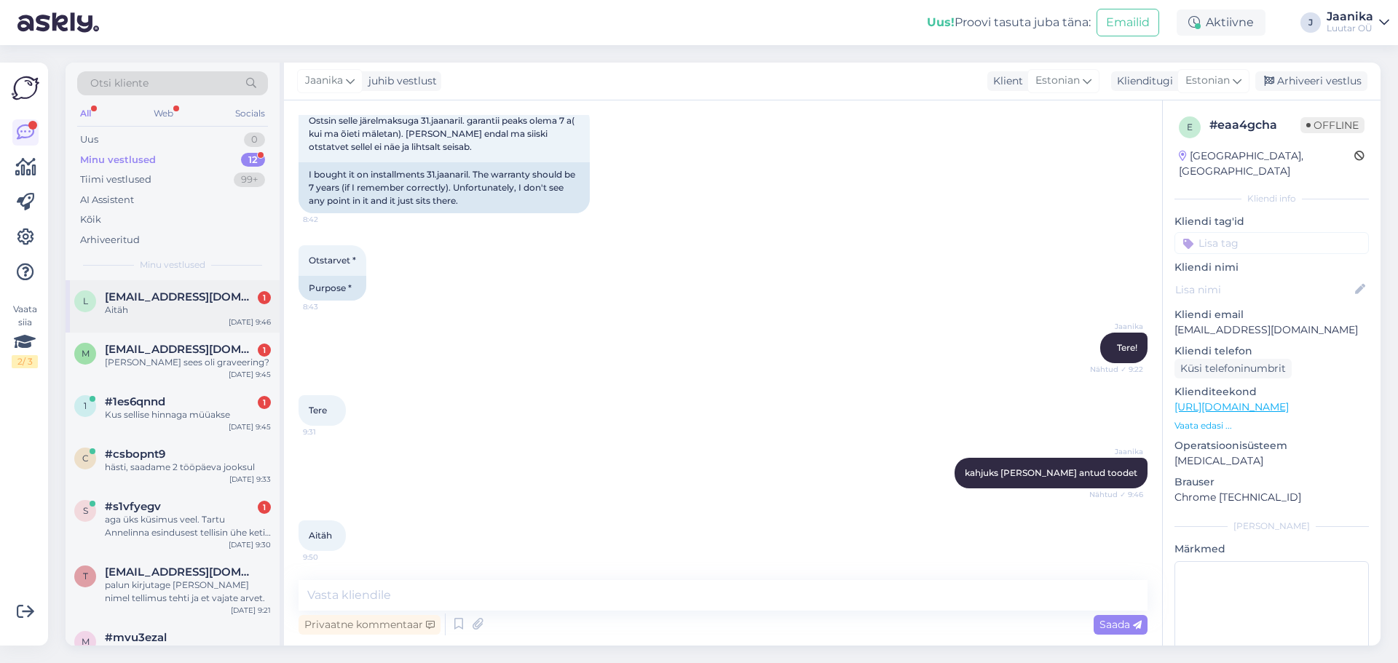
click at [176, 298] on span "[EMAIL_ADDRESS][DOMAIN_NAME]" at bounding box center [180, 296] width 151 height 13
click at [494, 598] on textarea at bounding box center [722, 595] width 849 height 31
paste textarea "ja siis postitada: DPD pakiautomaat (M) (t.56943268, RAPLA / Automaat Rapla Sel…"
type textarea "ja siis postitada: DPD pakiautomaat (M) (t.56943268, RAPLA / Automaat Rapla Sel…"
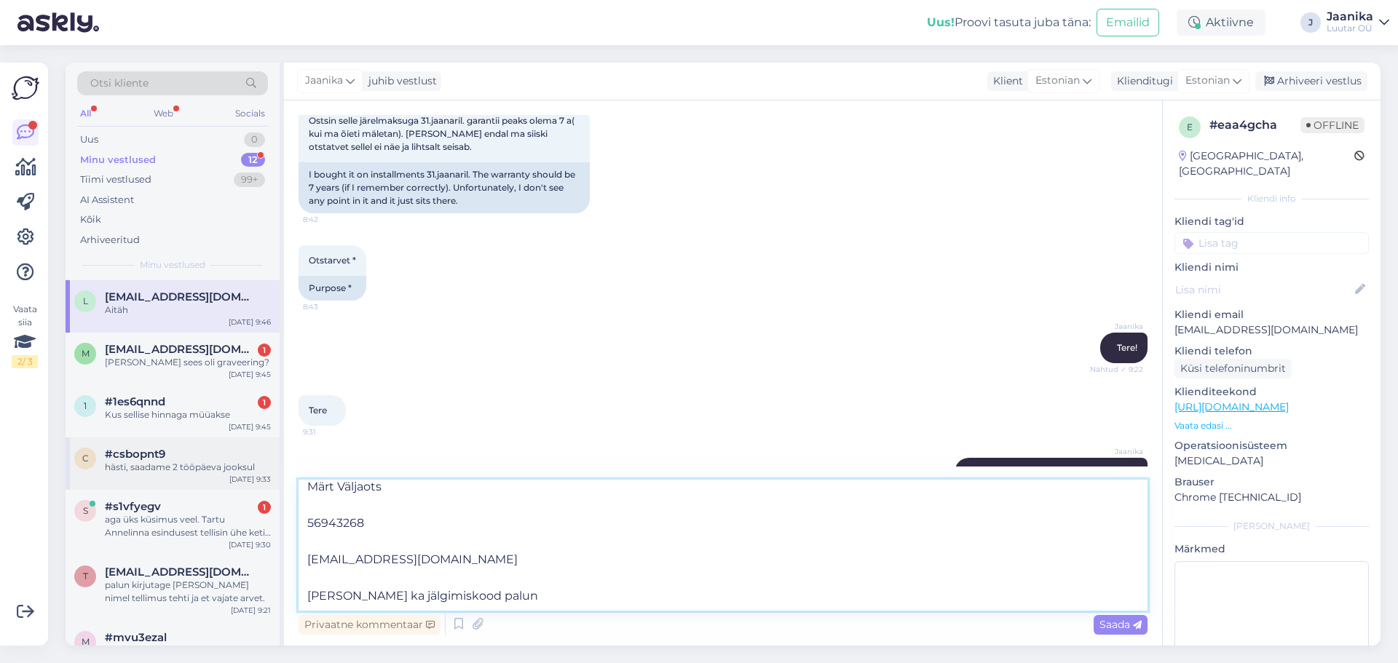
scroll to position [0, 0]
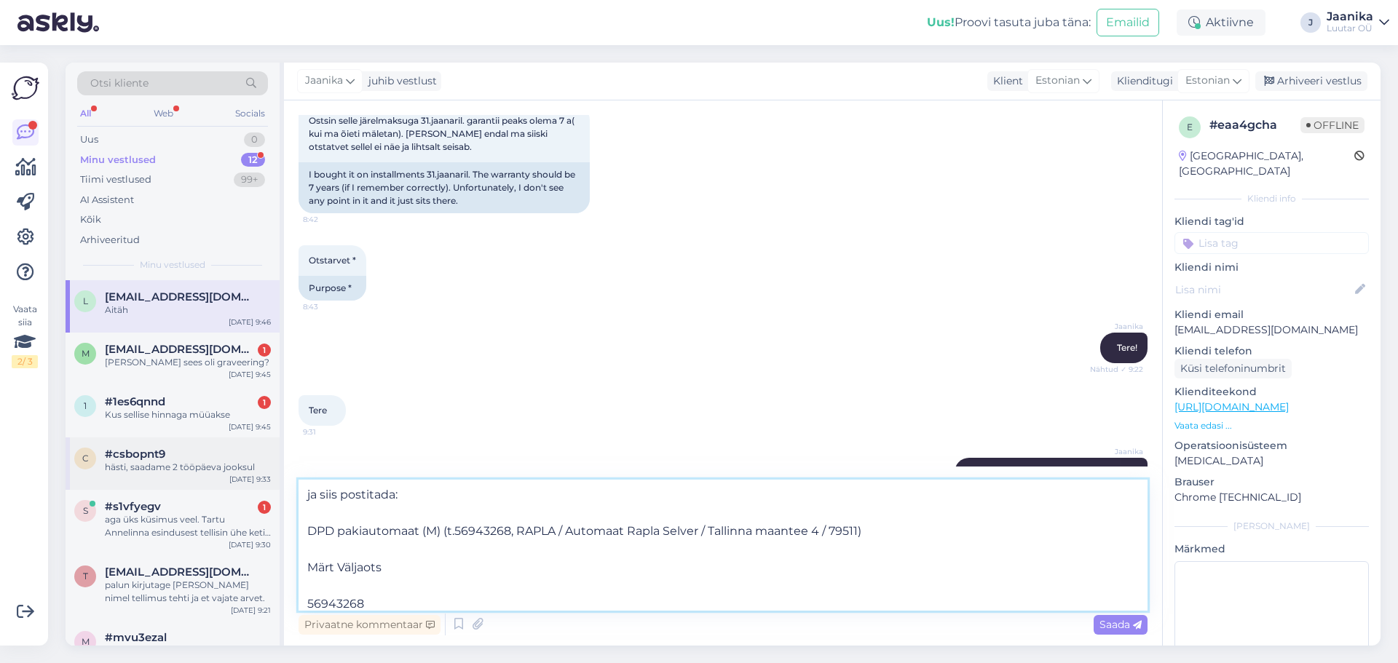
drag, startPoint x: 513, startPoint y: 601, endPoint x: 274, endPoint y: 452, distance: 281.2
click at [274, 452] on div "Otsi kliente All Web Socials Uus 0 Minu vestlused 12 Tiimi vestlused 99+ AI Ass…" at bounding box center [723, 354] width 1315 height 583
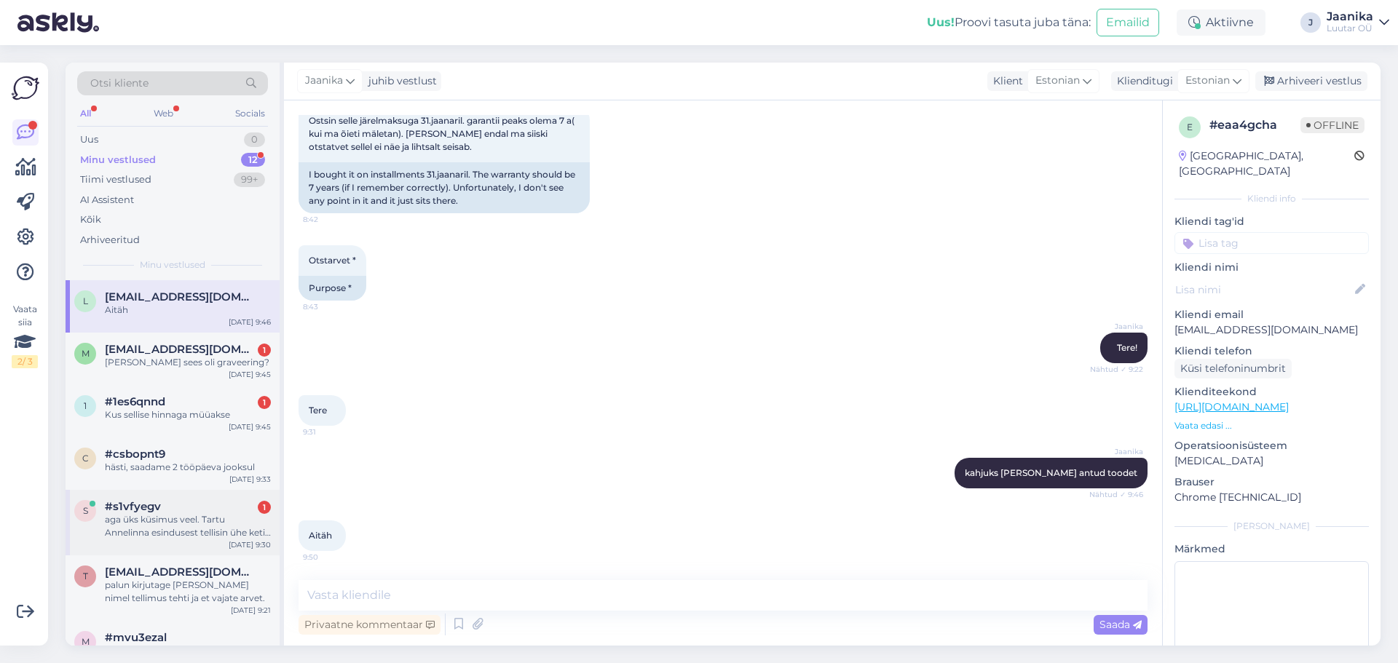
click at [151, 531] on div "aga üks küsimus veel. Tartu Annelinna esindusest tellisin ühe keti, kas oleks v…" at bounding box center [188, 526] width 166 height 26
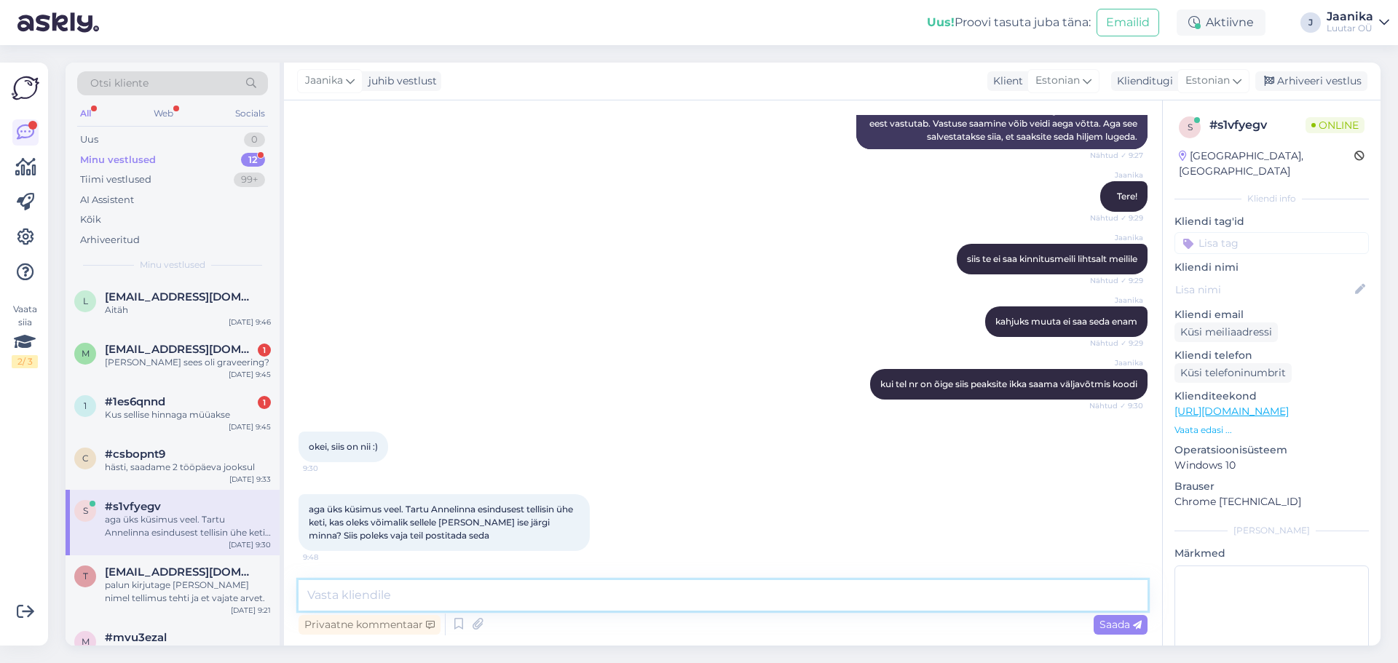
click at [357, 593] on textarea at bounding box center [722, 595] width 849 height 31
click at [450, 590] on textarea at bounding box center [722, 595] width 849 height 31
type textarea "rääkisin just vist teiega:)"
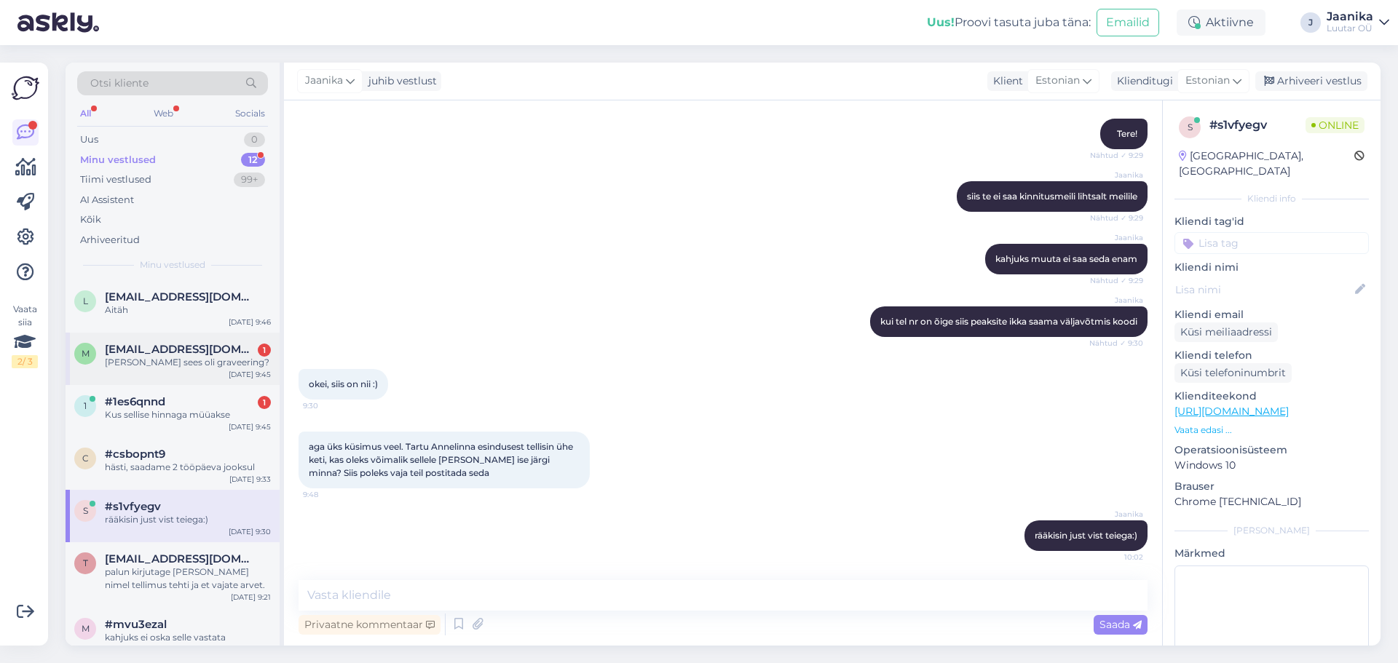
click at [189, 366] on div "[PERSON_NAME] sees oli graveering?" at bounding box center [188, 362] width 166 height 13
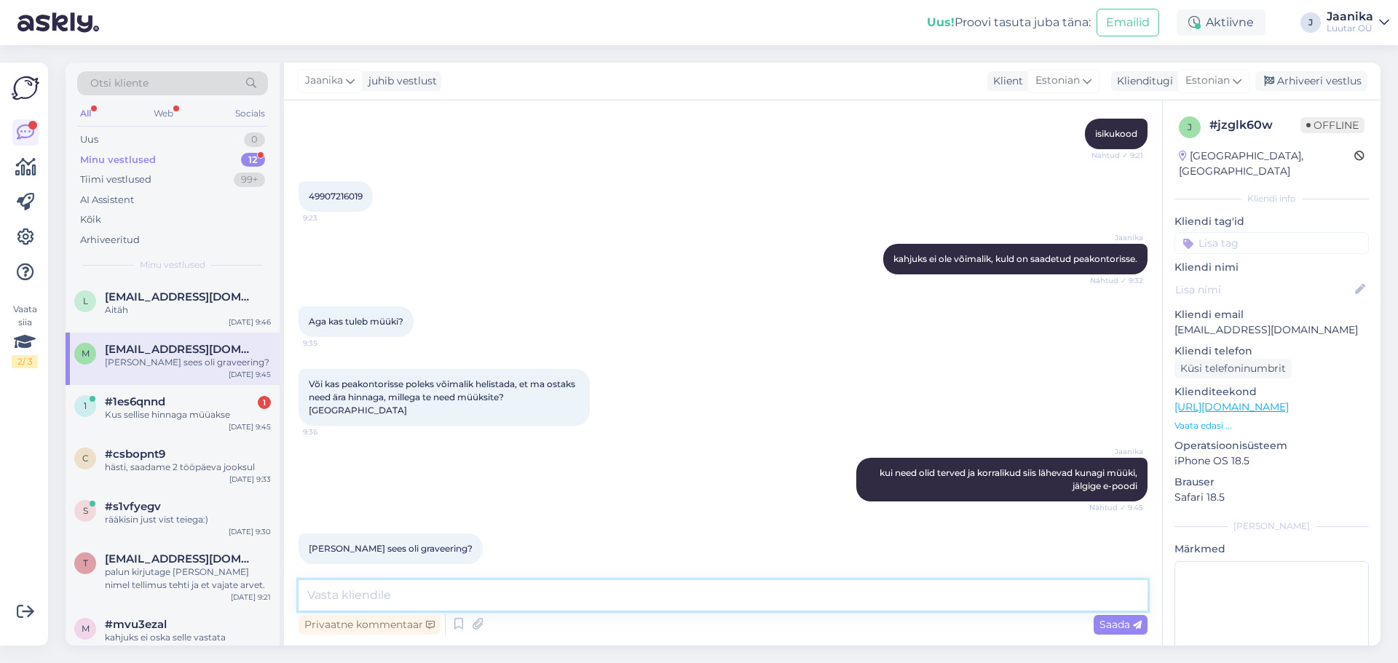
click at [390, 593] on textarea at bounding box center [722, 595] width 849 height 31
type textarea "siis läheb kokkuostu"
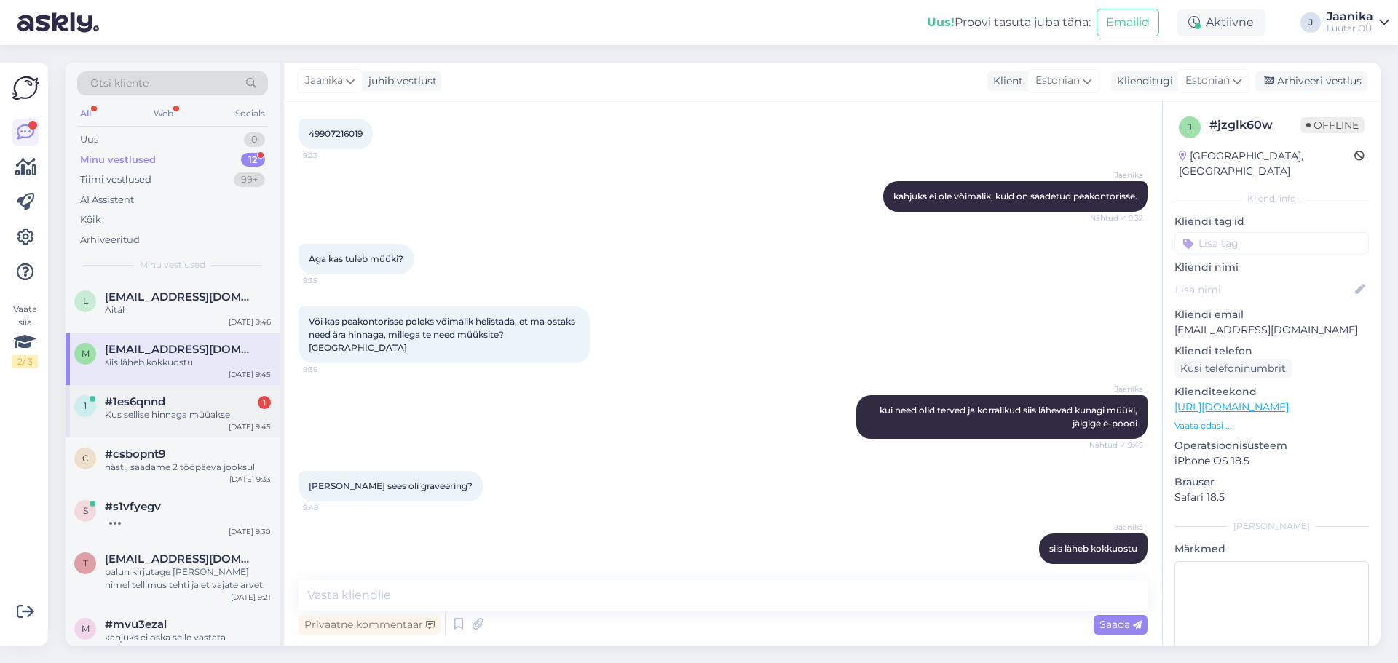
click at [183, 416] on div "Kus sellise hinnaga müüakse" at bounding box center [188, 414] width 166 height 13
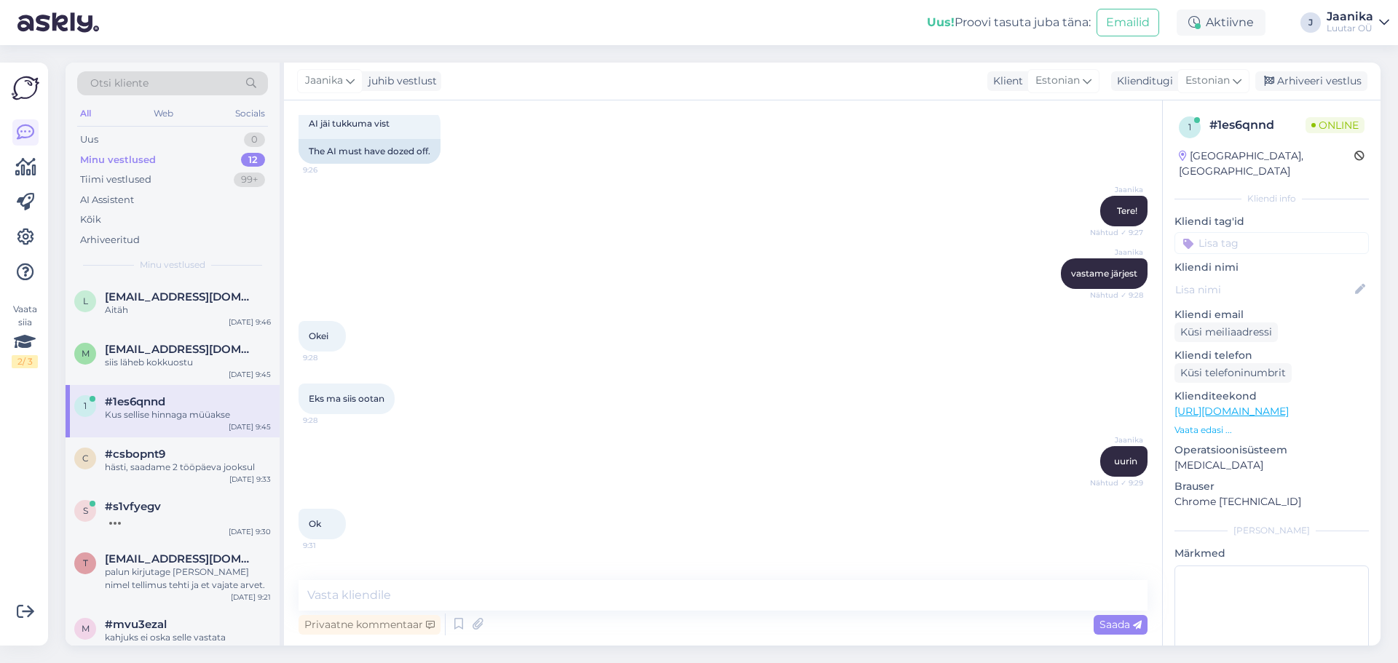
scroll to position [1631, 0]
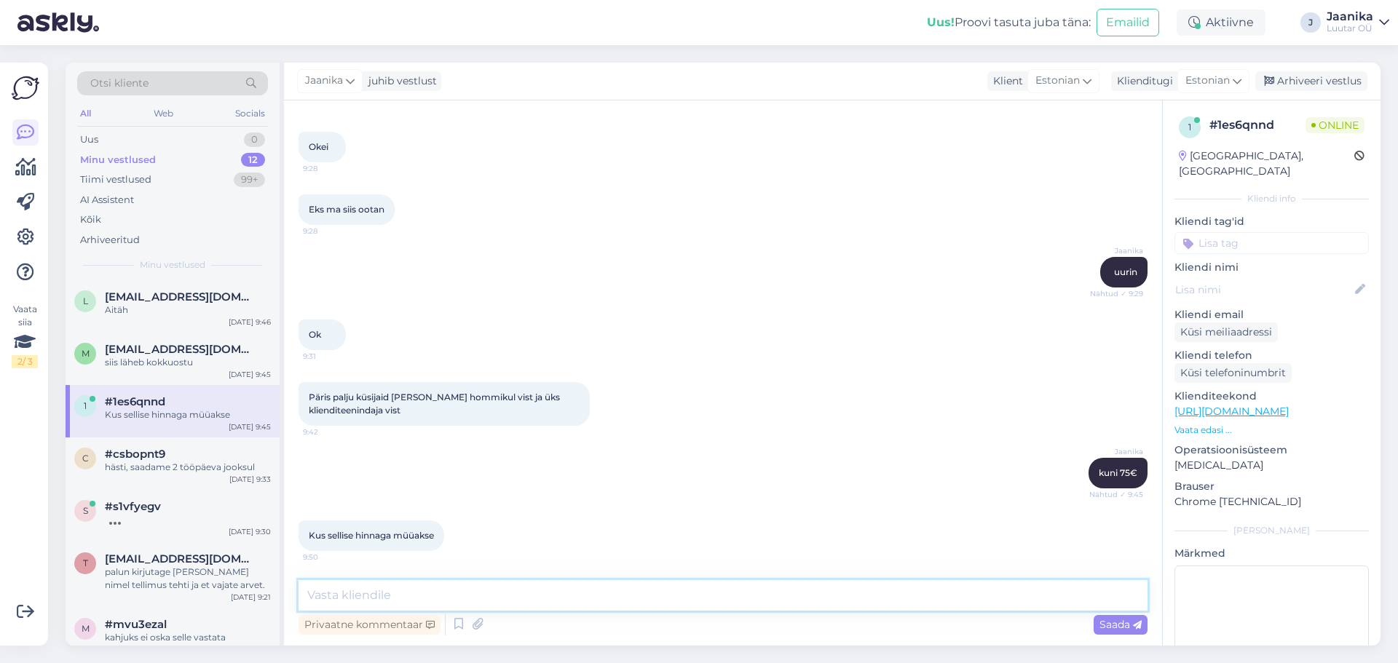
click at [515, 596] on textarea at bounding box center [722, 595] width 849 height 31
type textarea "Meie tegime teile pakkumise mis saame pakkuda"
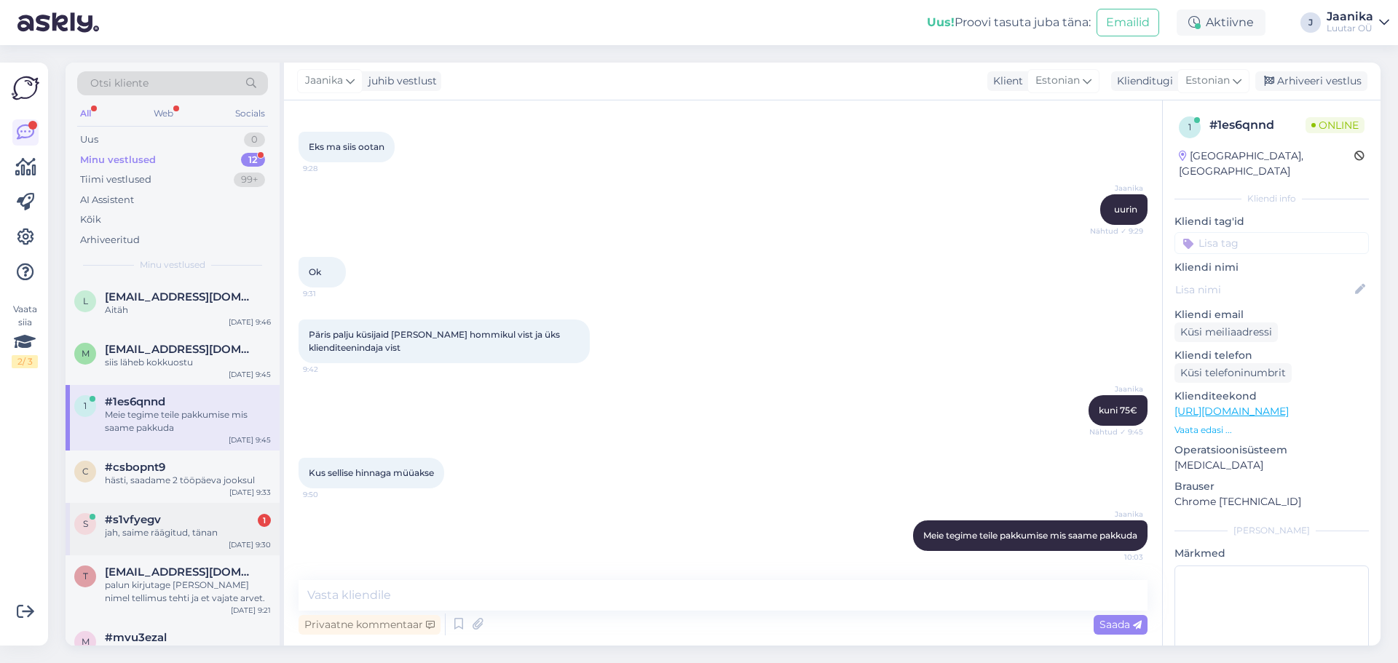
click at [136, 518] on span "#s1vfyegv" at bounding box center [133, 519] width 56 height 13
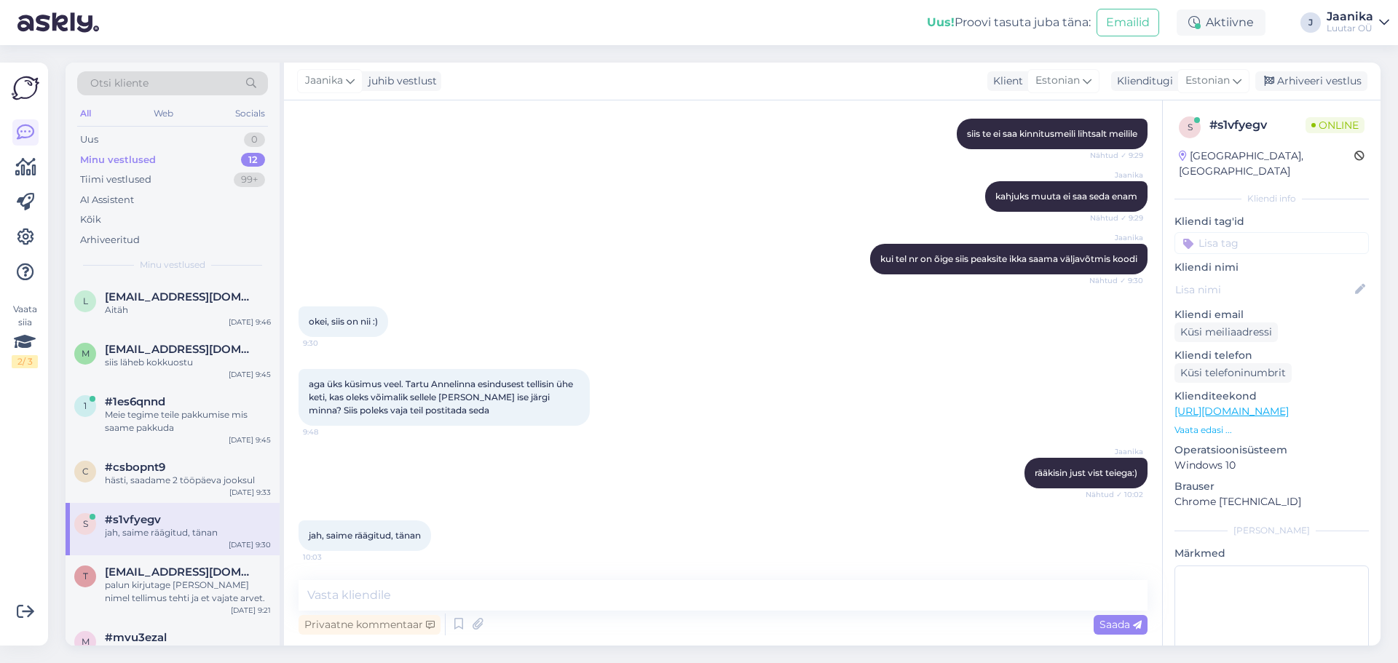
scroll to position [389, 0]
click at [131, 141] on div "Uus 0" at bounding box center [172, 140] width 191 height 20
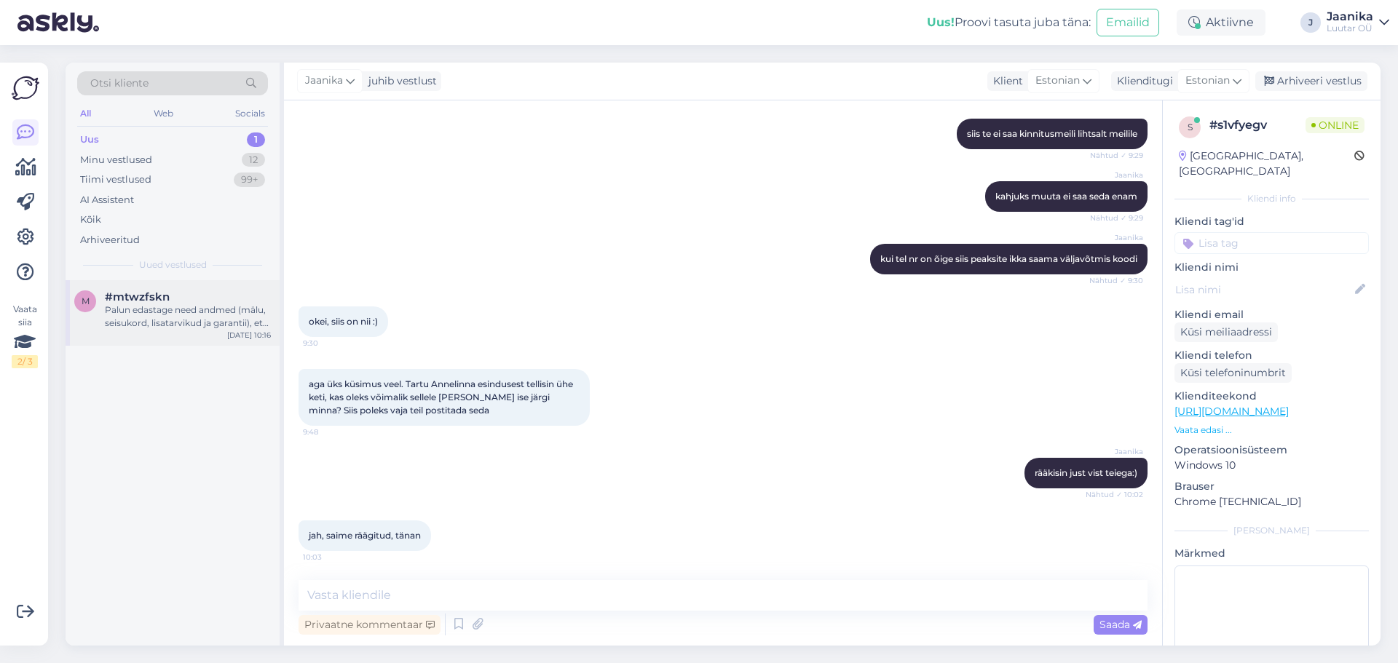
click at [170, 325] on div "Palun edastage need andmed (mälu, seisukord, lisatarvikud ja garantii), et saak…" at bounding box center [188, 317] width 166 height 26
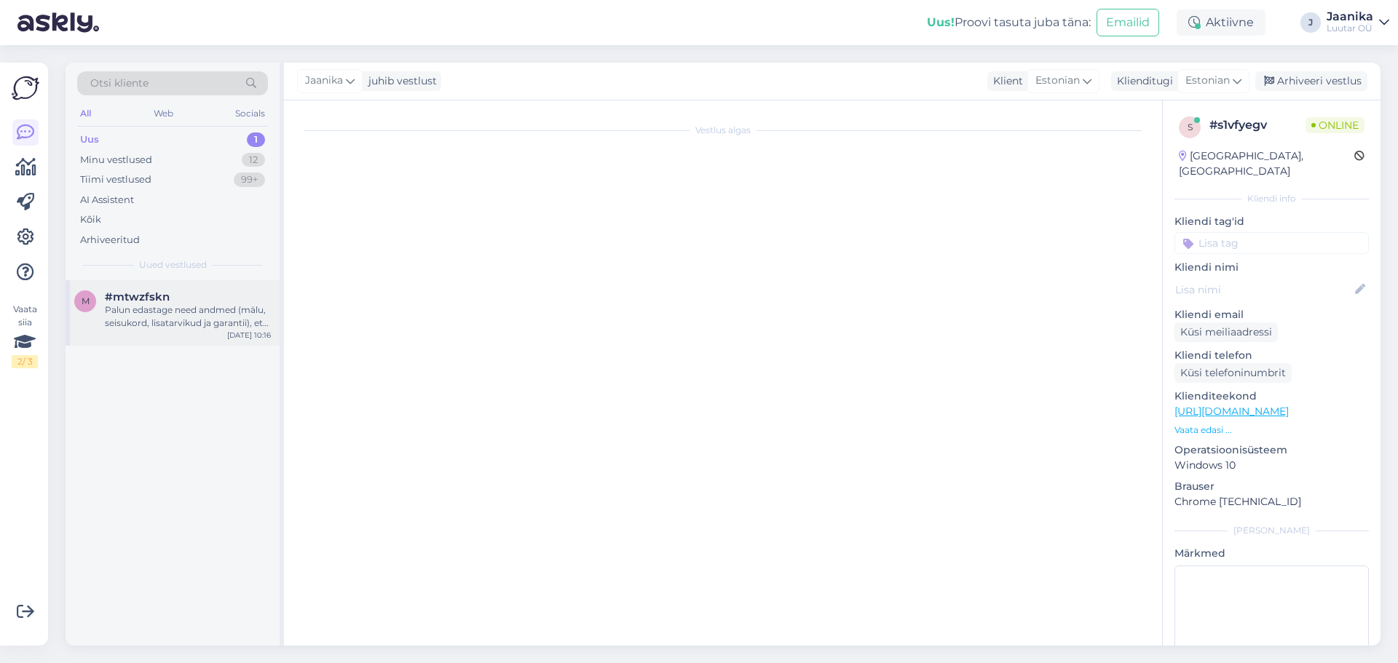
scroll to position [42, 0]
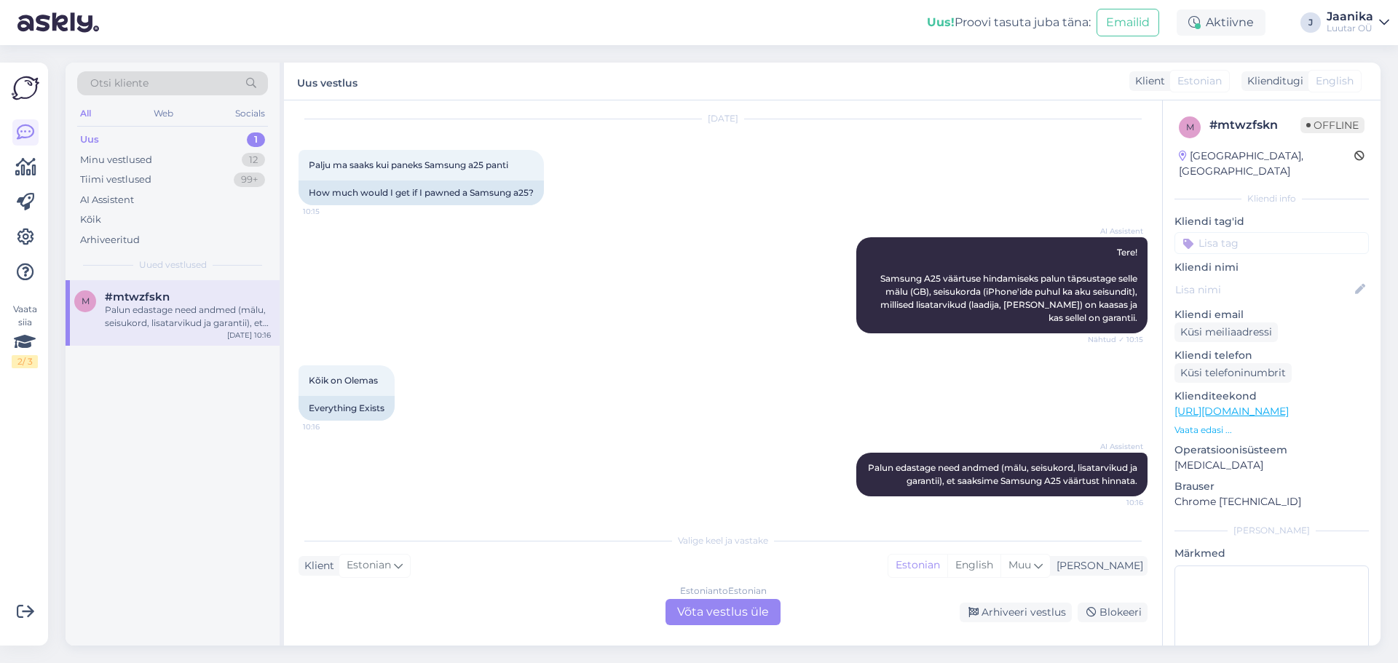
click at [694, 614] on div "Estonian to Estonian Võta vestlus üle" at bounding box center [722, 612] width 115 height 26
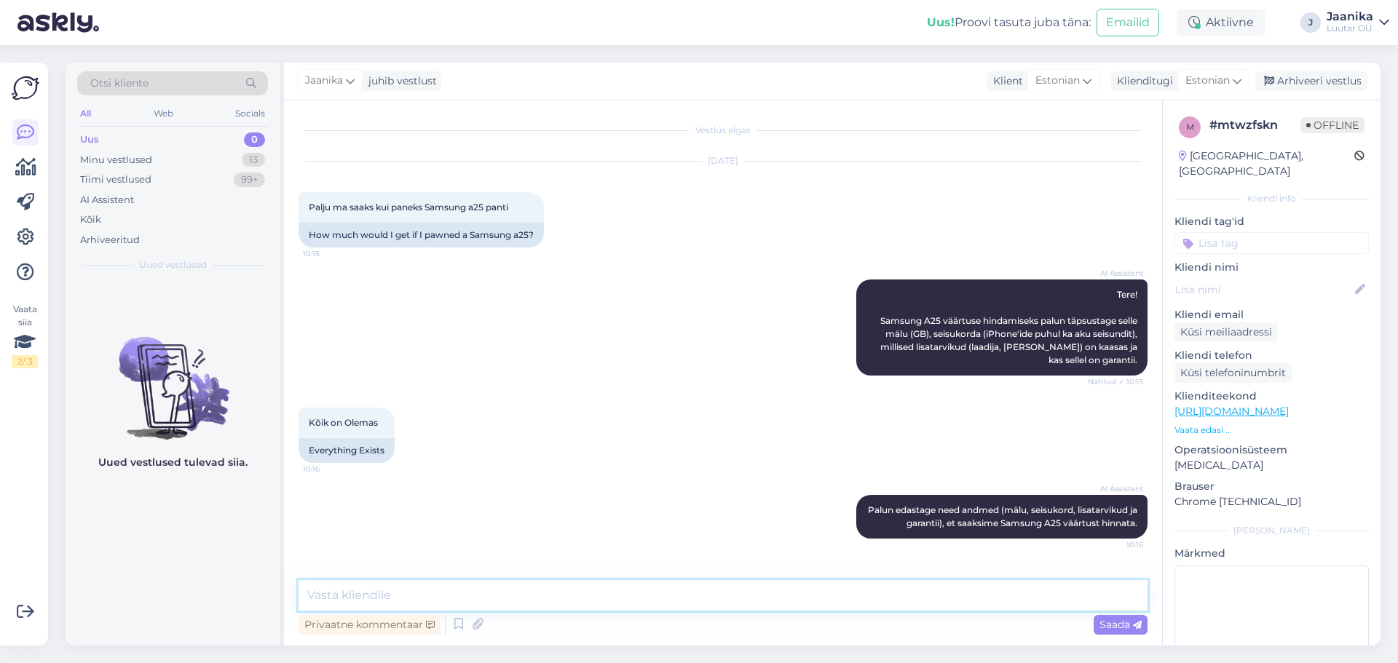
click at [491, 593] on textarea at bounding box center [722, 595] width 849 height 31
type textarea "Tere!"
